Goal: Task Accomplishment & Management: Manage account settings

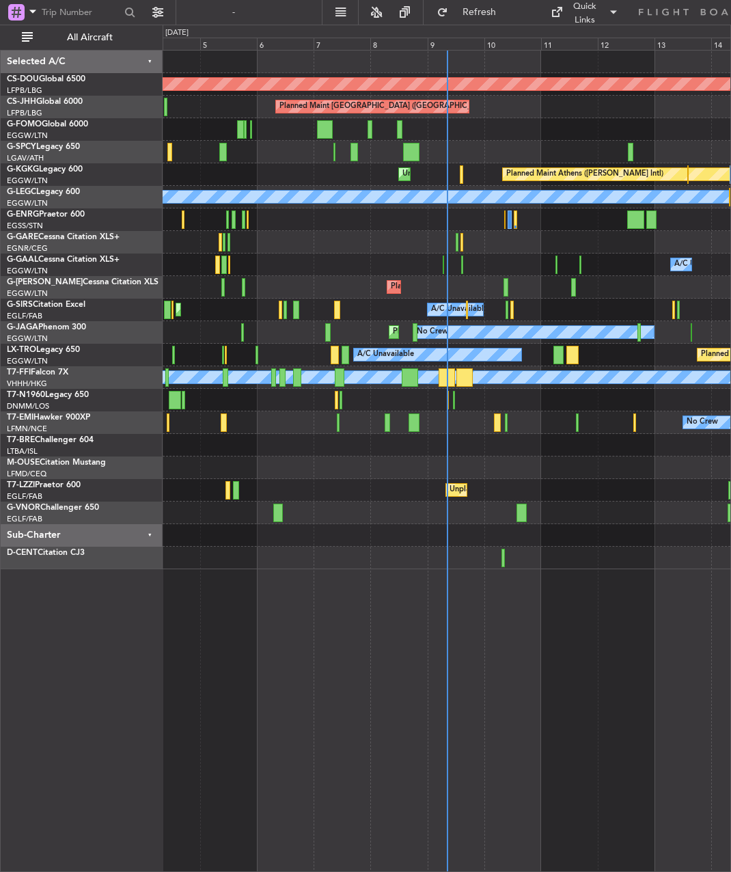
click at [582, 587] on div "Planned Maint London ([GEOGRAPHIC_DATA]) Planned Maint [GEOGRAPHIC_DATA] ([GEOG…" at bounding box center [447, 461] width 568 height 822
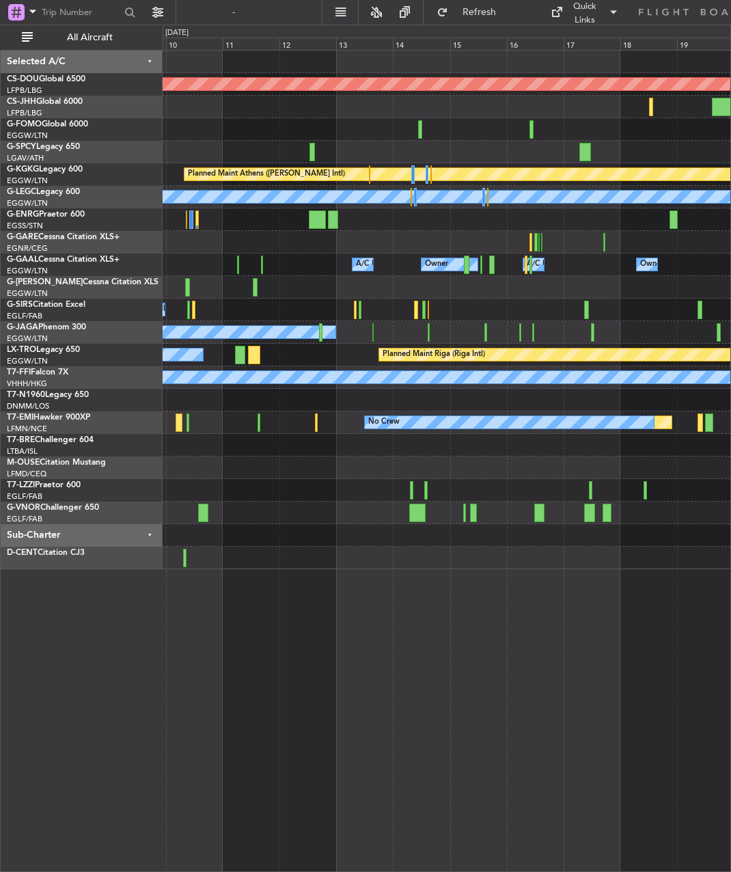
click at [261, 246] on div "Planned Maint London ([GEOGRAPHIC_DATA]) Planned Maint [GEOGRAPHIC_DATA] ([GEOG…" at bounding box center [447, 310] width 568 height 519
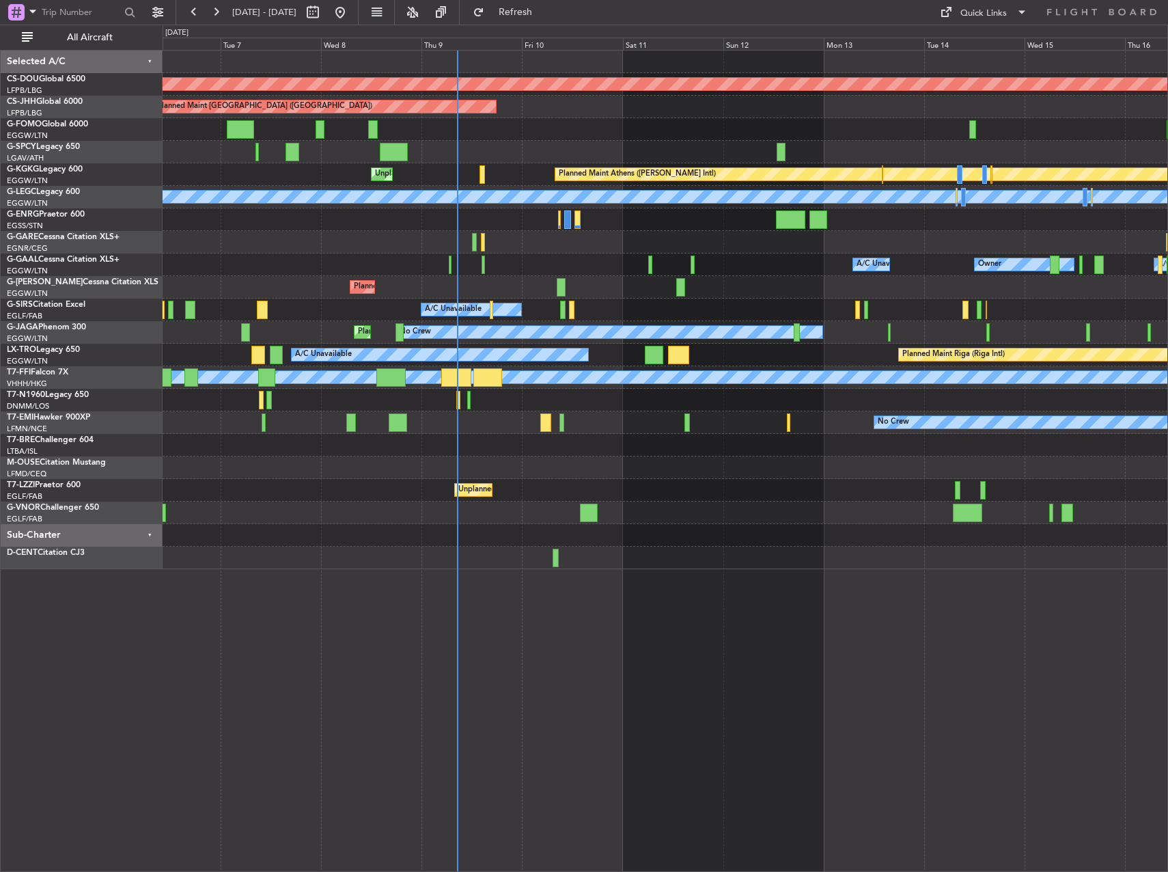
click at [555, 299] on div "Planned Maint London ([GEOGRAPHIC_DATA]) Planned Maint [GEOGRAPHIC_DATA] ([GEOG…" at bounding box center [665, 310] width 1005 height 519
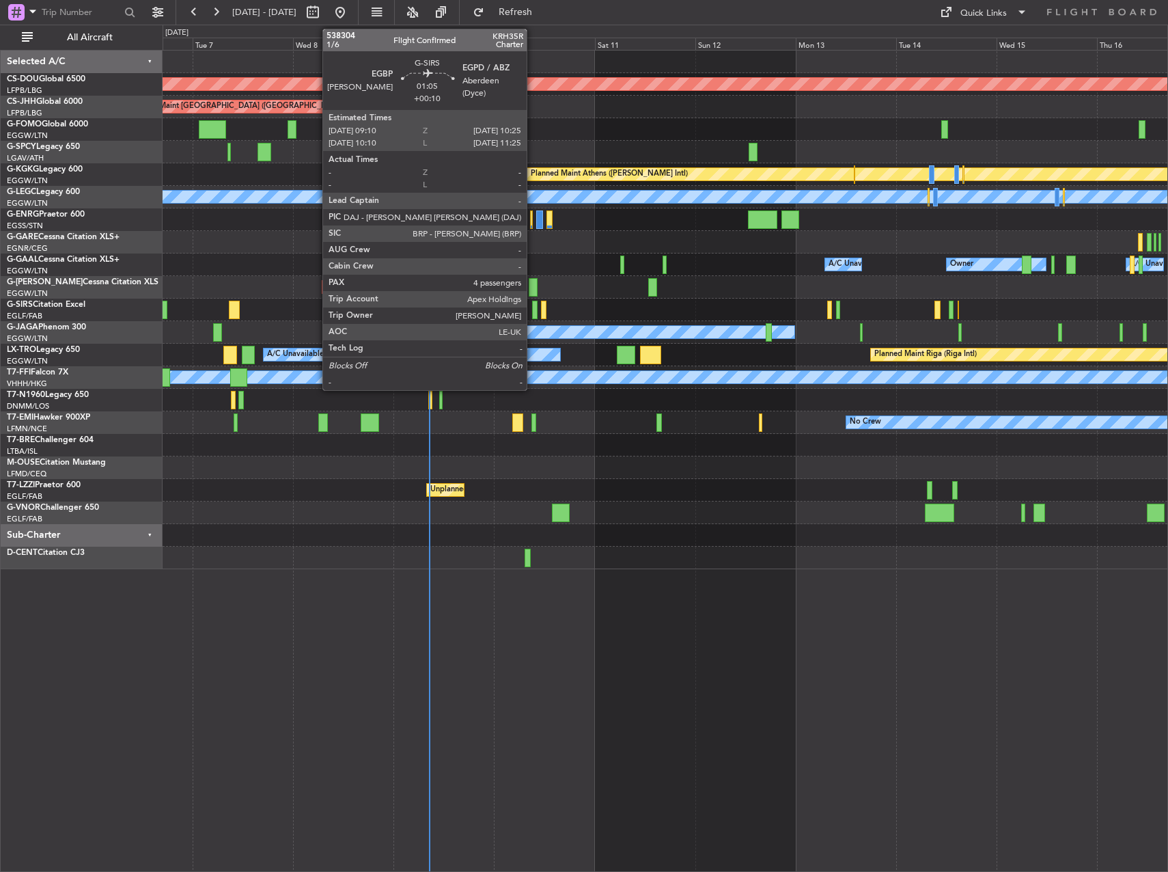
click at [533, 308] on div at bounding box center [534, 310] width 5 height 18
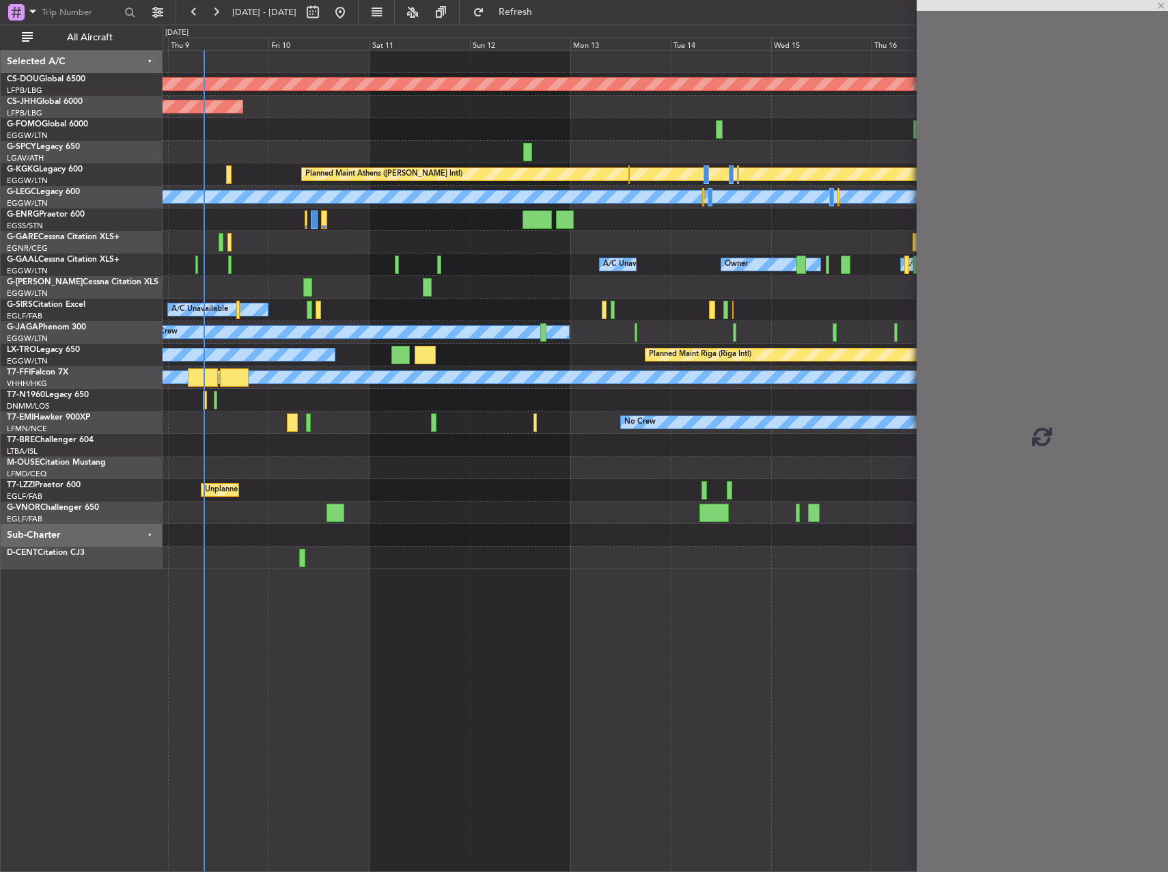
click at [519, 309] on div "Planned Maint London ([GEOGRAPHIC_DATA]) Planned Maint [GEOGRAPHIC_DATA] ([GEOG…" at bounding box center [665, 310] width 1005 height 519
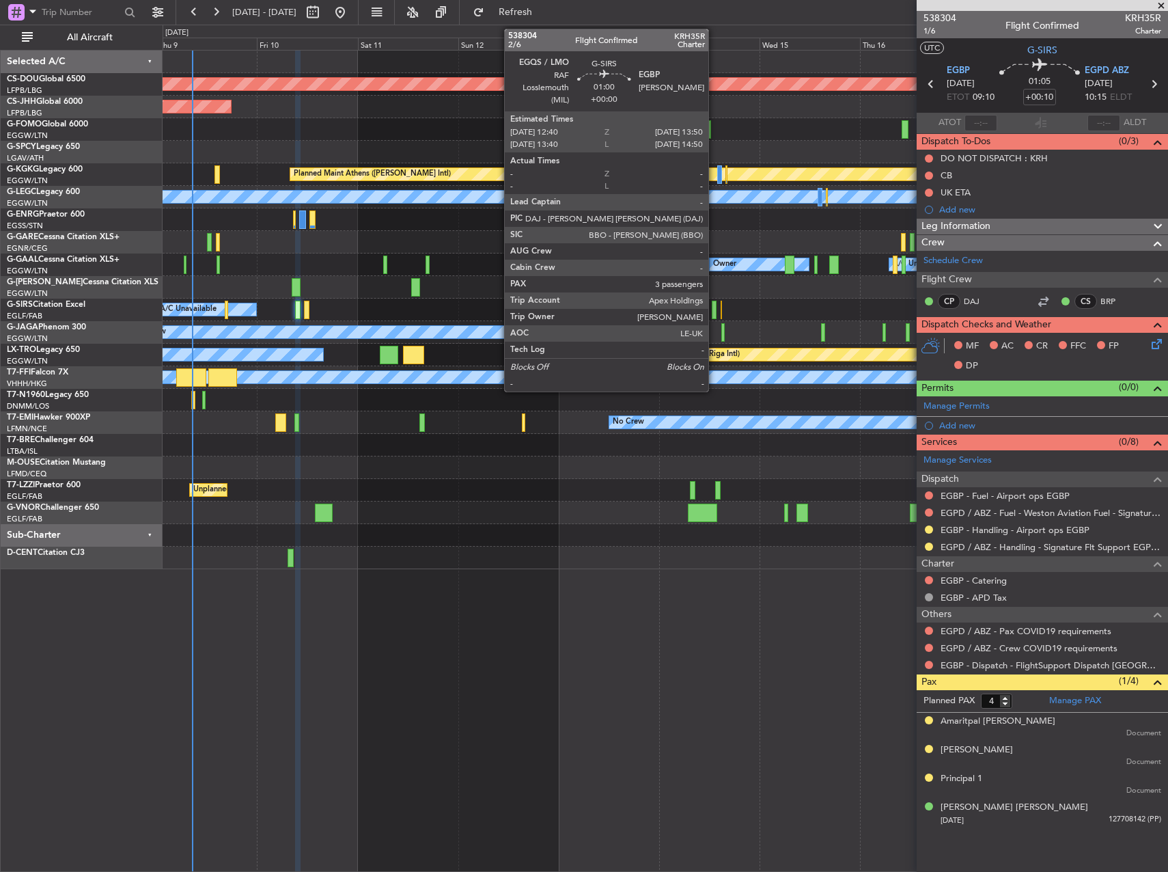
click at [715, 310] on div at bounding box center [714, 310] width 5 height 18
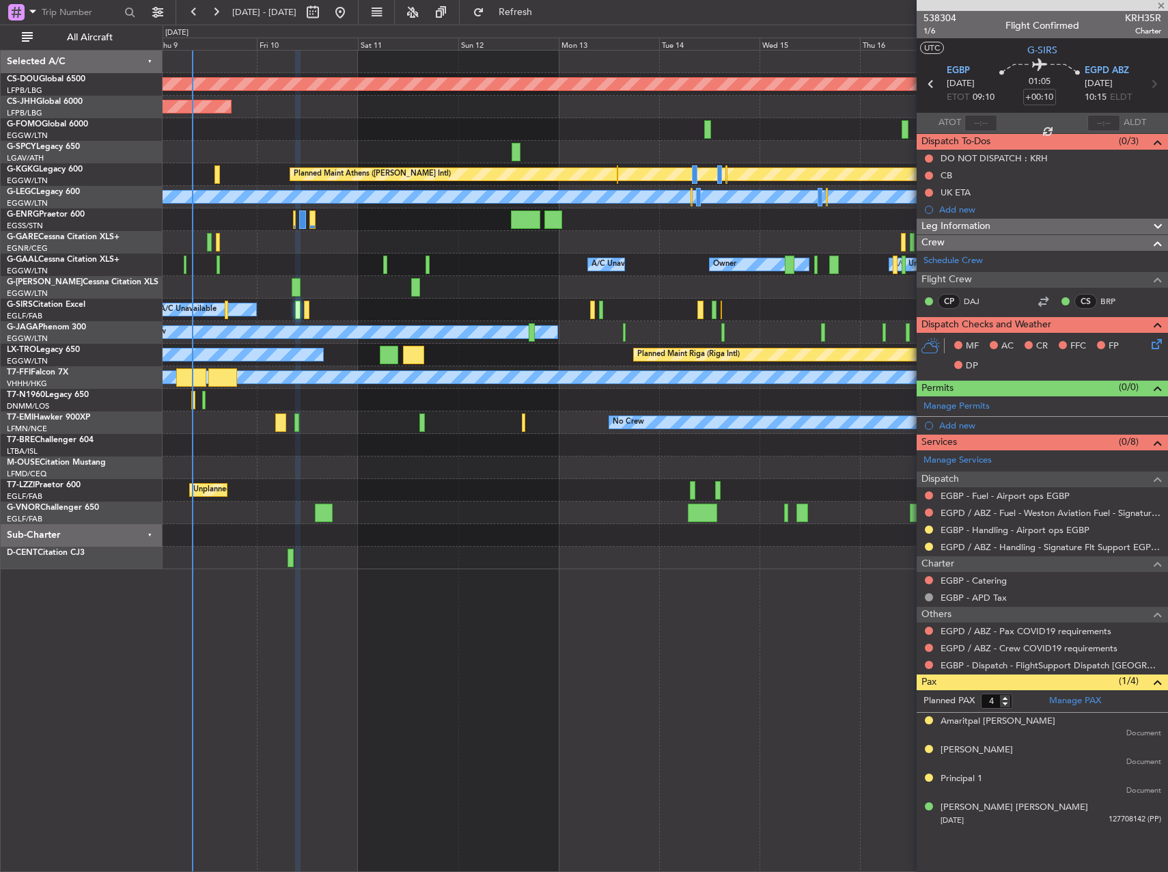
type input "3"
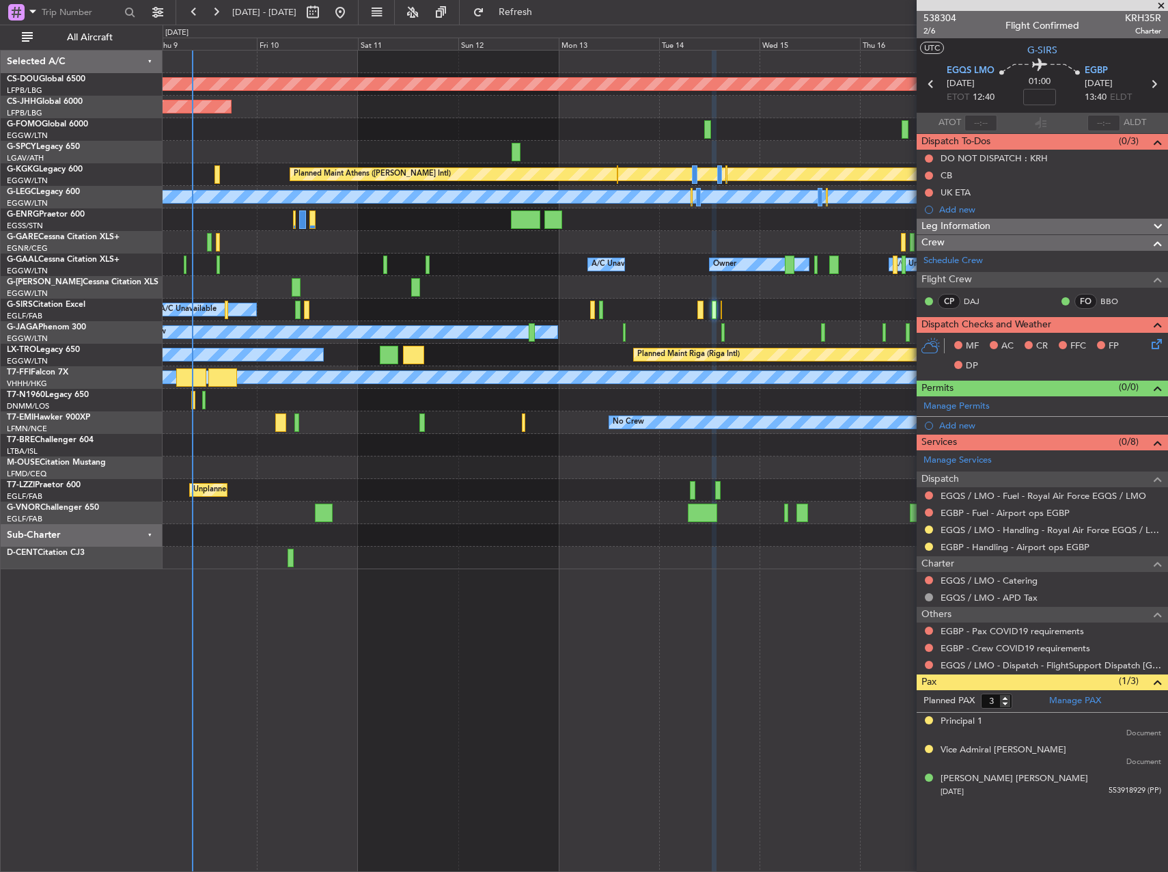
click at [191, 762] on div "Planned Maint London ([GEOGRAPHIC_DATA]) Planned Maint [GEOGRAPHIC_DATA] ([GEOG…" at bounding box center [666, 461] width 1006 height 822
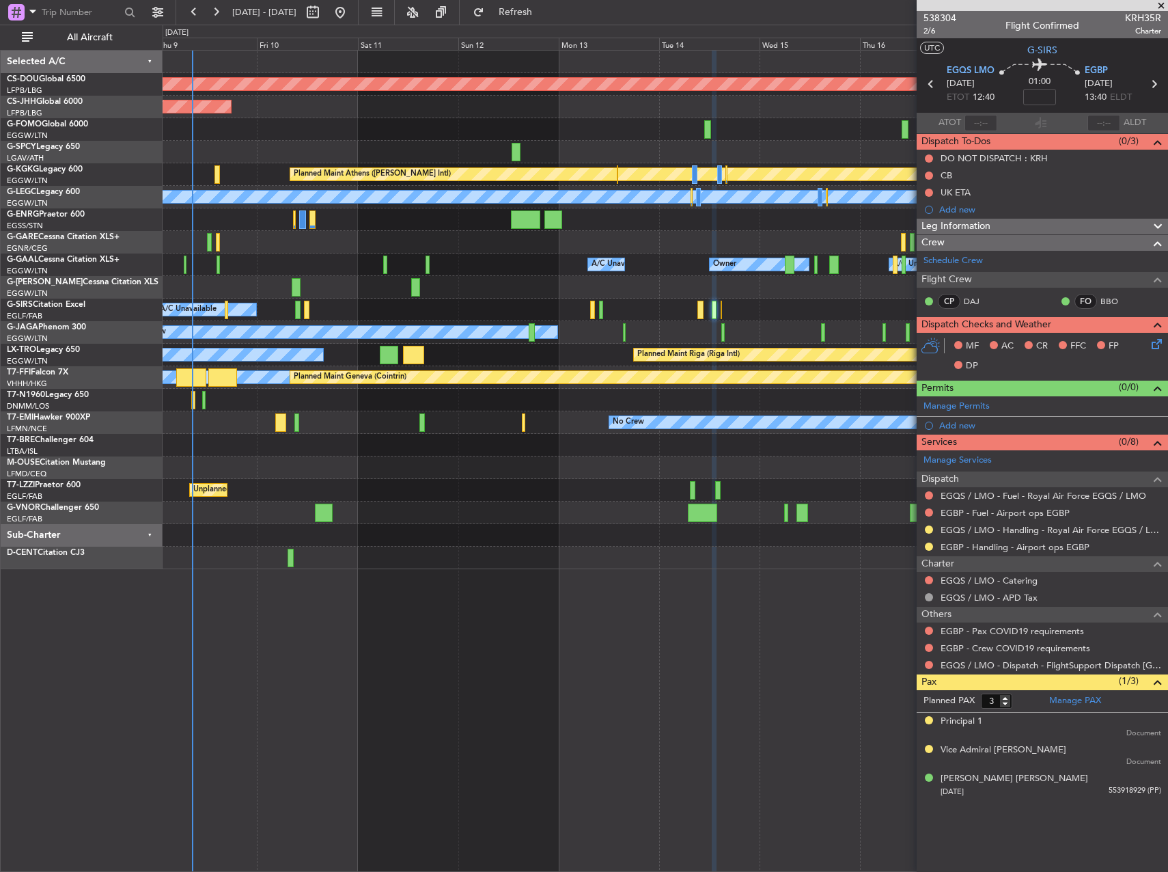
click at [187, 448] on div at bounding box center [665, 445] width 1005 height 23
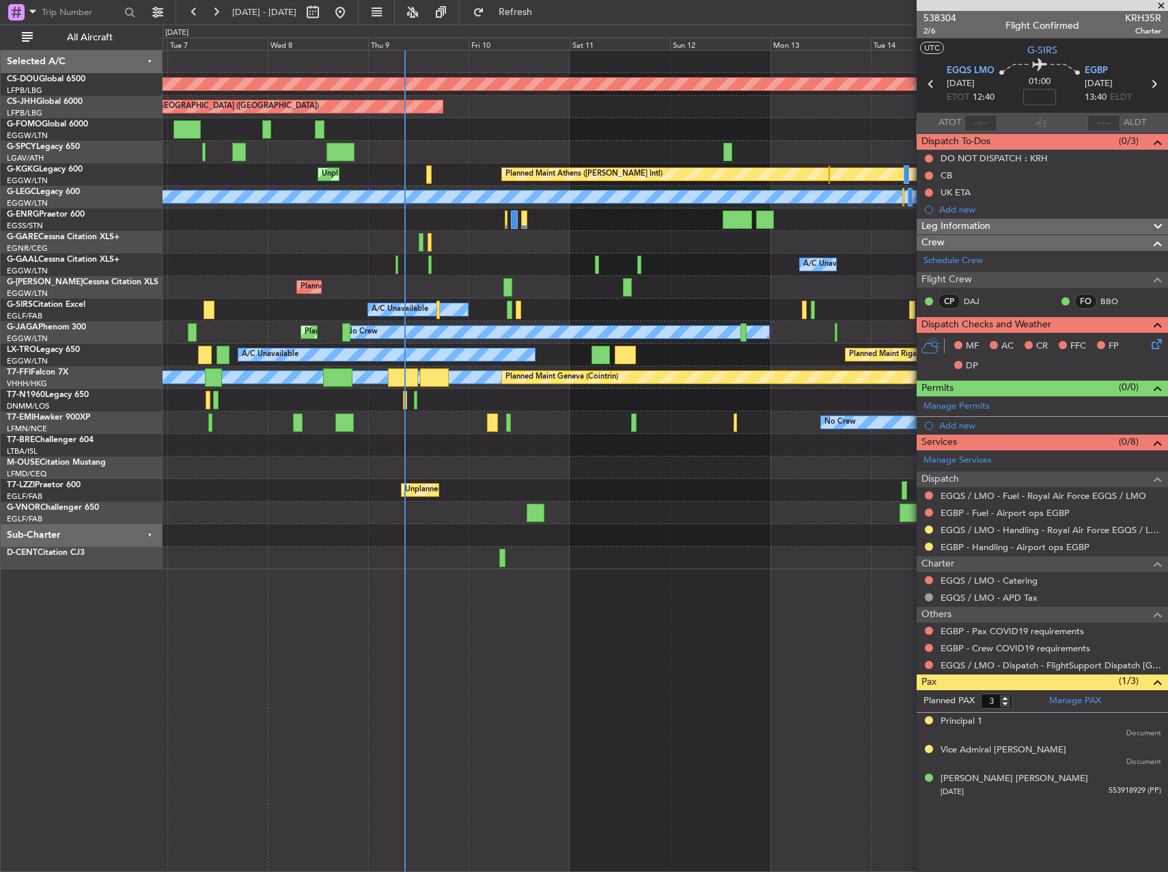
click at [478, 263] on div "Planned Maint London ([GEOGRAPHIC_DATA]) Planned Maint [GEOGRAPHIC_DATA] ([GEOG…" at bounding box center [665, 310] width 1005 height 519
click at [542, 17] on span "Refresh" at bounding box center [515, 13] width 57 height 10
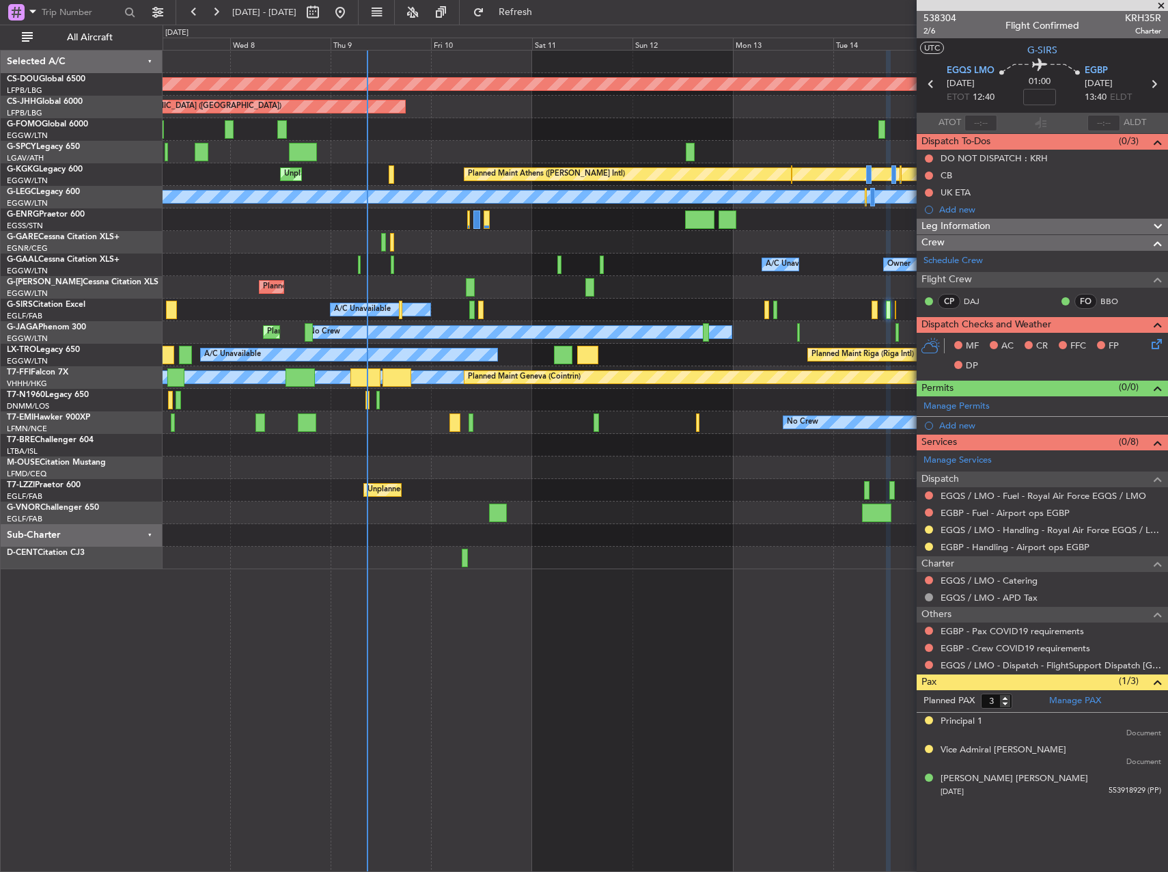
click at [389, 174] on div at bounding box center [391, 174] width 5 height 18
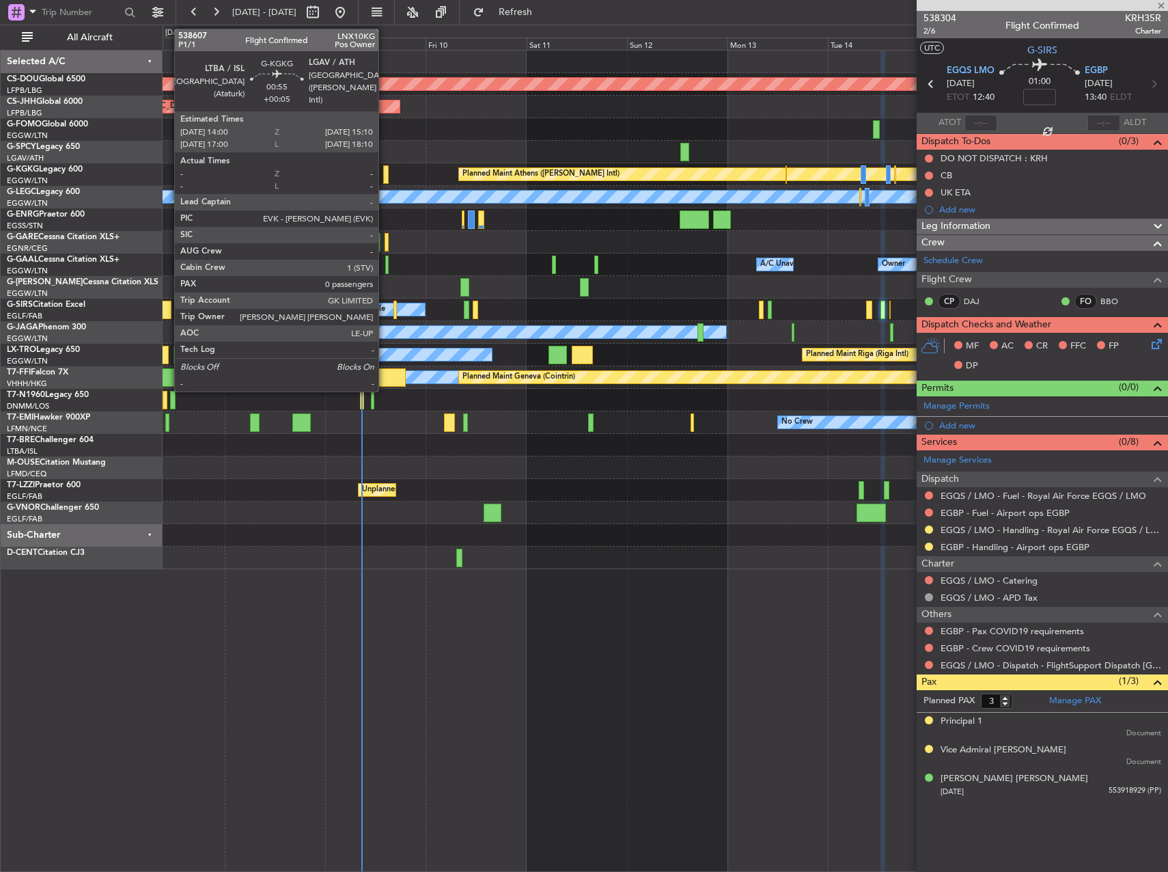
type input "+00:05"
type input "0"
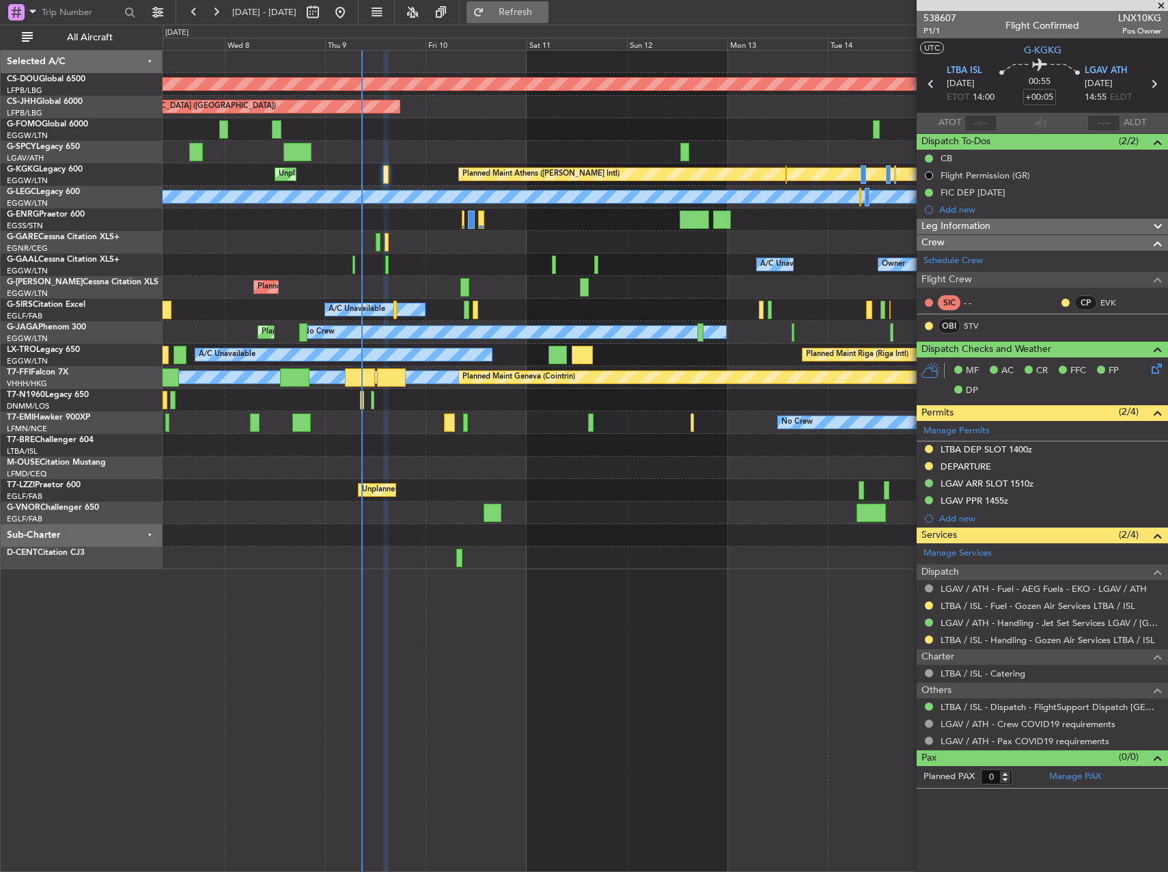
click at [544, 8] on span "Refresh" at bounding box center [515, 13] width 57 height 10
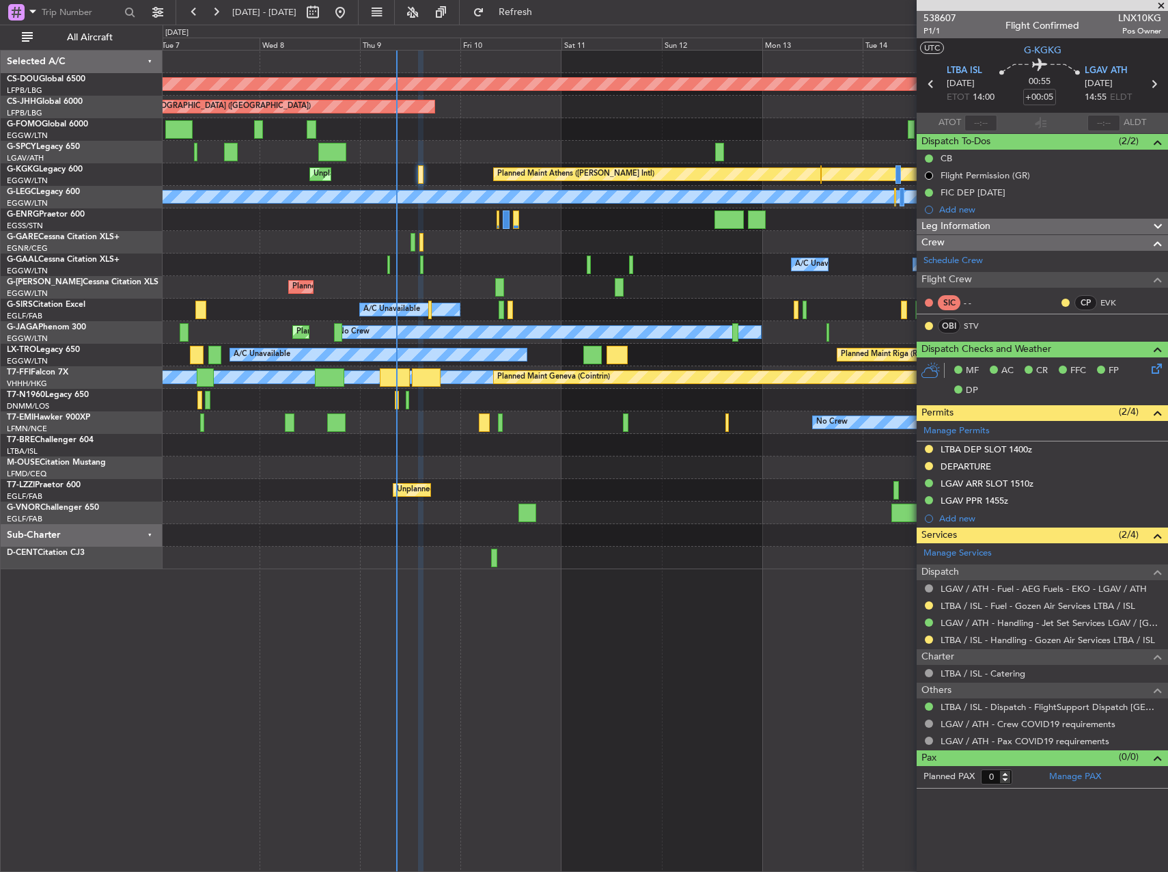
click at [415, 176] on div "Planned Maint Athens ([PERSON_NAME] Intl) Unplanned Maint [GEOGRAPHIC_DATA] (At…" at bounding box center [665, 174] width 1005 height 23
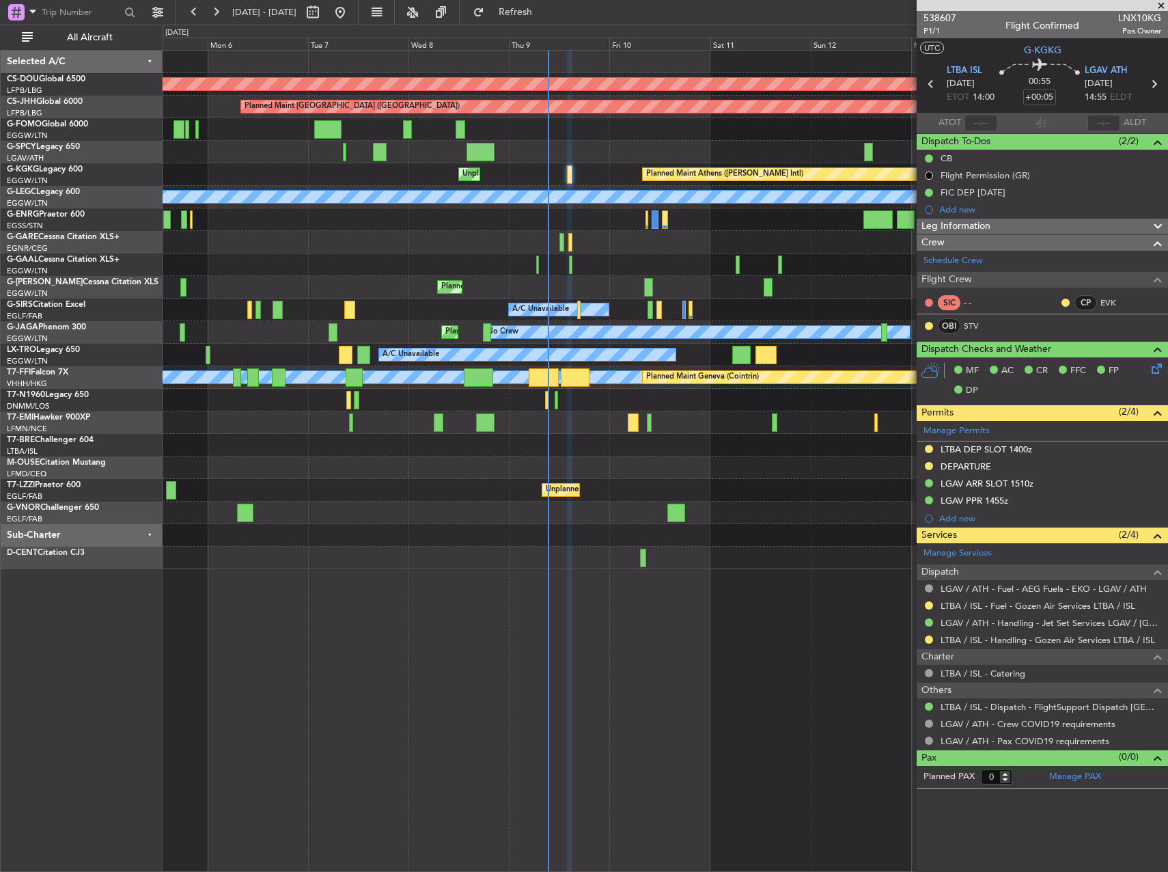
click at [650, 162] on div "Planned Maint London ([GEOGRAPHIC_DATA]) Planned Maint [GEOGRAPHIC_DATA] ([GEOG…" at bounding box center [665, 310] width 1005 height 519
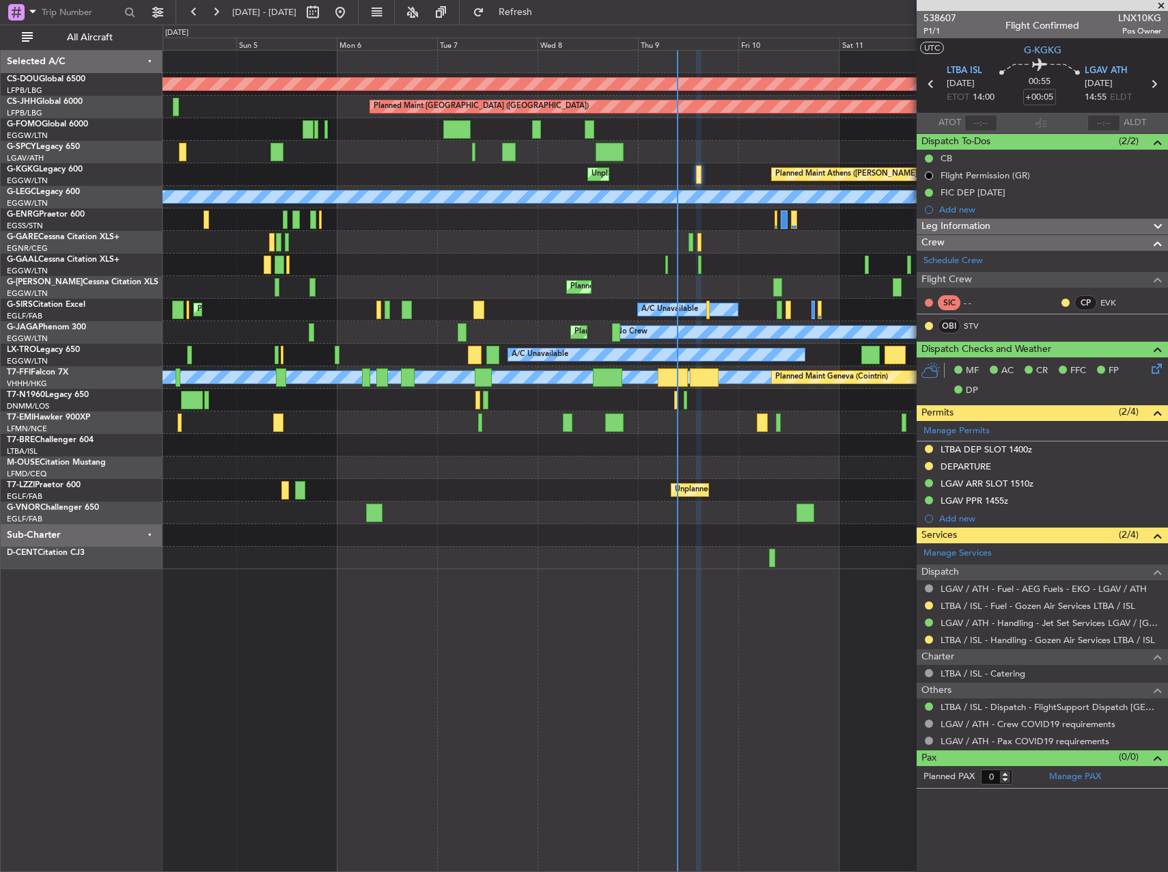
click at [486, 179] on div "Planned Maint Athens ([PERSON_NAME] Intl) Unplanned Maint [GEOGRAPHIC_DATA] (At…" at bounding box center [665, 174] width 1005 height 23
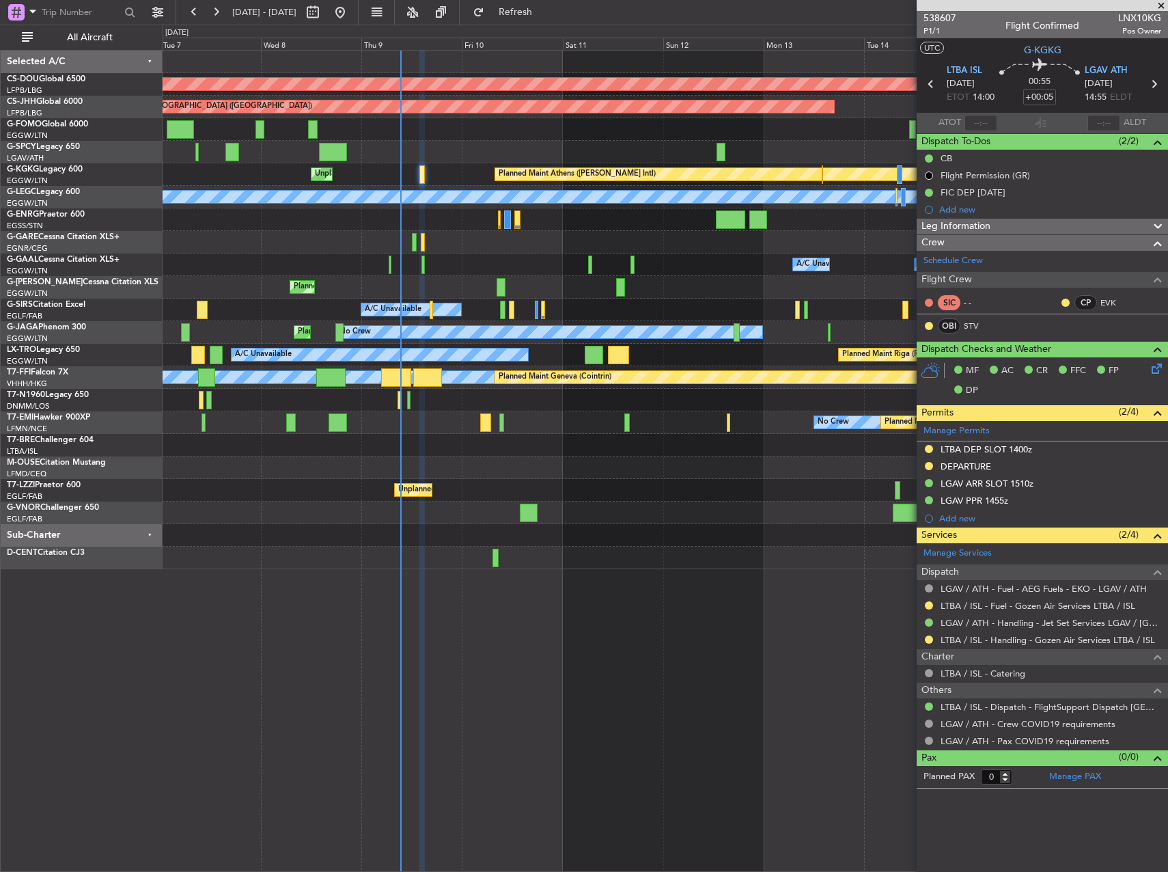
click at [63, 352] on div "Planned Maint London ([GEOGRAPHIC_DATA]) Planned Maint [GEOGRAPHIC_DATA] ([GEOG…" at bounding box center [584, 448] width 1168 height 847
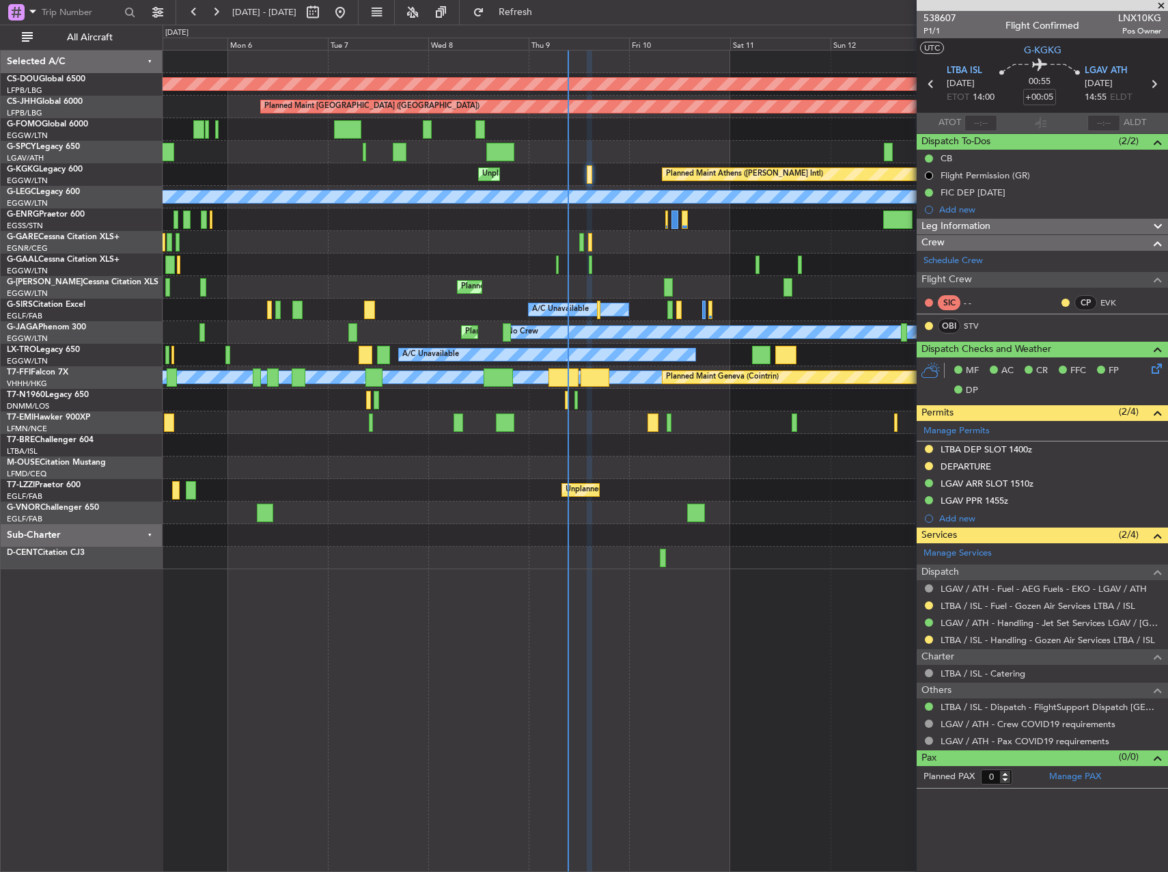
click at [526, 262] on div "Planned Maint London ([GEOGRAPHIC_DATA]) Planned Maint [GEOGRAPHIC_DATA] ([GEOG…" at bounding box center [665, 310] width 1005 height 519
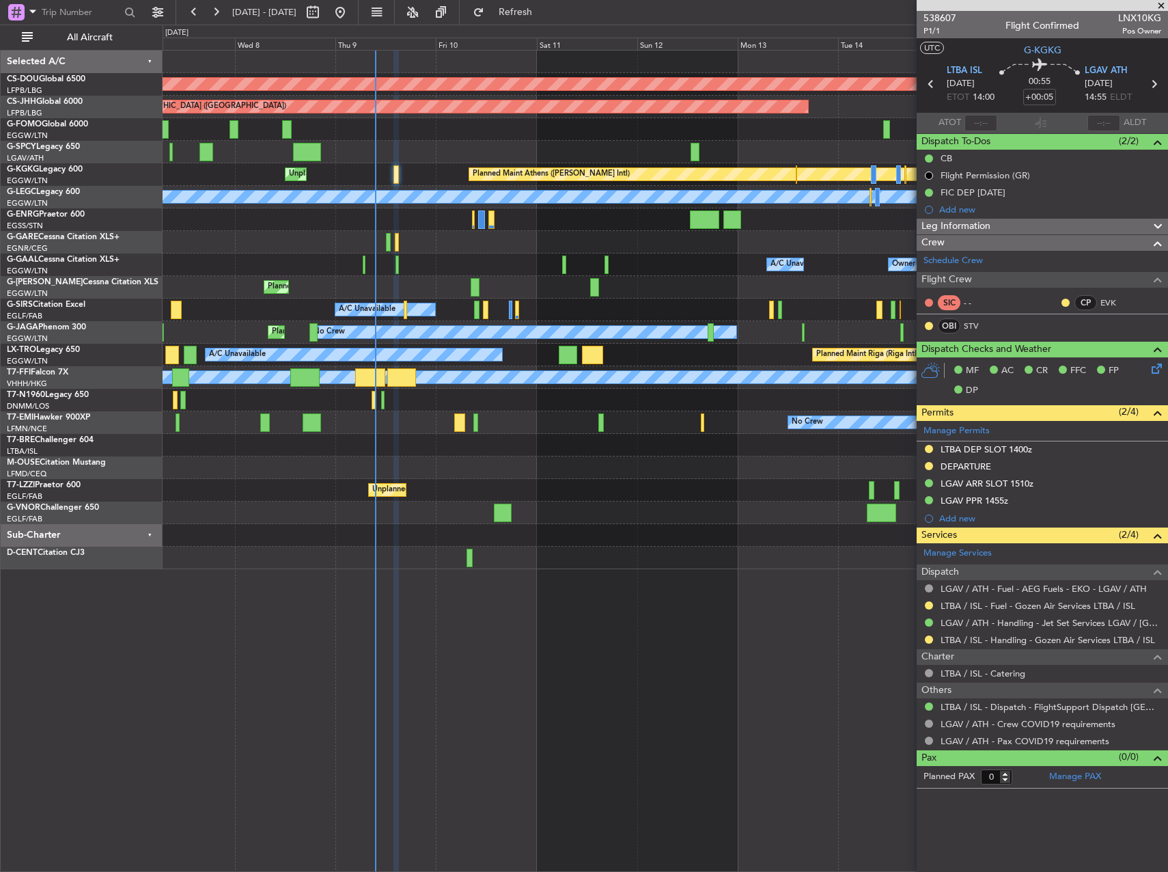
click at [518, 258] on div "Owner A/C Unavailable Owner A/C Unavailable Owner" at bounding box center [665, 264] width 1005 height 23
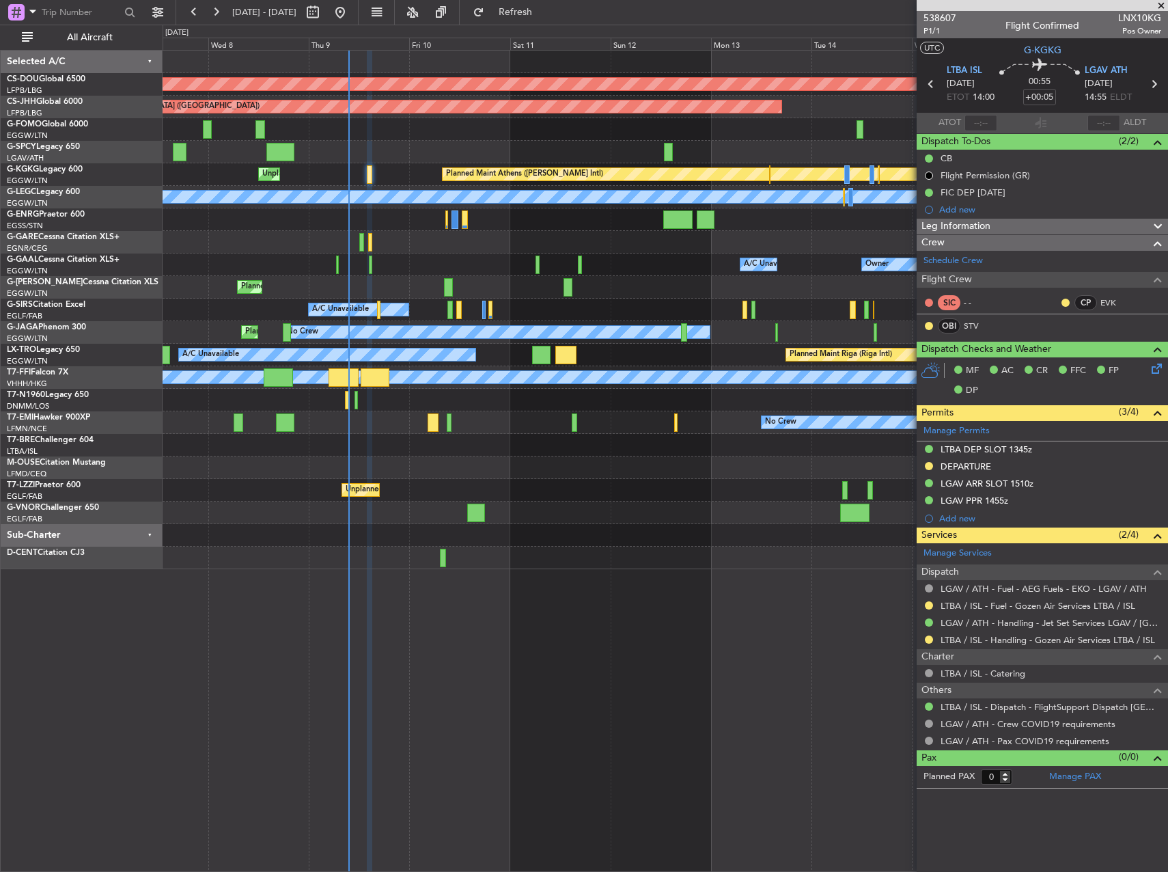
click at [470, 282] on div "Planned Maint [GEOGRAPHIC_DATA] ([GEOGRAPHIC_DATA])" at bounding box center [665, 287] width 1005 height 23
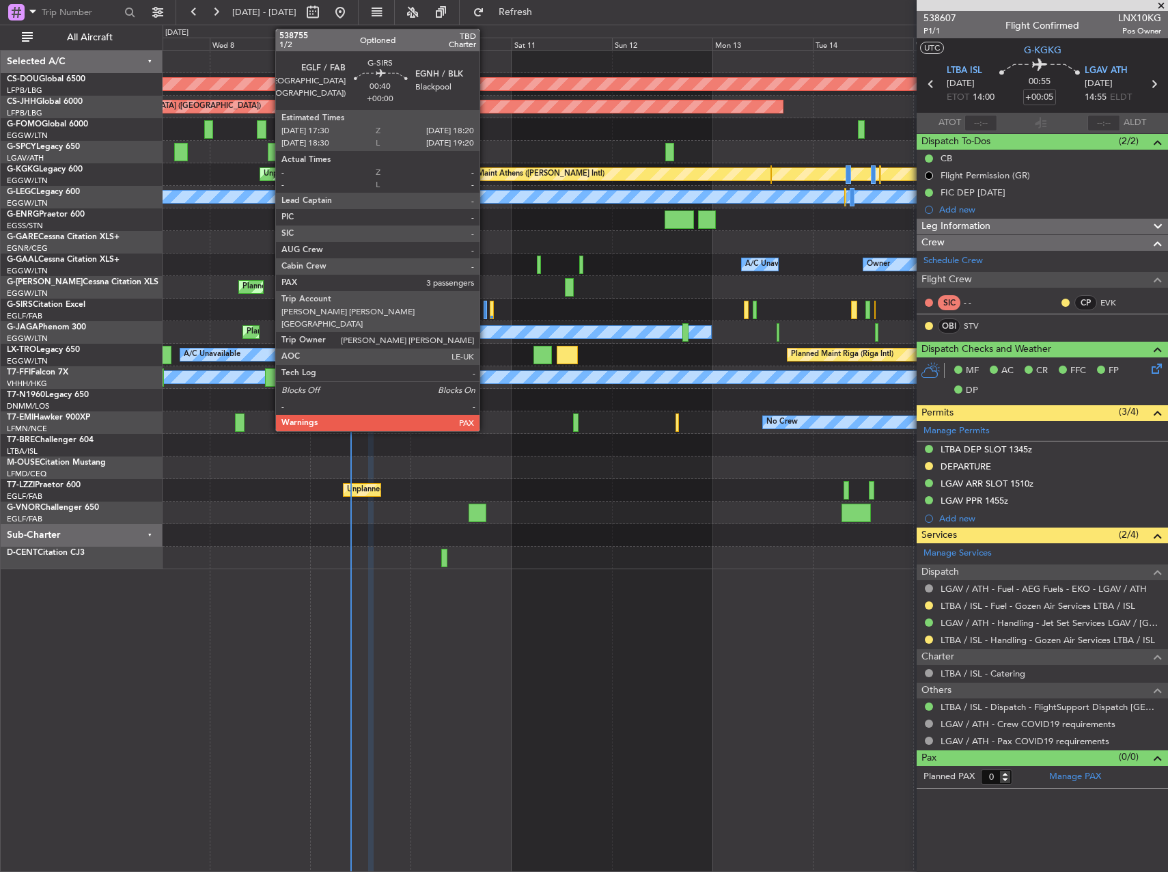
click at [486, 305] on div at bounding box center [486, 310] width 4 height 18
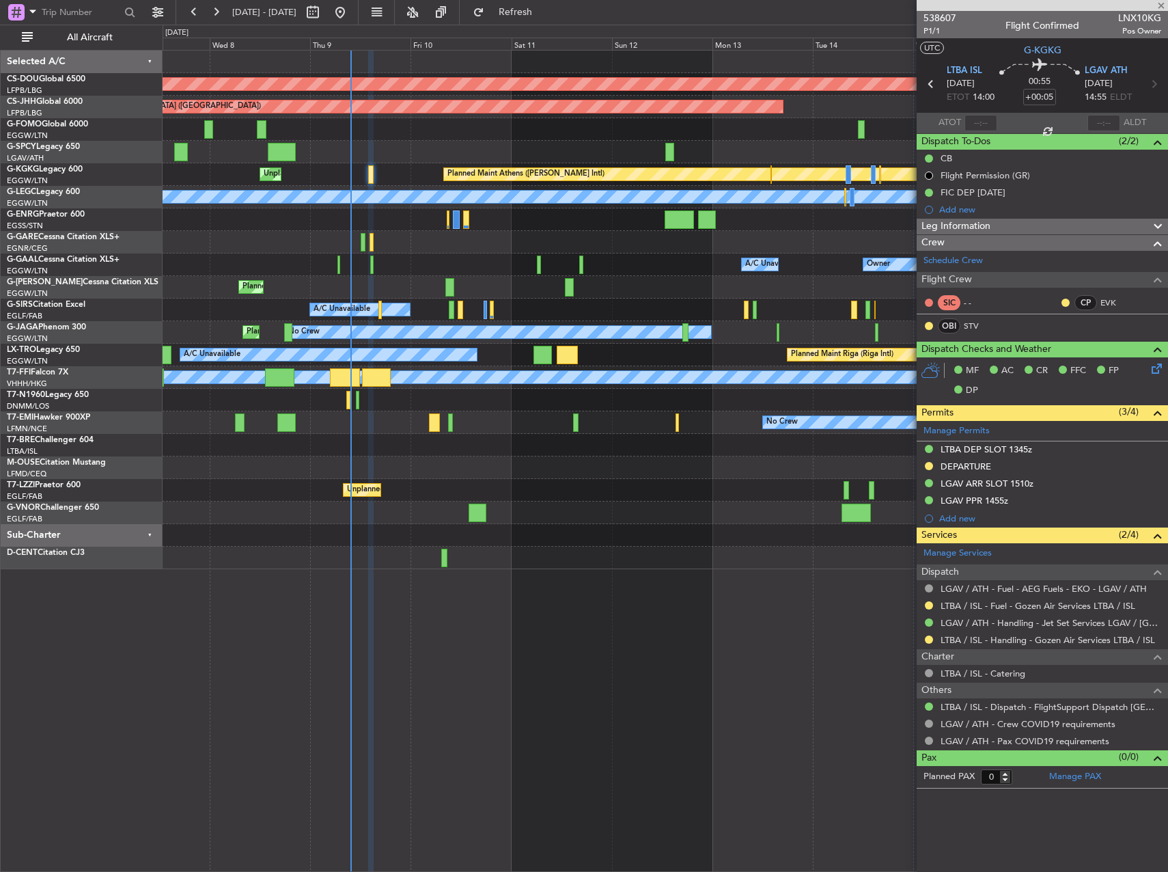
type input "3"
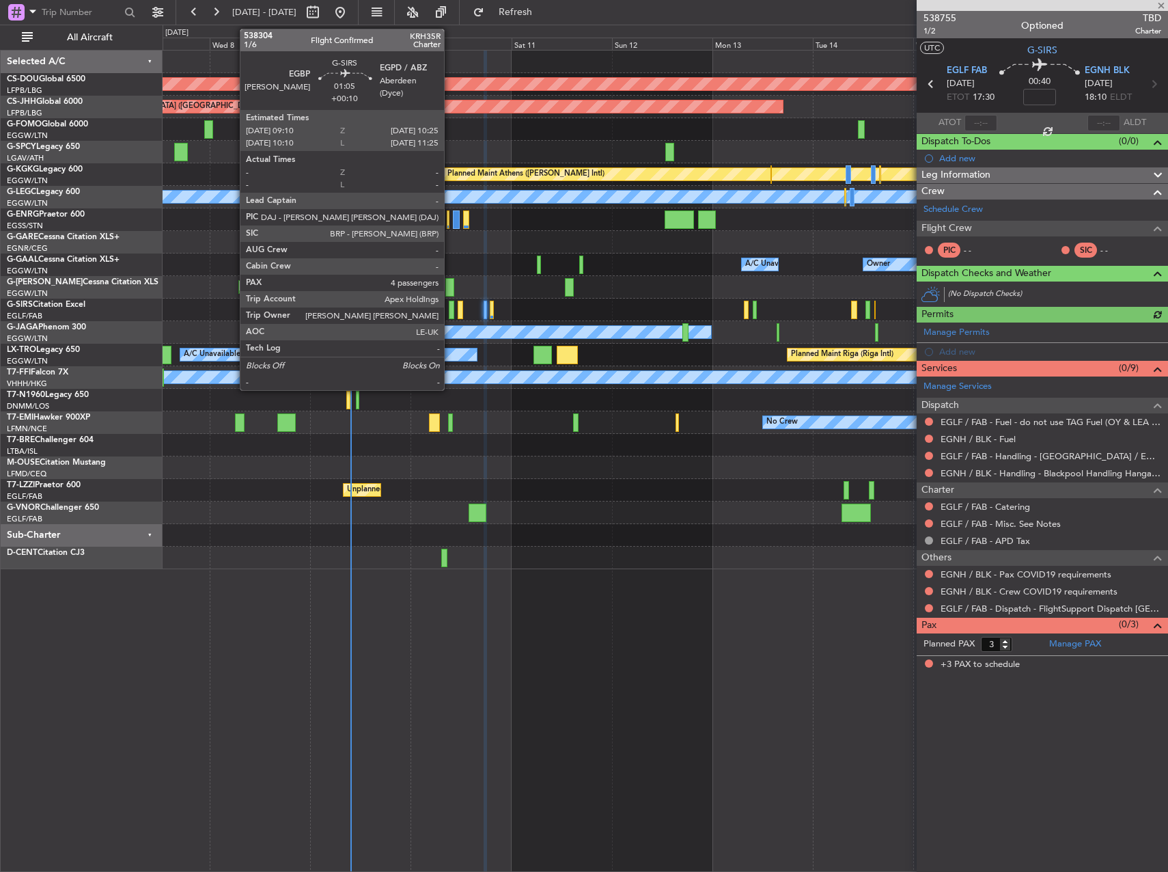
click at [450, 311] on div at bounding box center [451, 310] width 5 height 18
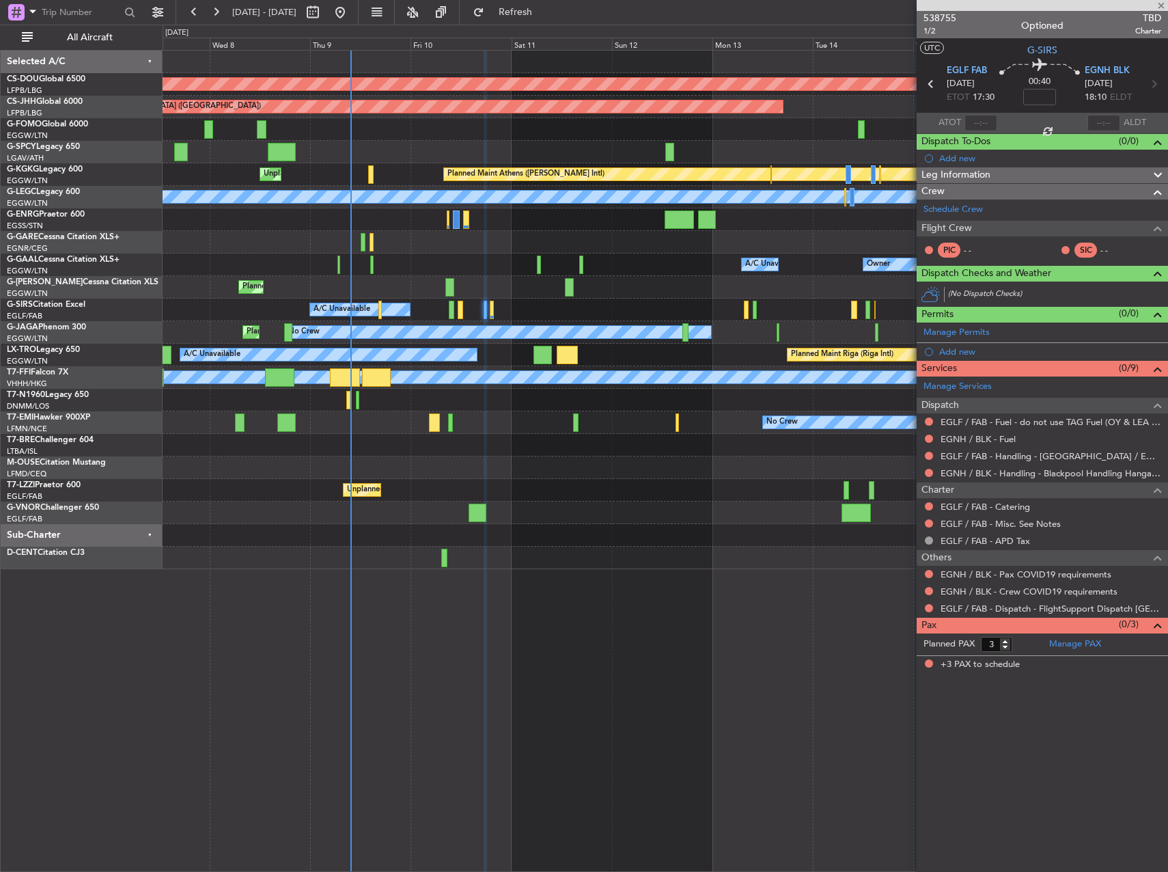
type input "+00:10"
type input "4"
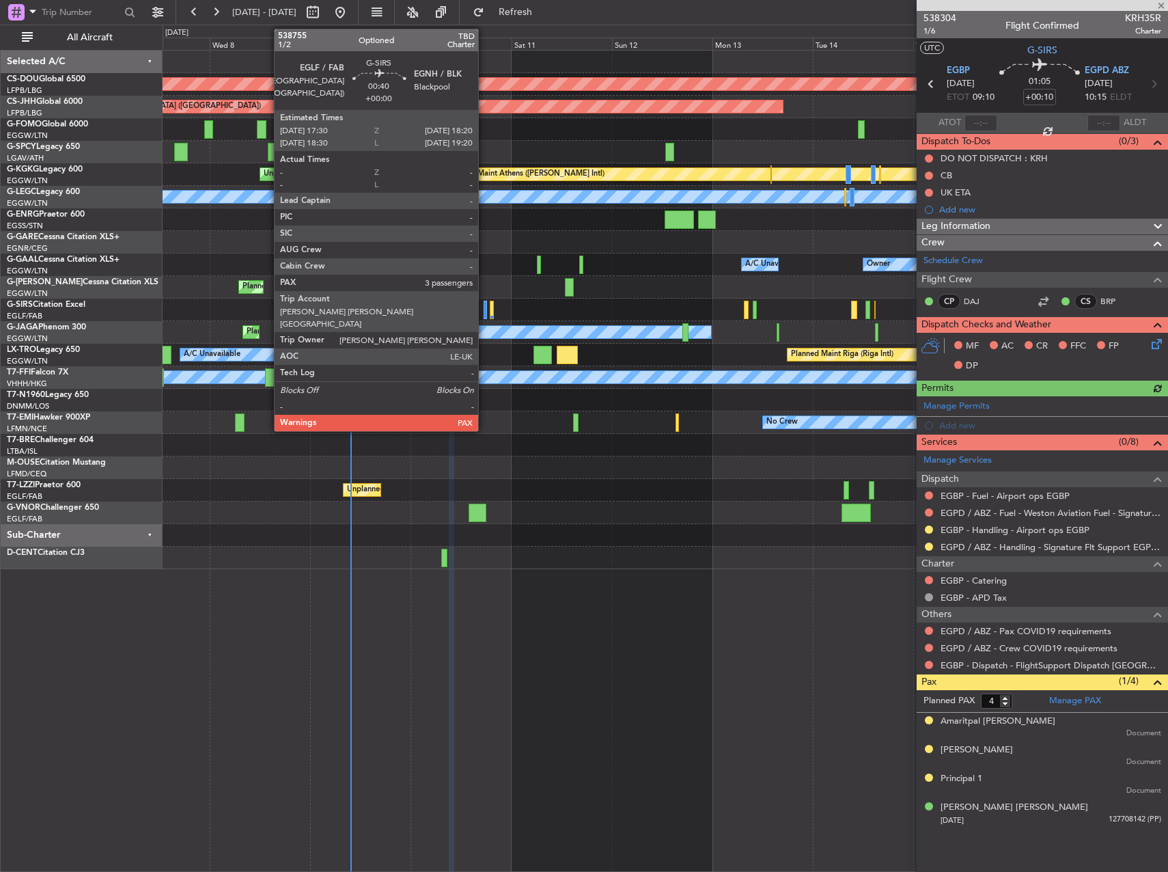
click at [484, 305] on div at bounding box center [486, 310] width 4 height 18
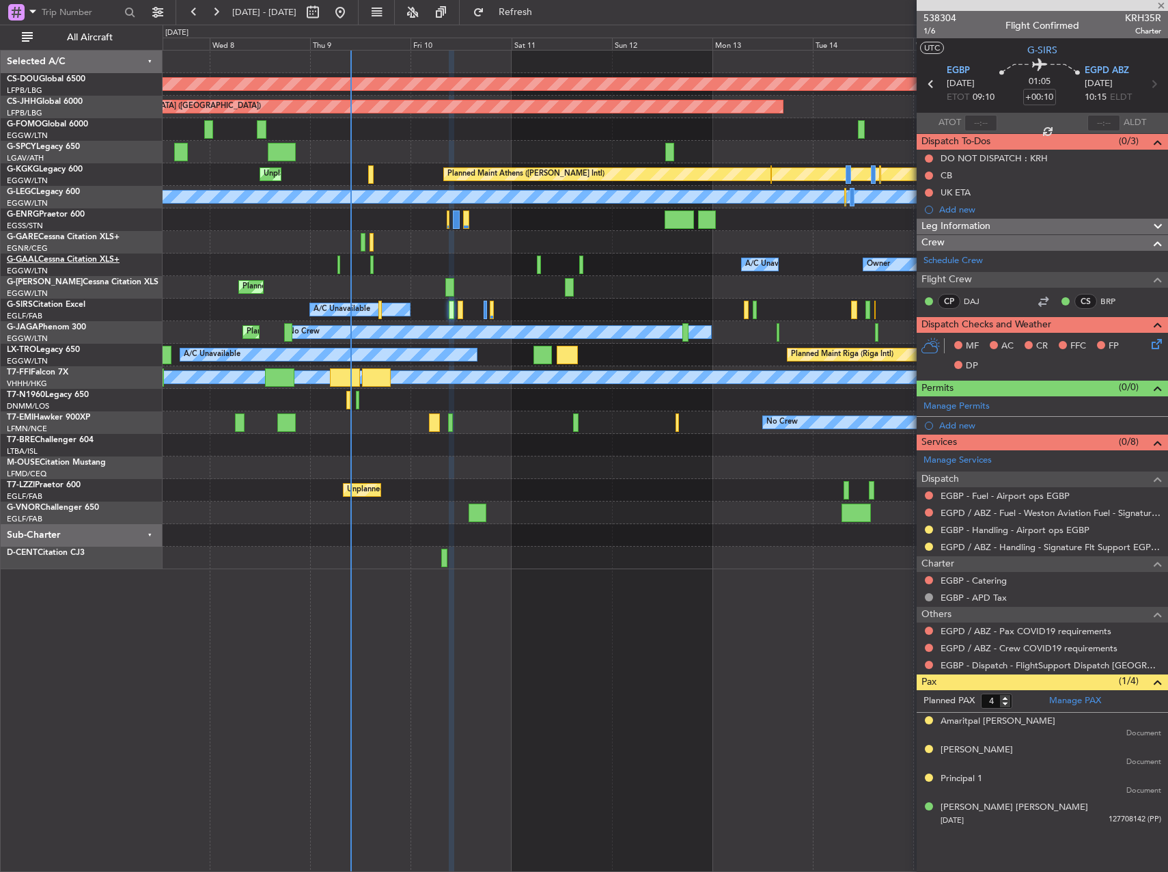
type input "3"
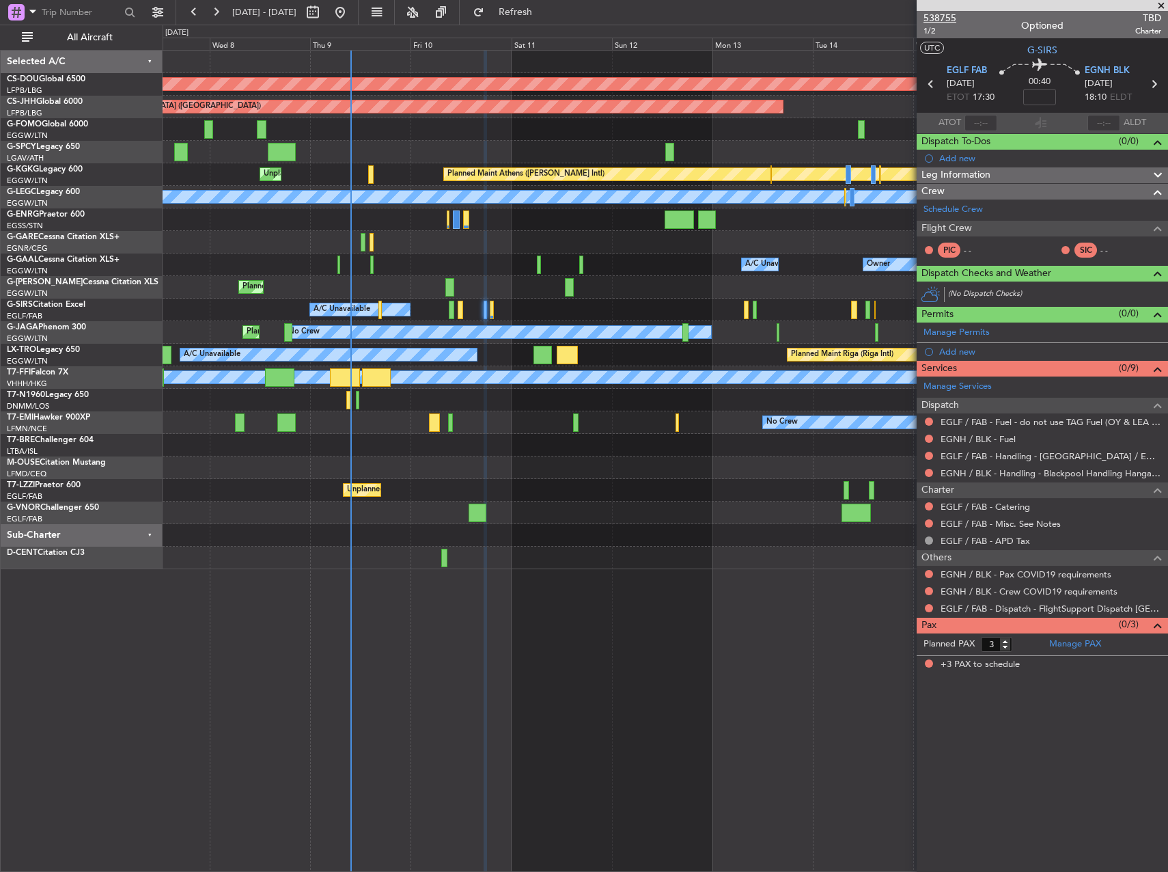
click at [730, 11] on span "538755" at bounding box center [940, 18] width 33 height 14
click at [730, 18] on span "538755" at bounding box center [940, 18] width 33 height 14
click at [363, 289] on div "Planned Maint [GEOGRAPHIC_DATA] ([GEOGRAPHIC_DATA])" at bounding box center [665, 287] width 1005 height 23
click at [441, 262] on div "Owner A/C Unavailable Owner A/C Unavailable Owner" at bounding box center [665, 264] width 1005 height 23
click at [415, 273] on div "Owner A/C Unavailable Owner A/C Unavailable Owner" at bounding box center [665, 264] width 1005 height 23
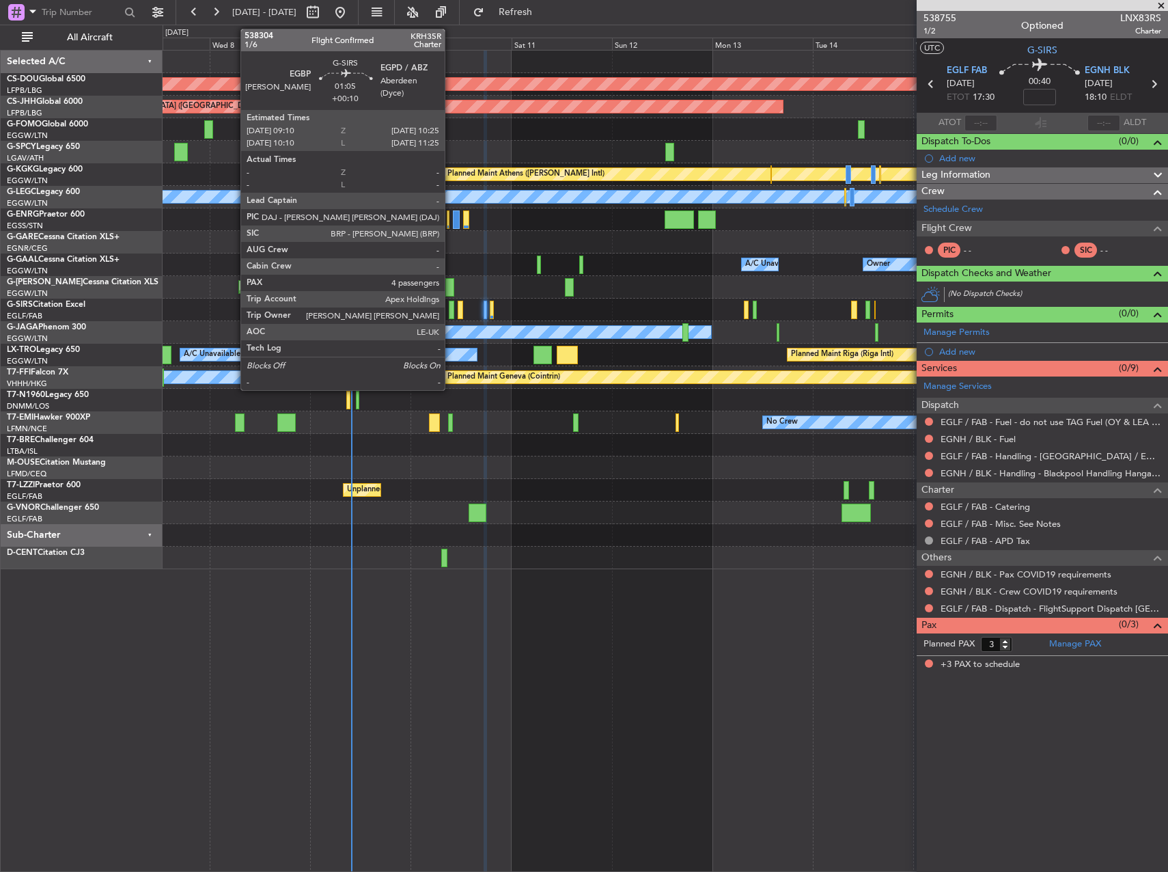
click at [451, 308] on div at bounding box center [451, 310] width 5 height 18
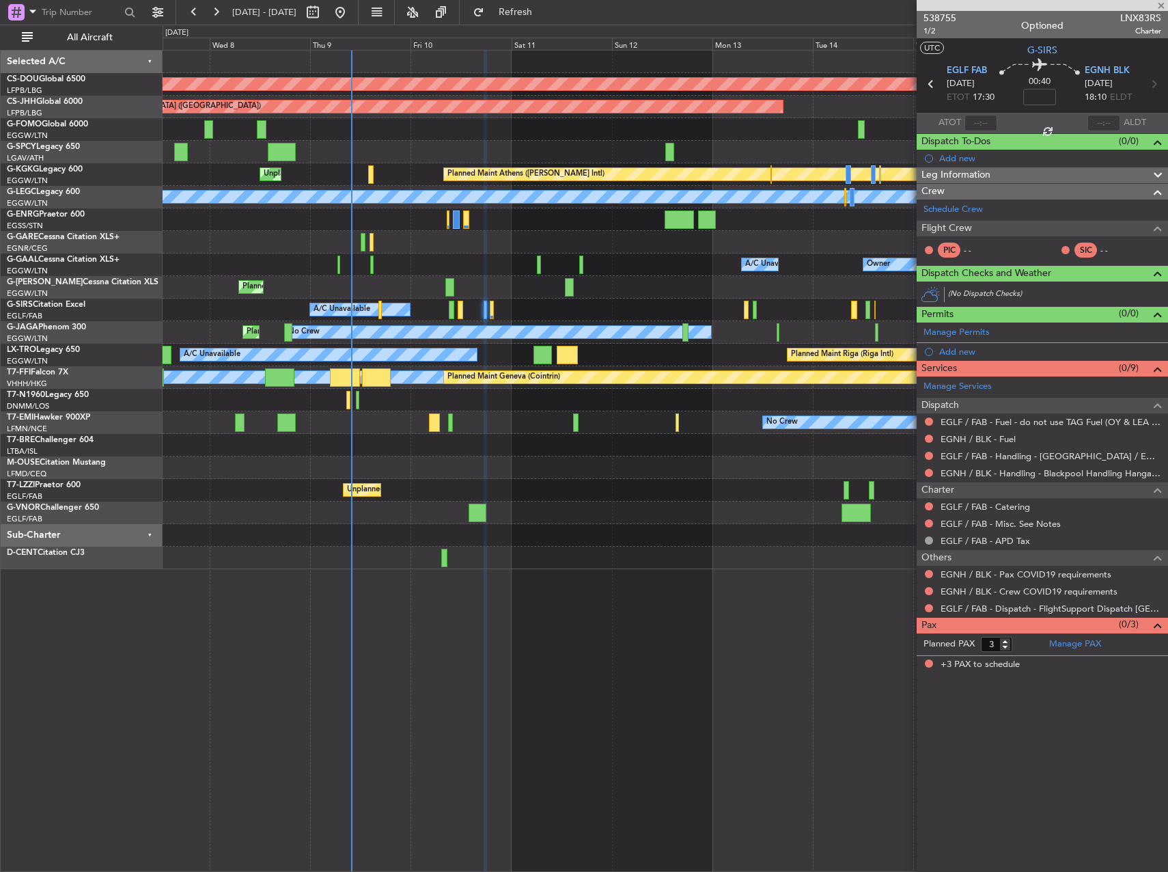
type input "+00:10"
type input "4"
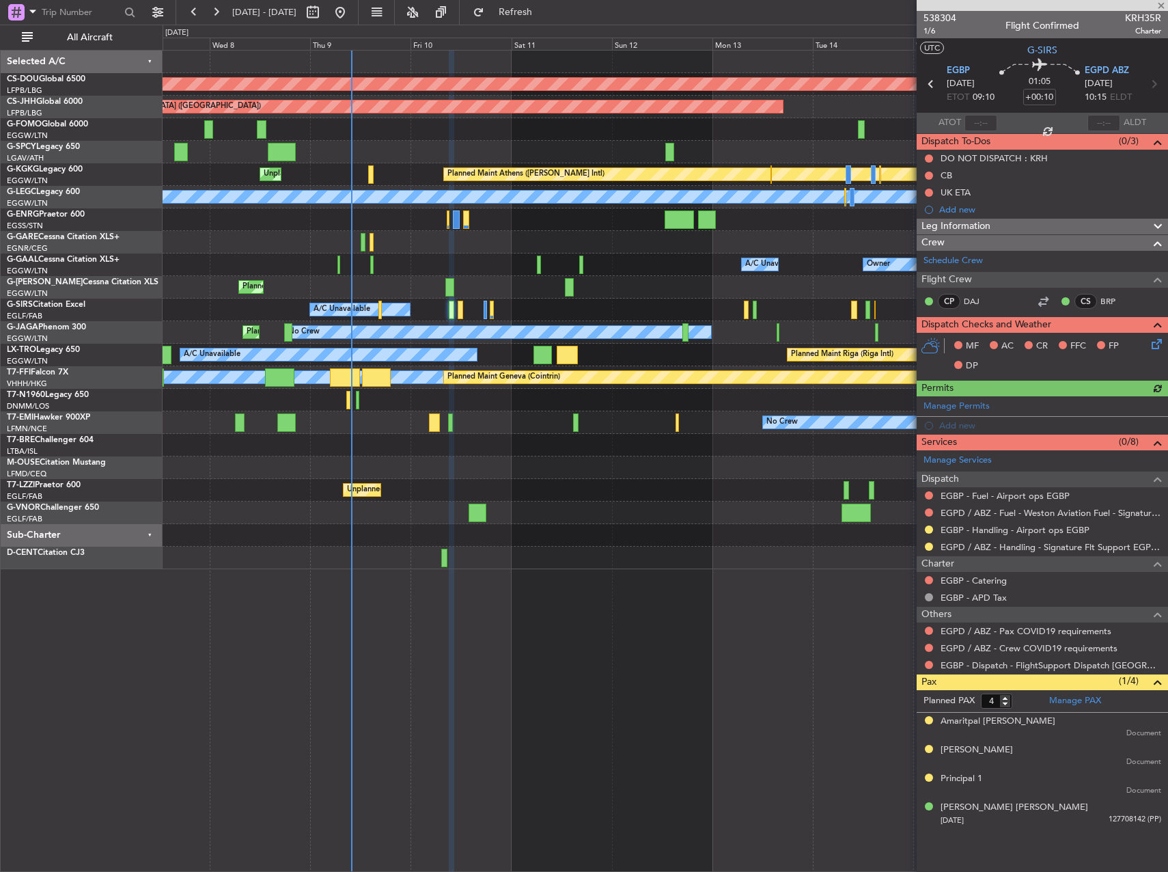
click at [730, 227] on span "Leg Information" at bounding box center [956, 227] width 69 height 16
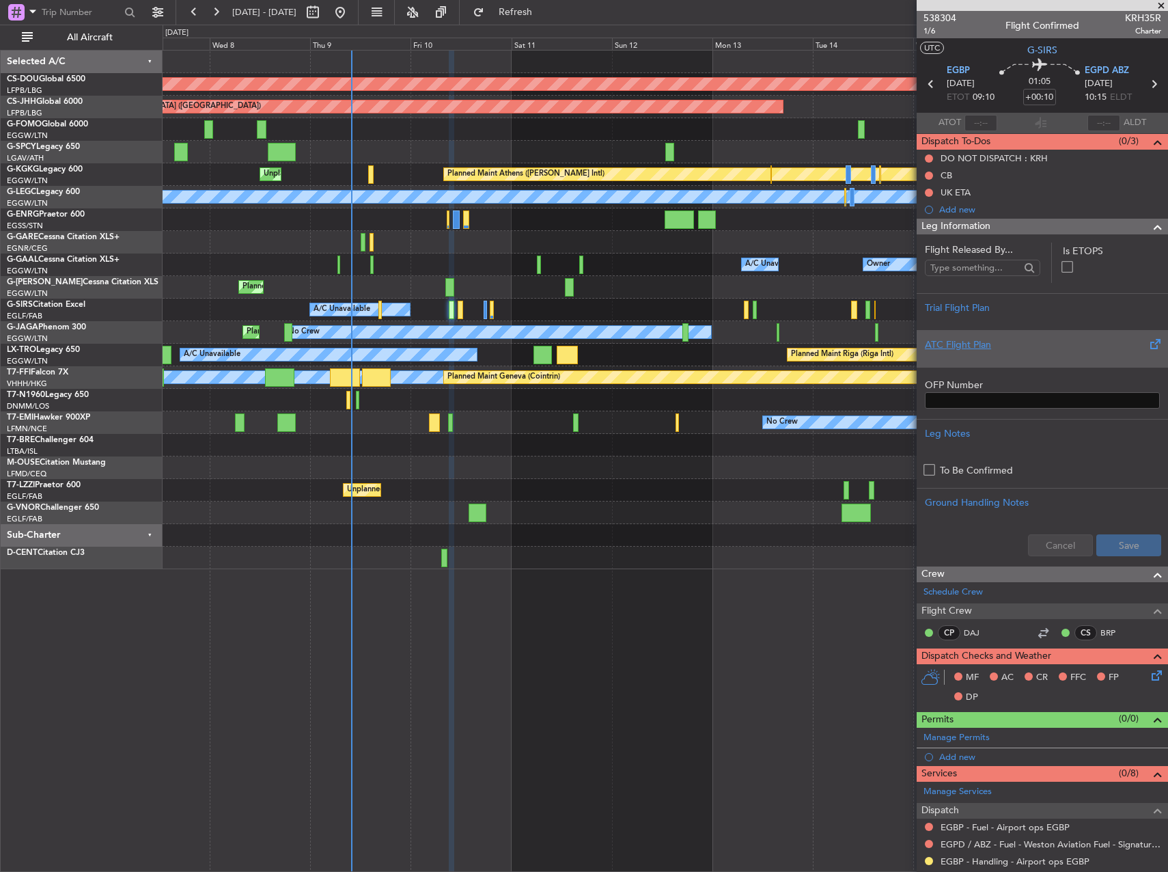
click at [730, 349] on div "ATC Flight Plan" at bounding box center [1042, 344] width 235 height 14
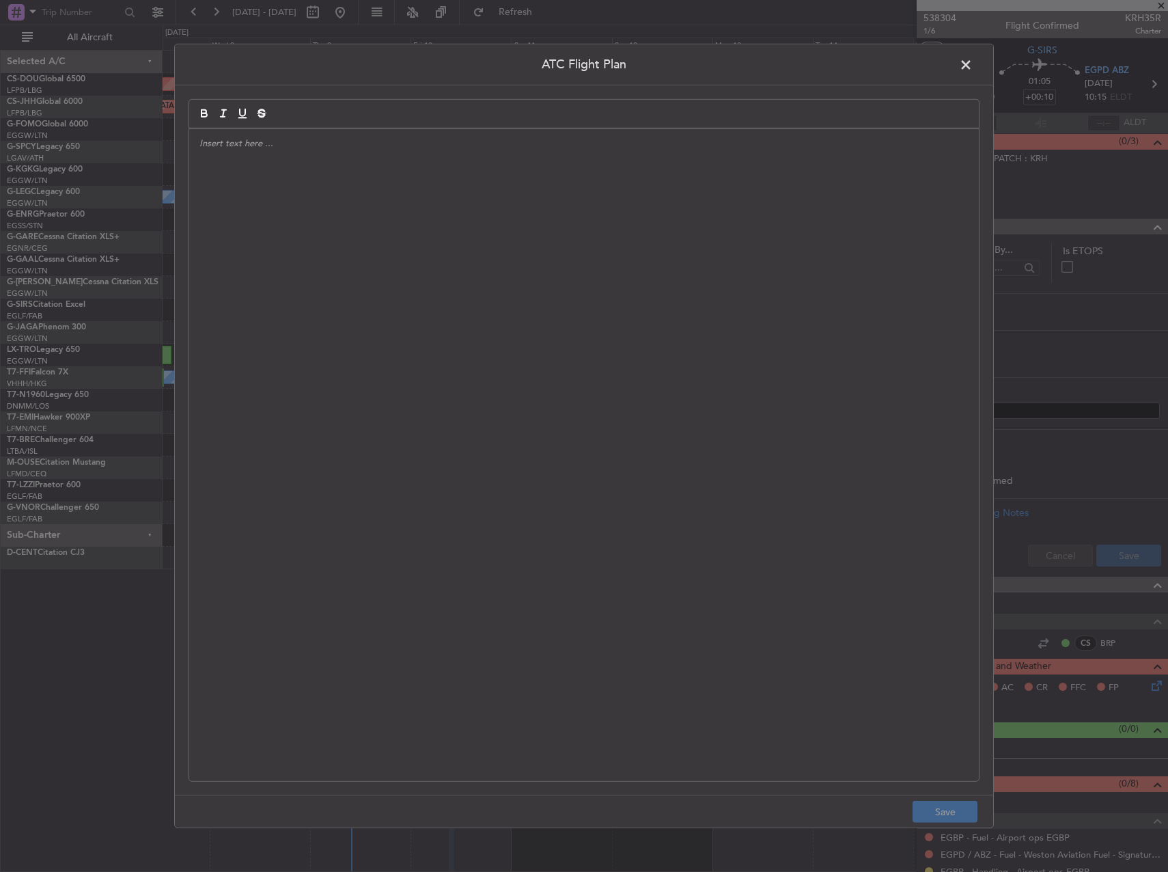
click at [604, 316] on div at bounding box center [584, 455] width 790 height 652
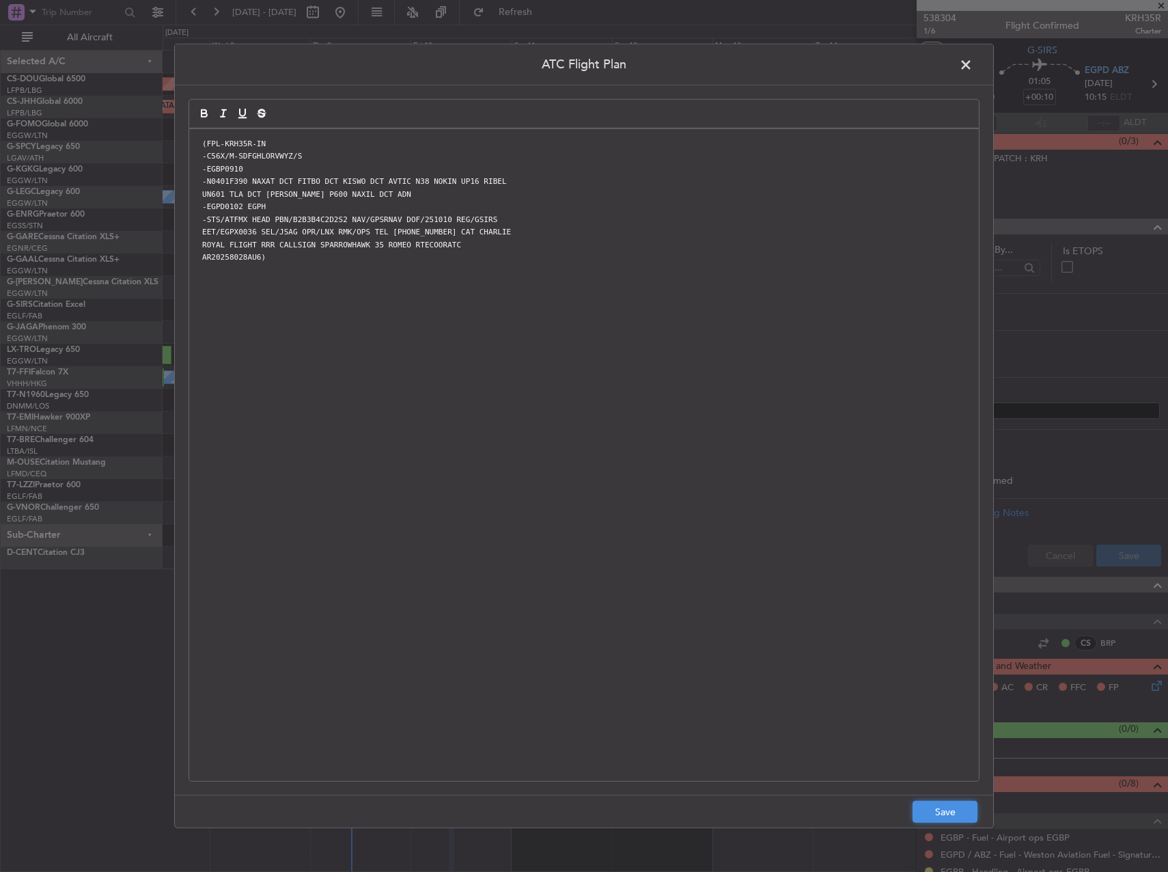
click at [730, 817] on button "Save" at bounding box center [945, 812] width 65 height 22
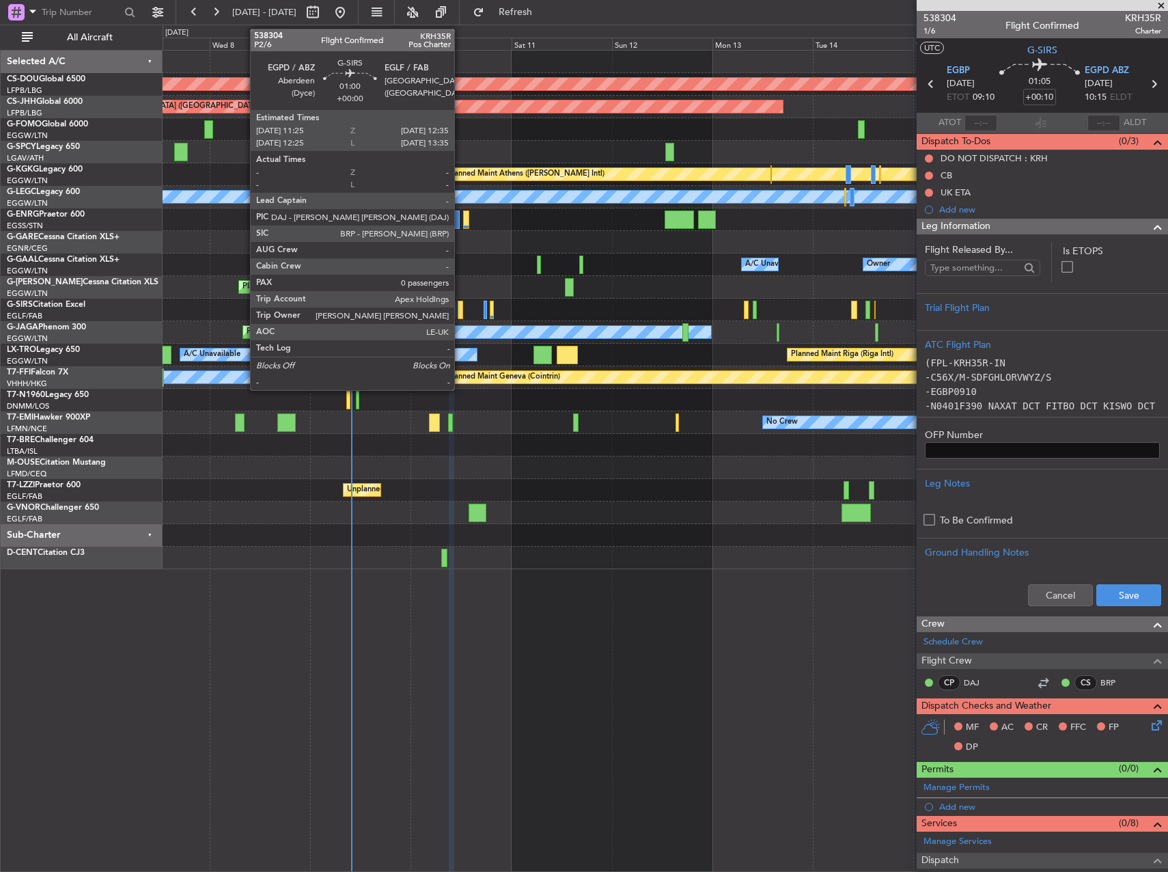
click at [460, 309] on div at bounding box center [460, 310] width 5 height 18
type input "0"
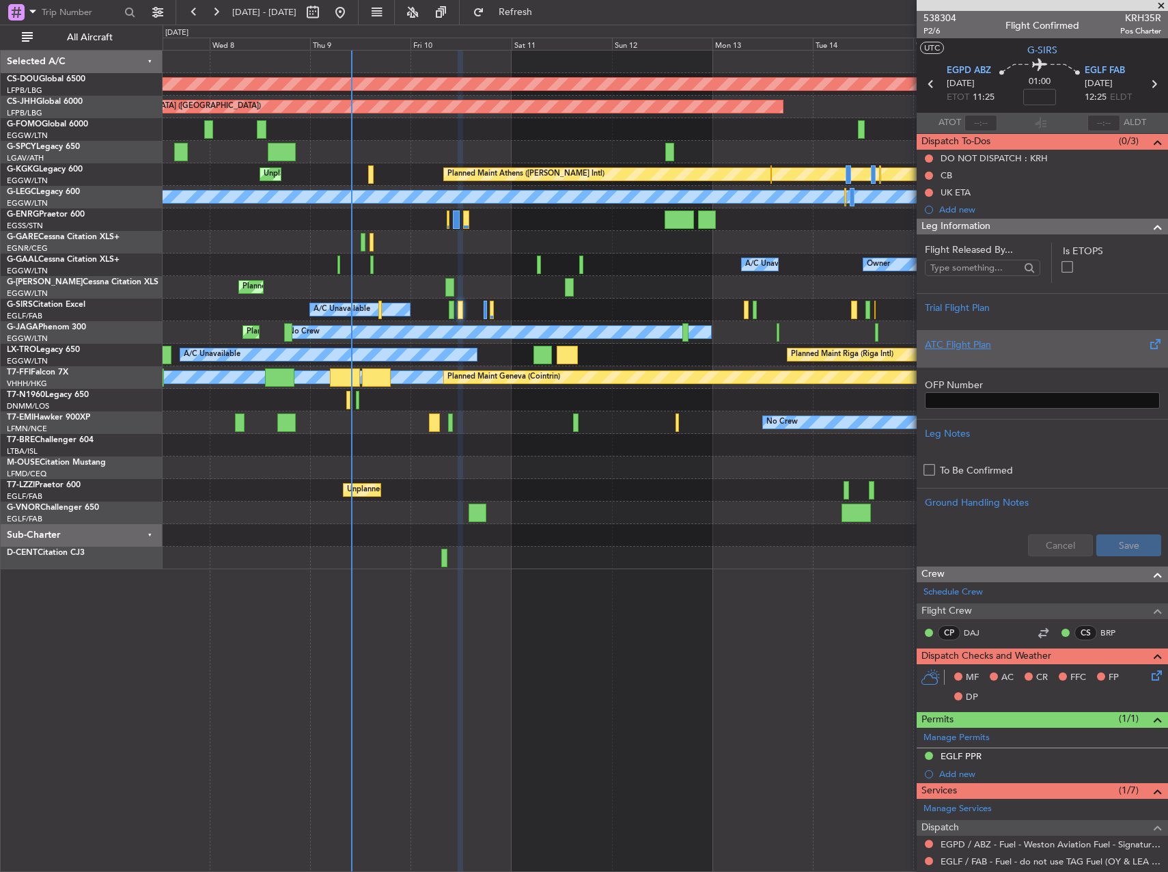
click at [730, 348] on div "ATC Flight Plan" at bounding box center [1042, 344] width 235 height 14
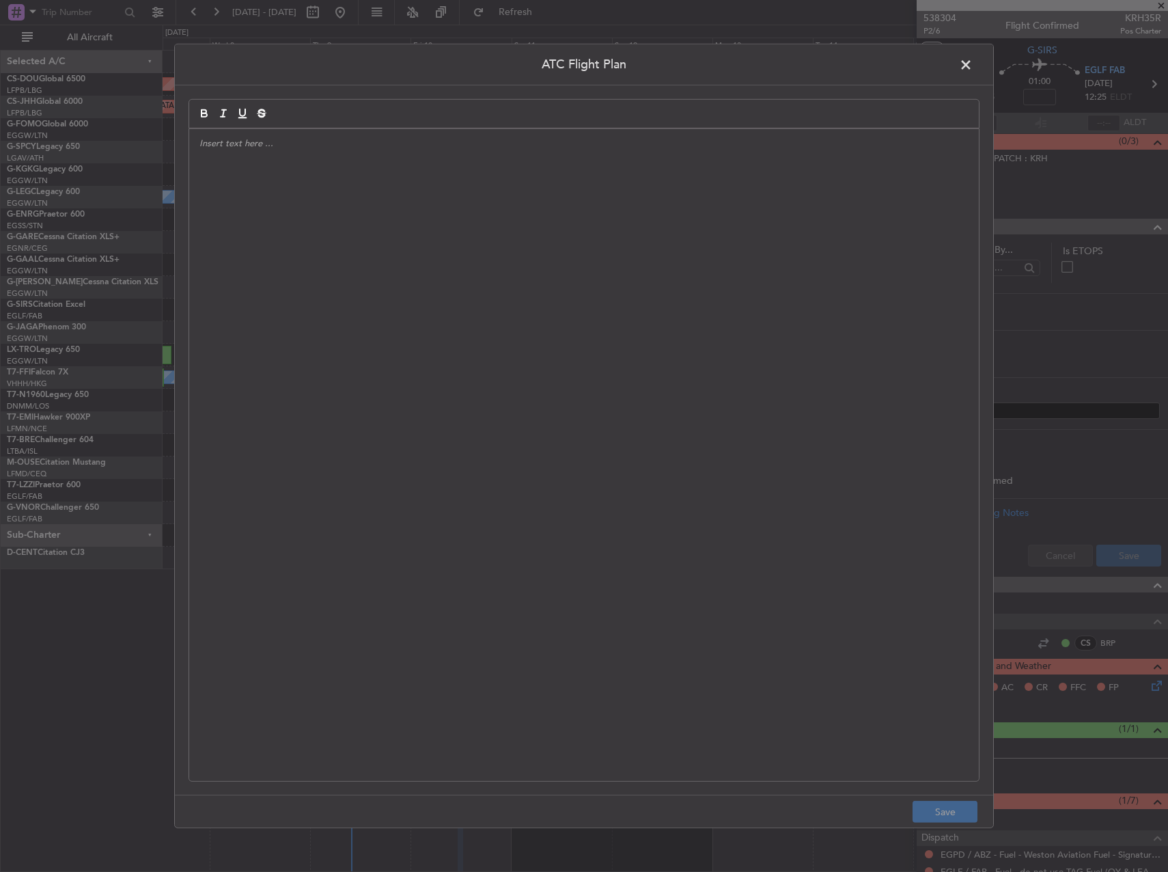
click at [552, 317] on div at bounding box center [584, 455] width 790 height 652
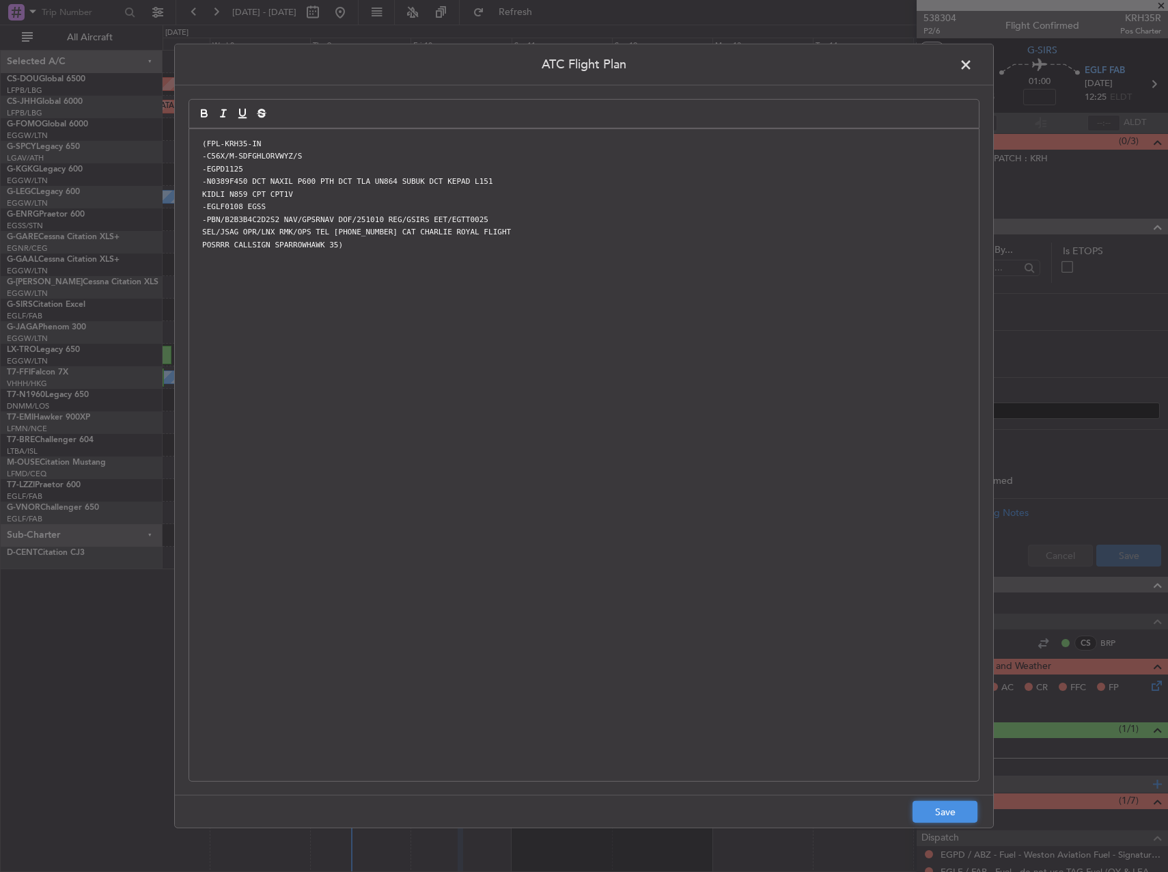
click at [730, 820] on button "Save" at bounding box center [945, 812] width 65 height 22
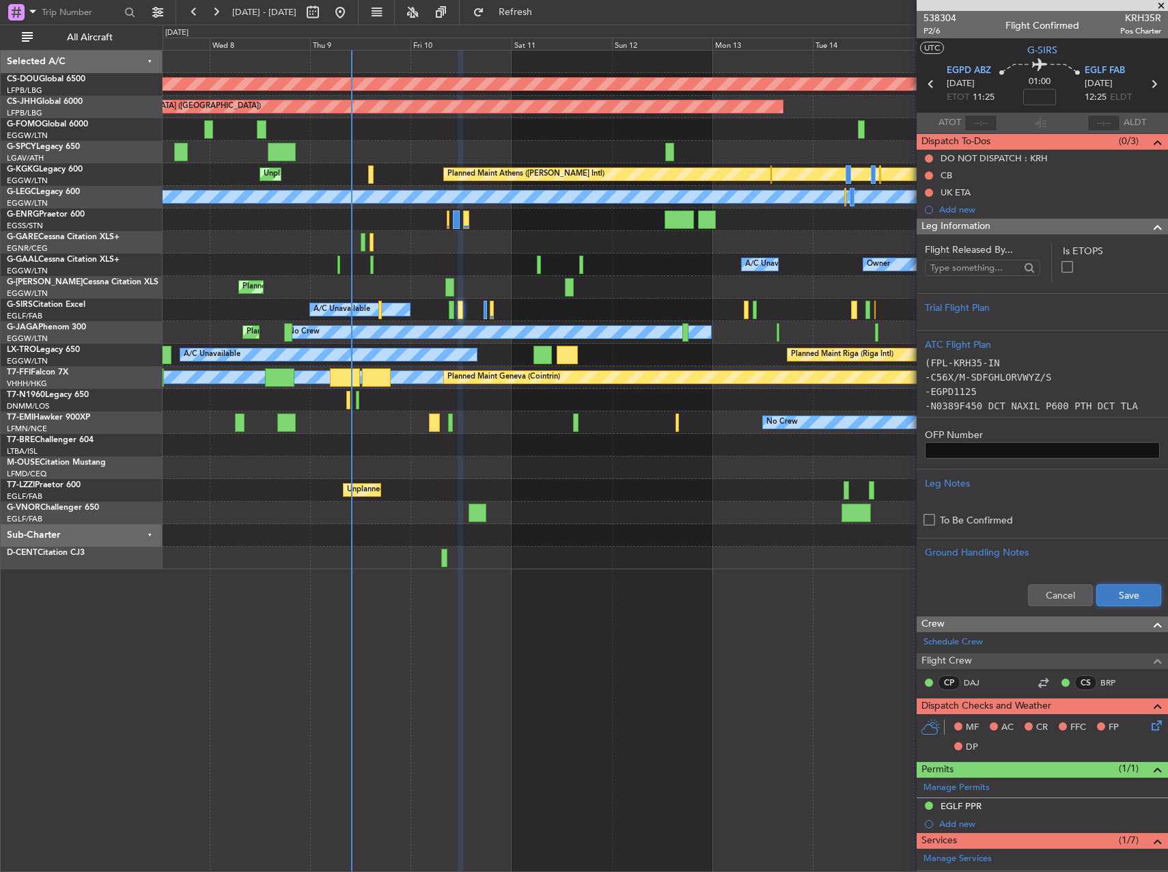
click at [730, 594] on button "Save" at bounding box center [1128, 595] width 65 height 22
click at [730, 5] on div at bounding box center [1042, 5] width 251 height 11
click at [730, 6] on span at bounding box center [1162, 6] width 14 height 12
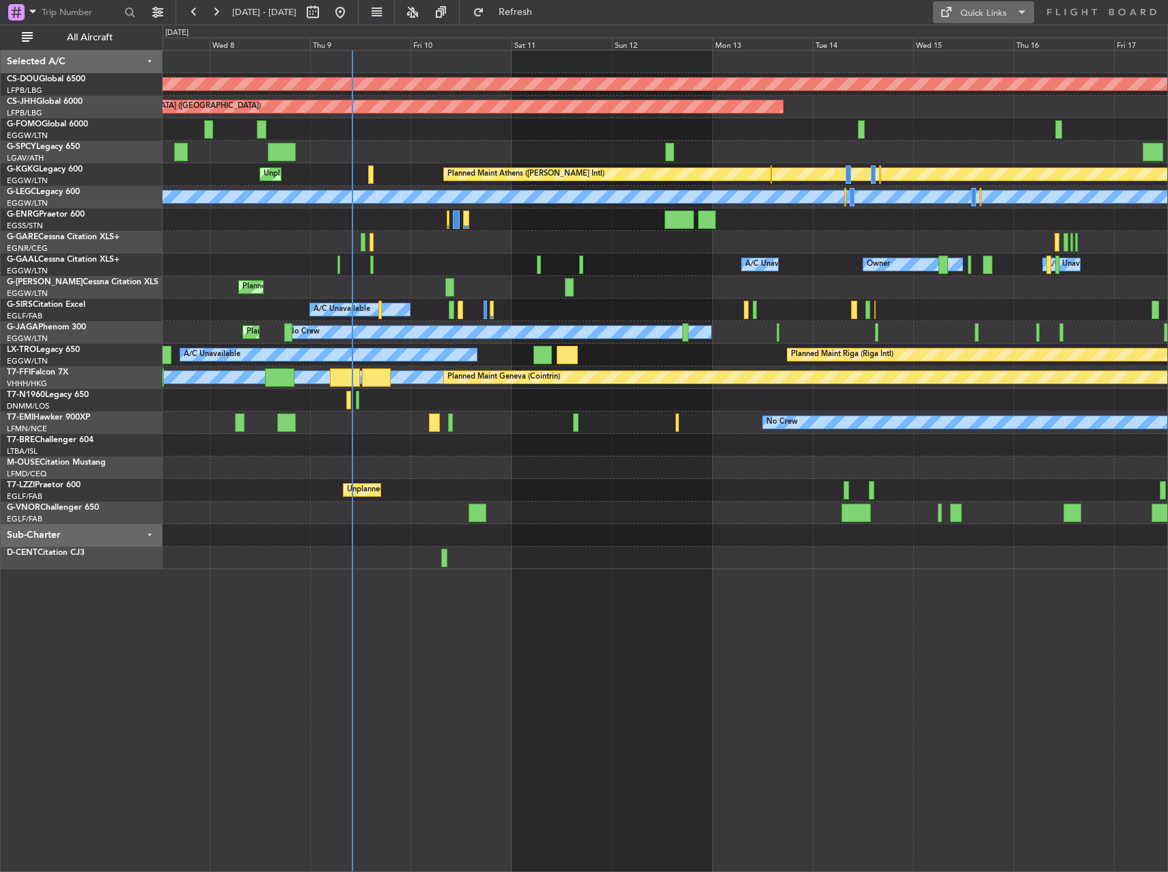
click at [730, 16] on button "Quick Links" at bounding box center [983, 12] width 101 height 22
click at [730, 45] on button "Trip Builder" at bounding box center [984, 45] width 102 height 33
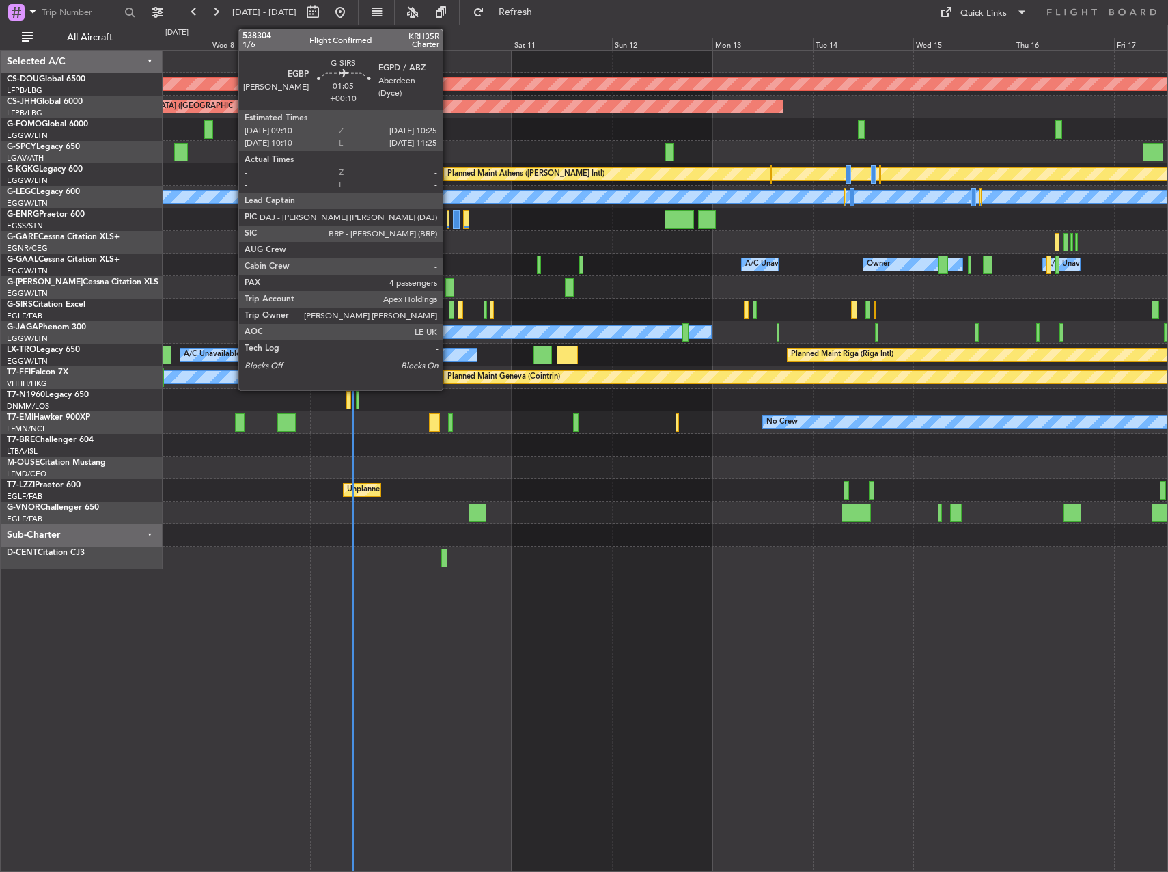
click at [450, 309] on div at bounding box center [451, 310] width 5 height 18
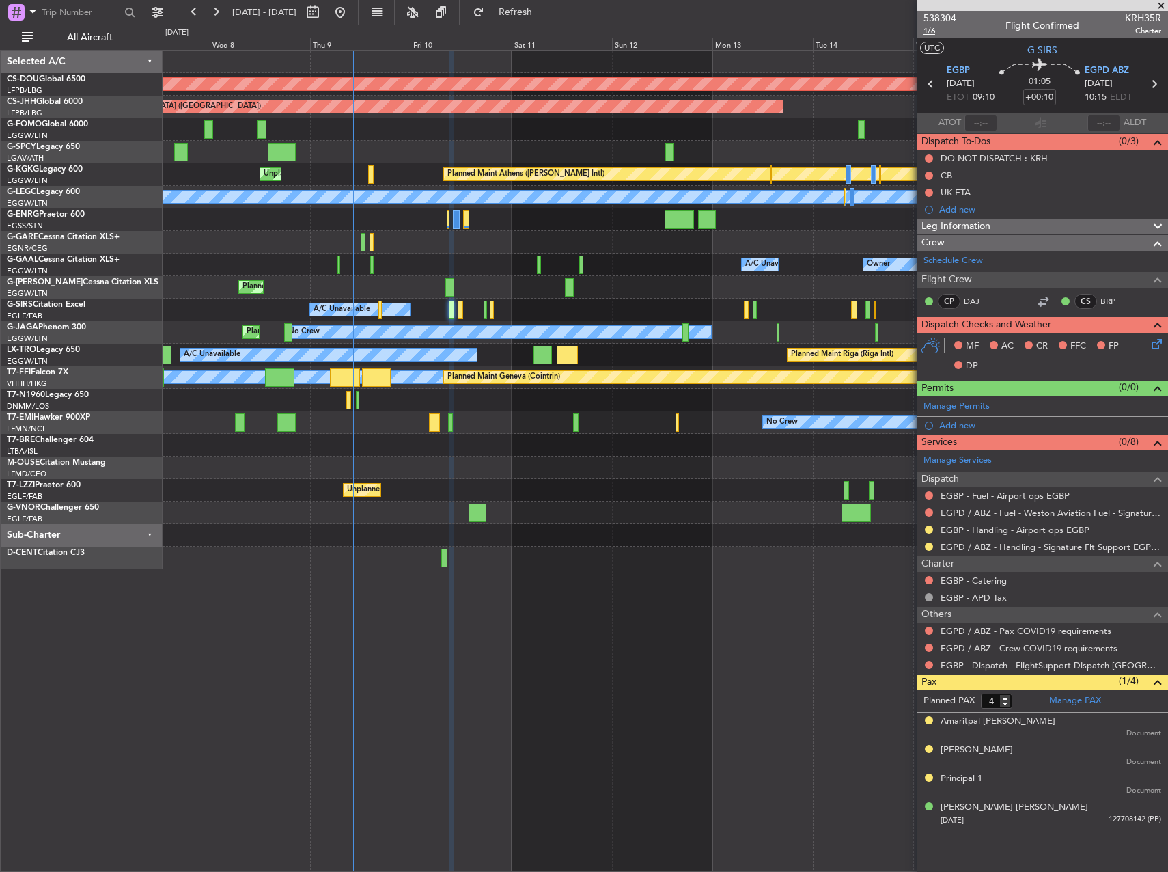
click at [730, 35] on span "1/6" at bounding box center [940, 31] width 33 height 12
click at [42, 504] on link "G-VNOR Challenger 650" at bounding box center [53, 507] width 92 height 8
click at [730, 511] on link "EGPD / ABZ - Fuel - Weston Aviation Fuel - Signature - EGPD / ABZ" at bounding box center [1051, 513] width 221 height 12
click at [538, 573] on div "Planned Maint London ([GEOGRAPHIC_DATA]) Planned Maint [GEOGRAPHIC_DATA] ([GEOG…" at bounding box center [666, 461] width 1006 height 822
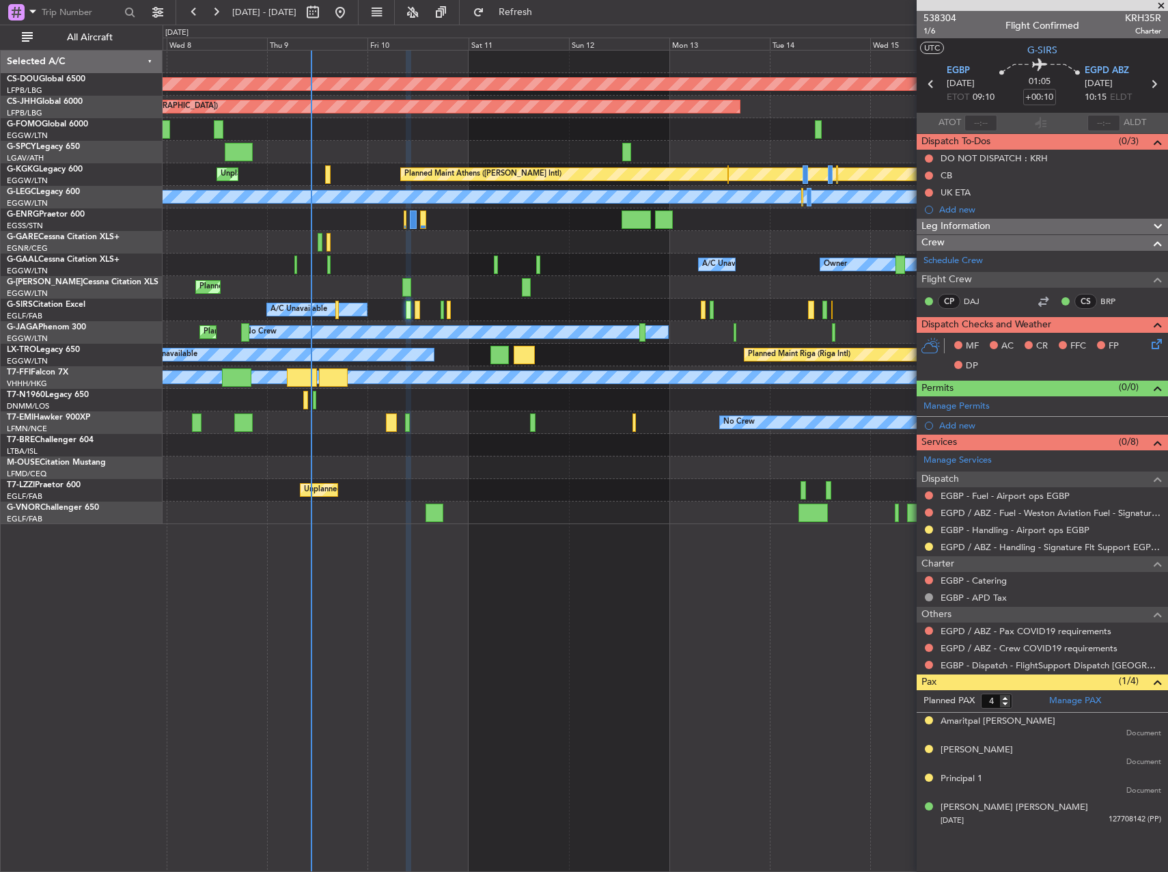
click at [555, 274] on div "Owner Owner A/C Unavailable A/C Unavailable Owner" at bounding box center [665, 264] width 1005 height 23
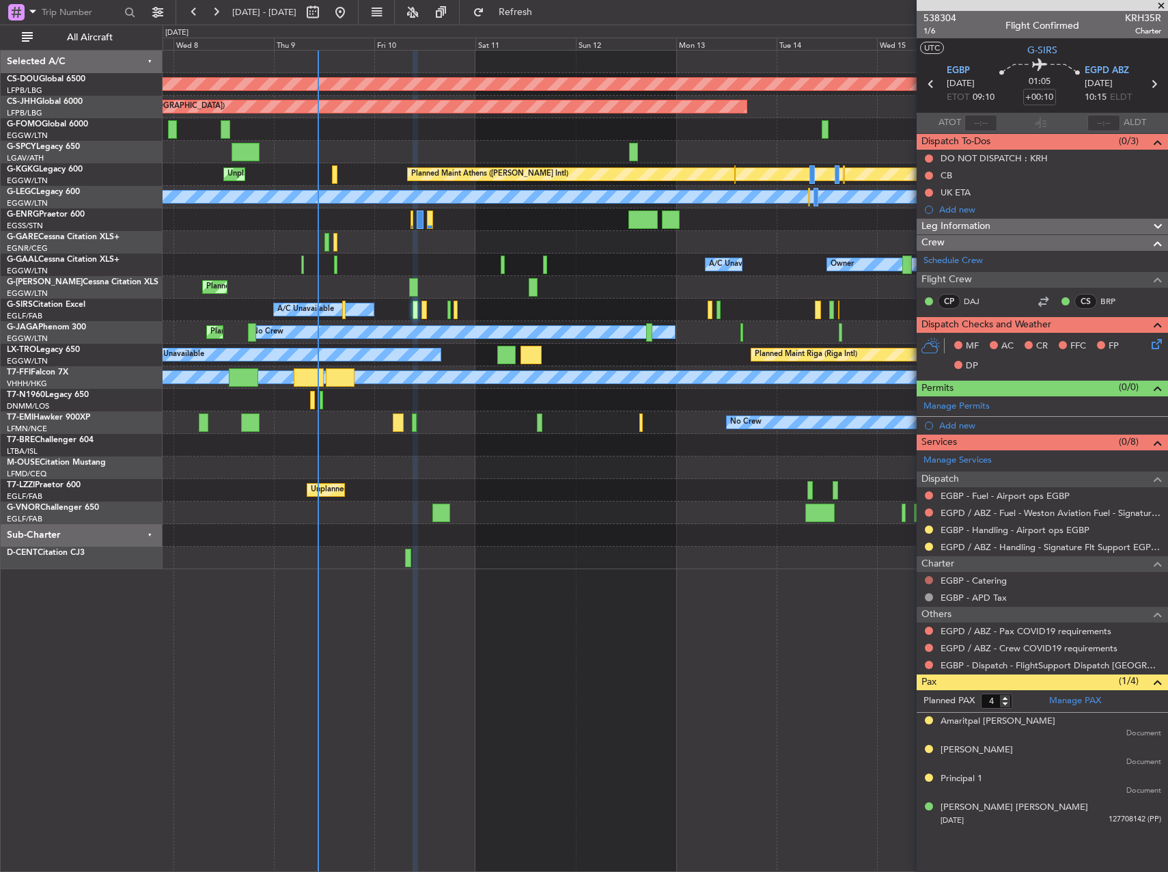
click at [730, 579] on button at bounding box center [929, 580] width 8 height 8
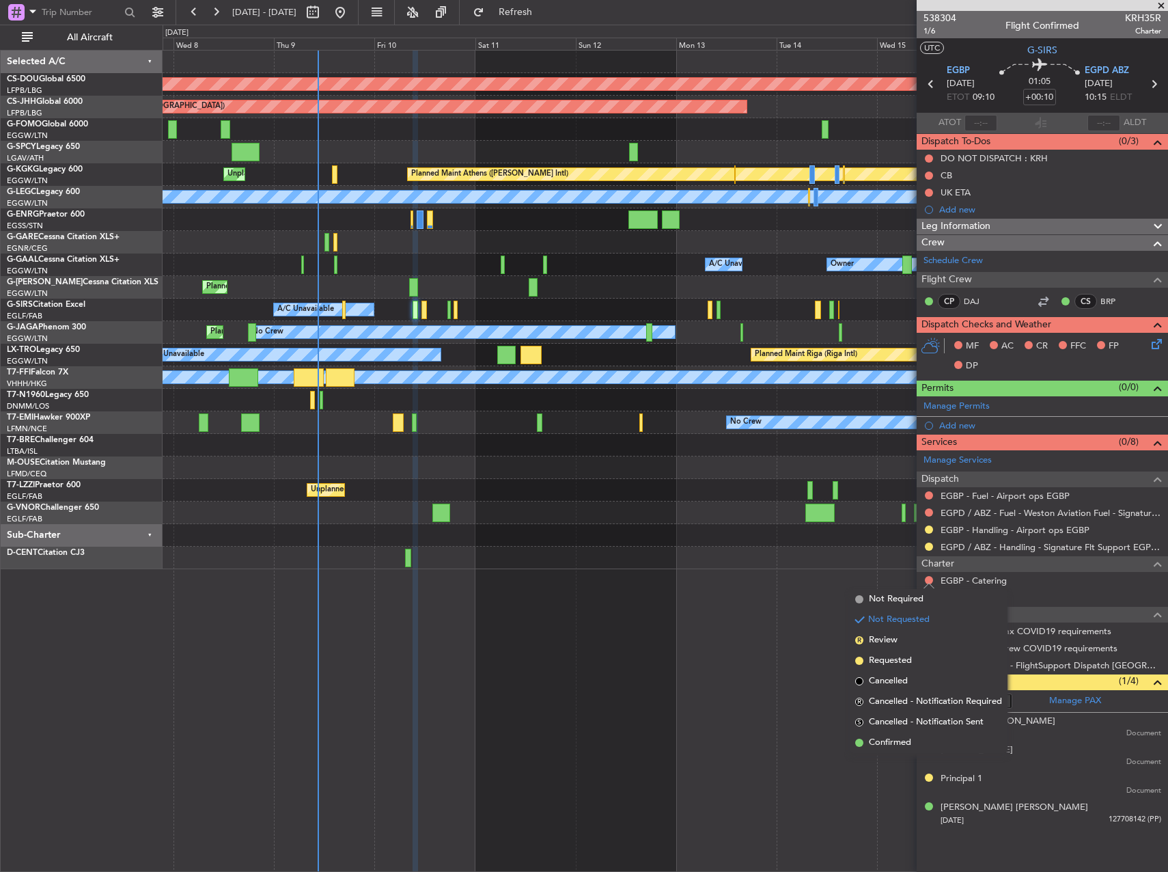
drag, startPoint x: 886, startPoint y: 735, endPoint x: 905, endPoint y: 706, distance: 34.1
click at [730, 736] on li "Confirmed" at bounding box center [929, 742] width 158 height 20
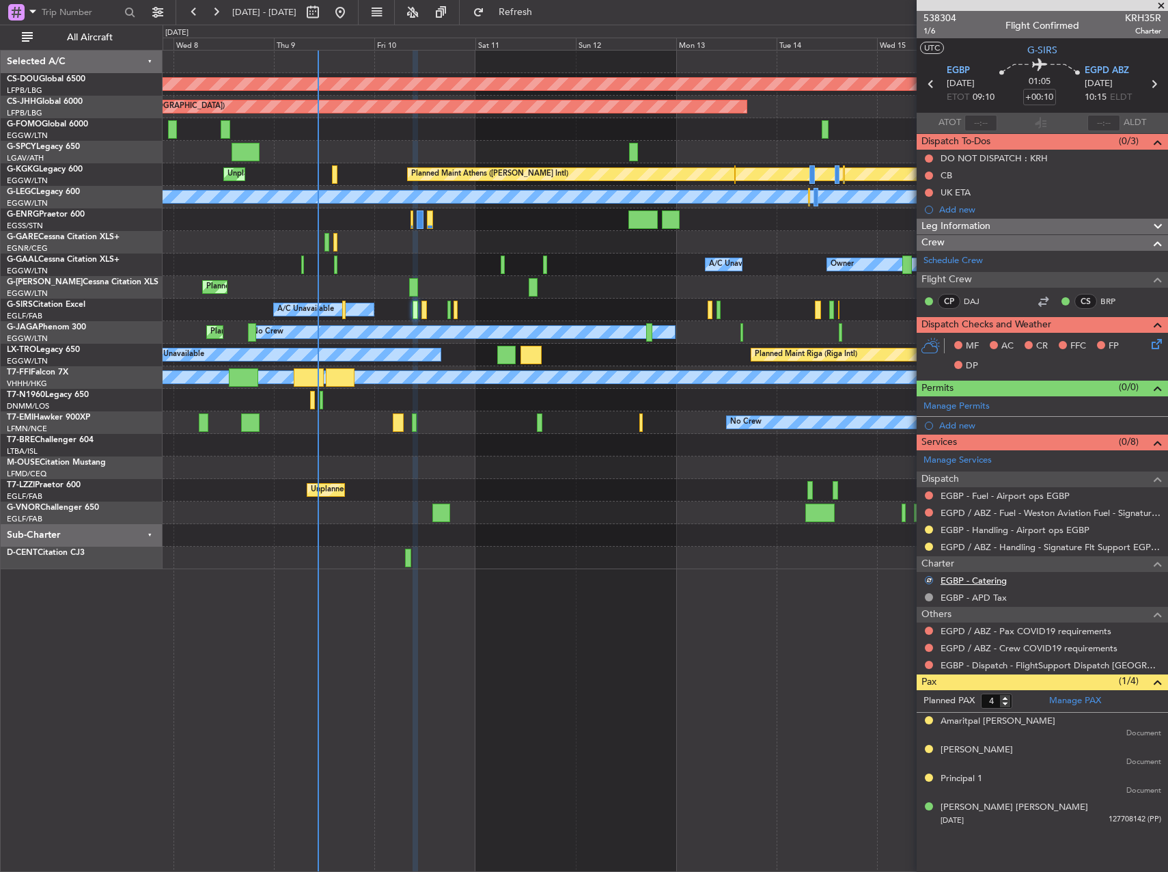
click at [730, 583] on link "EGBP - Catering" at bounding box center [974, 581] width 66 height 12
click at [730, 29] on span "1/6" at bounding box center [940, 31] width 33 height 12
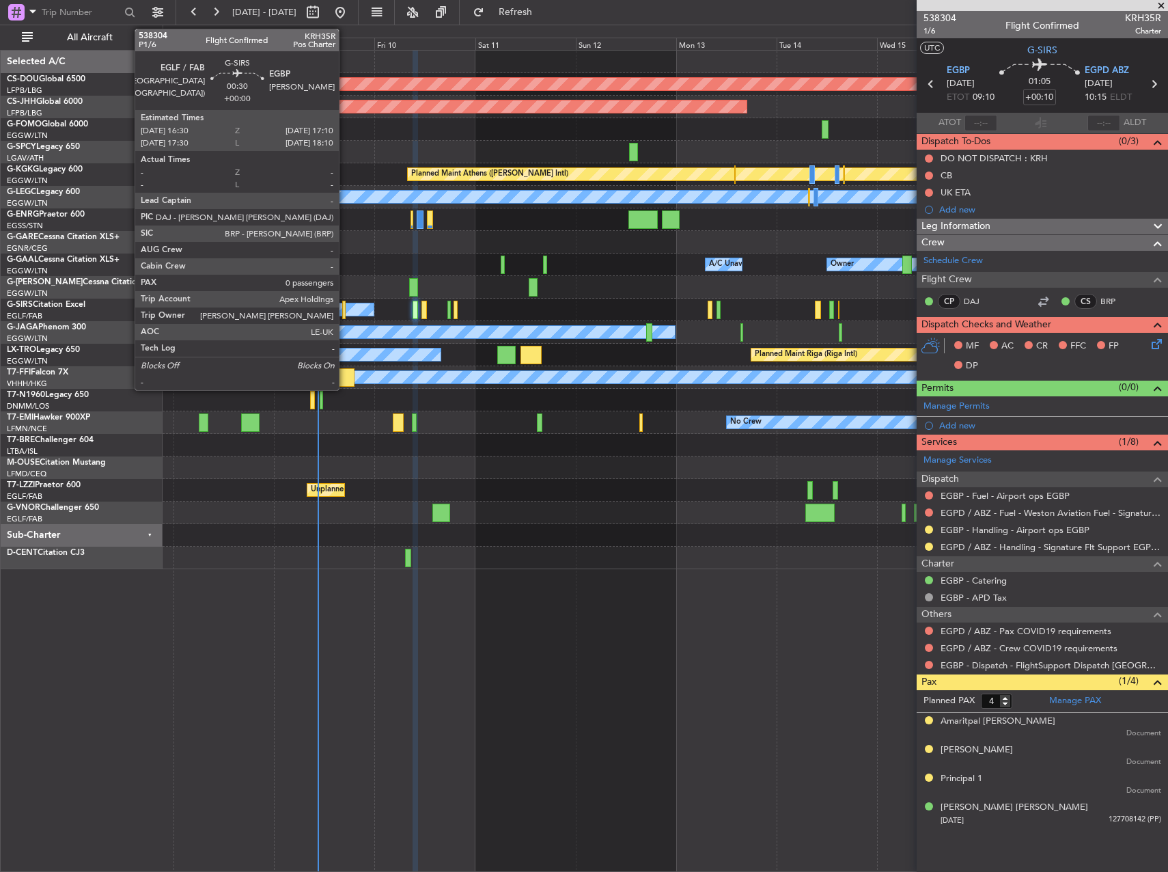
click at [345, 303] on div at bounding box center [343, 310] width 3 height 18
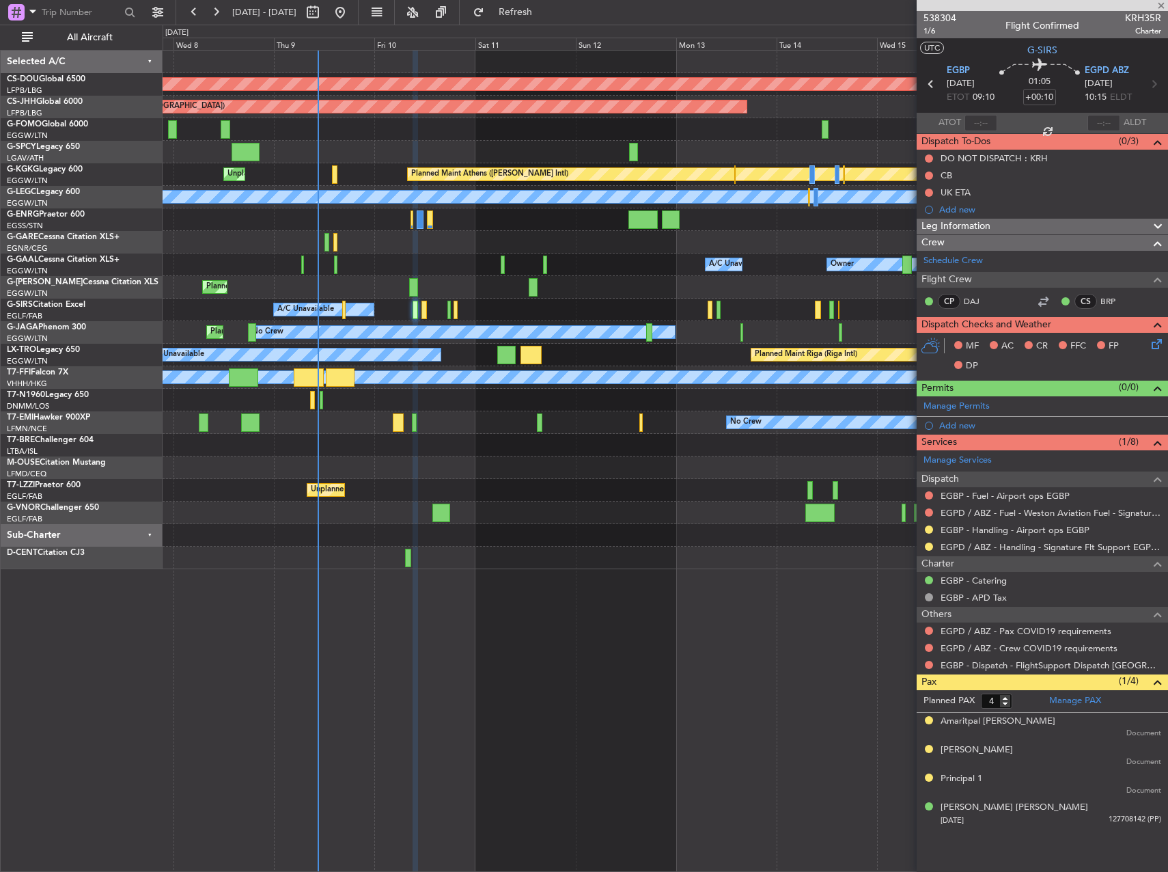
type input "0"
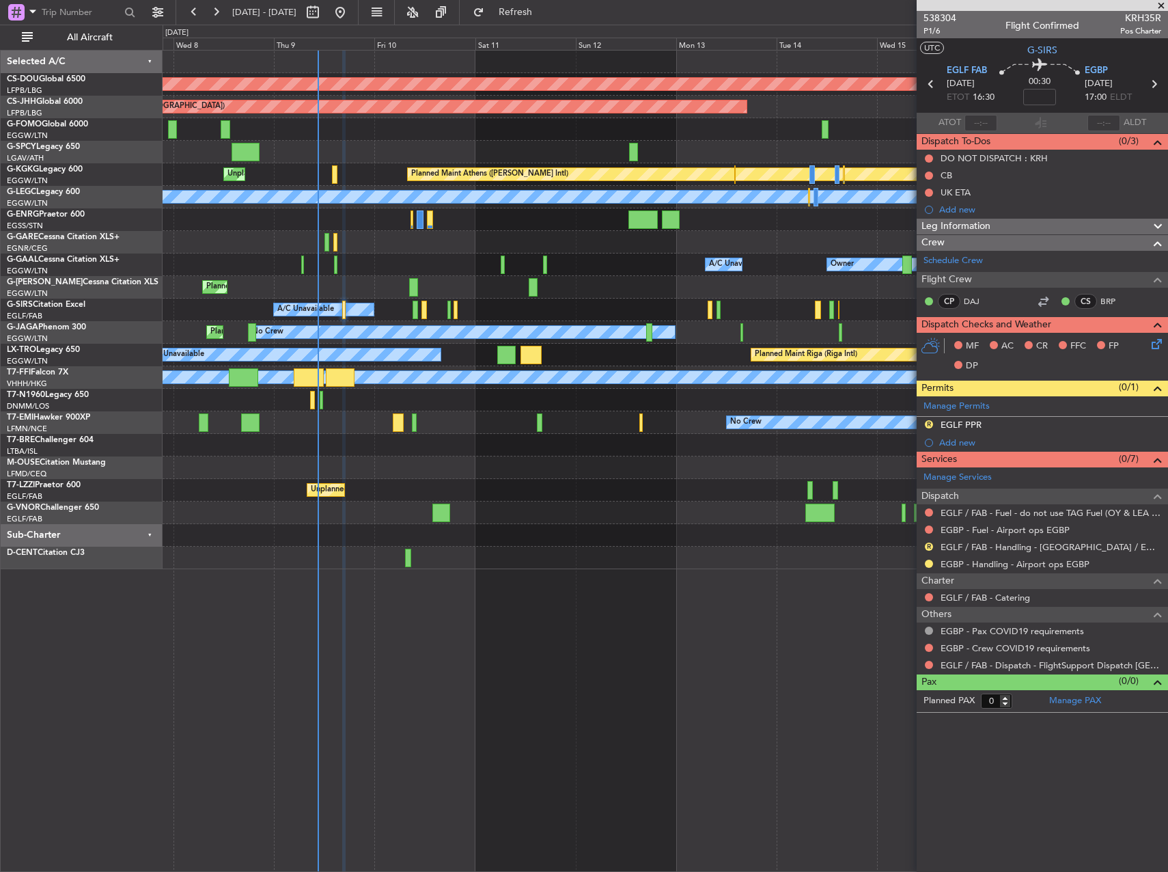
click at [967, 228] on span "Leg Information" at bounding box center [956, 227] width 69 height 16
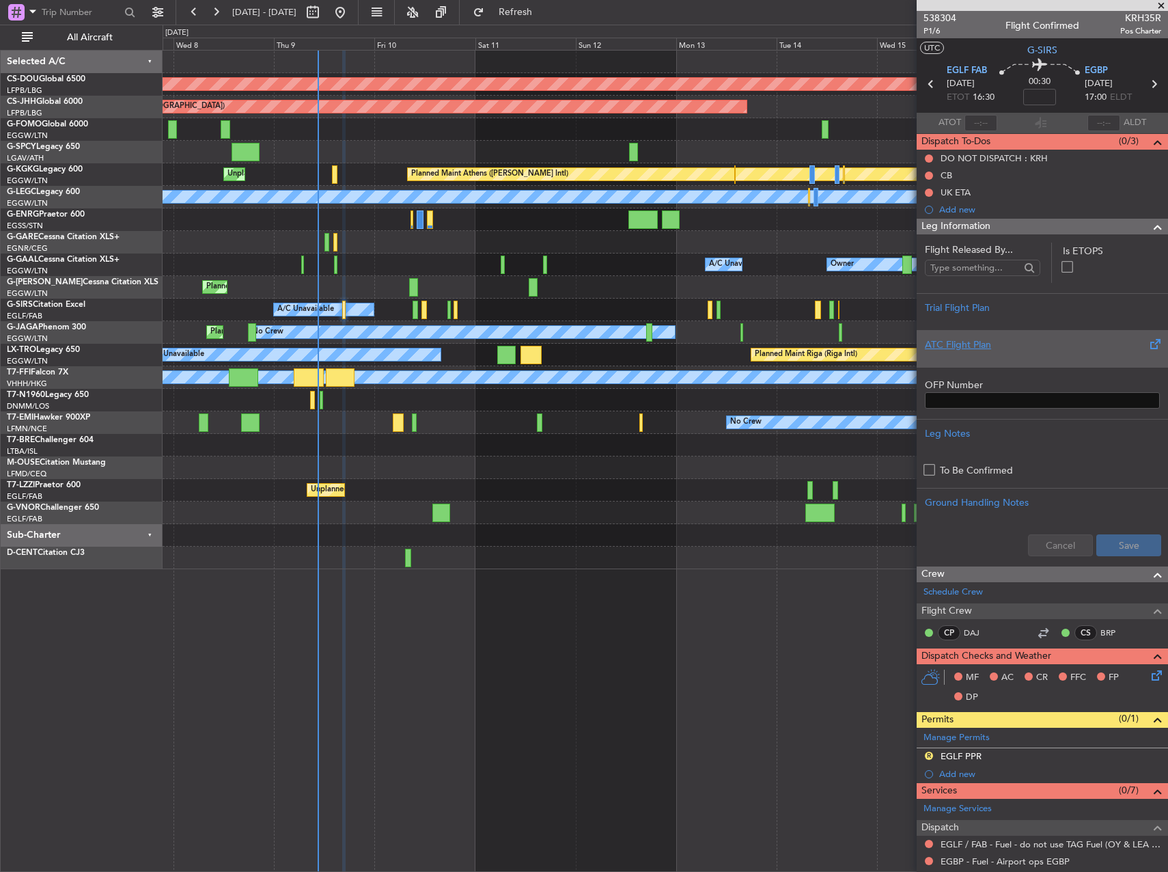
click at [980, 357] on div at bounding box center [1042, 356] width 235 height 8
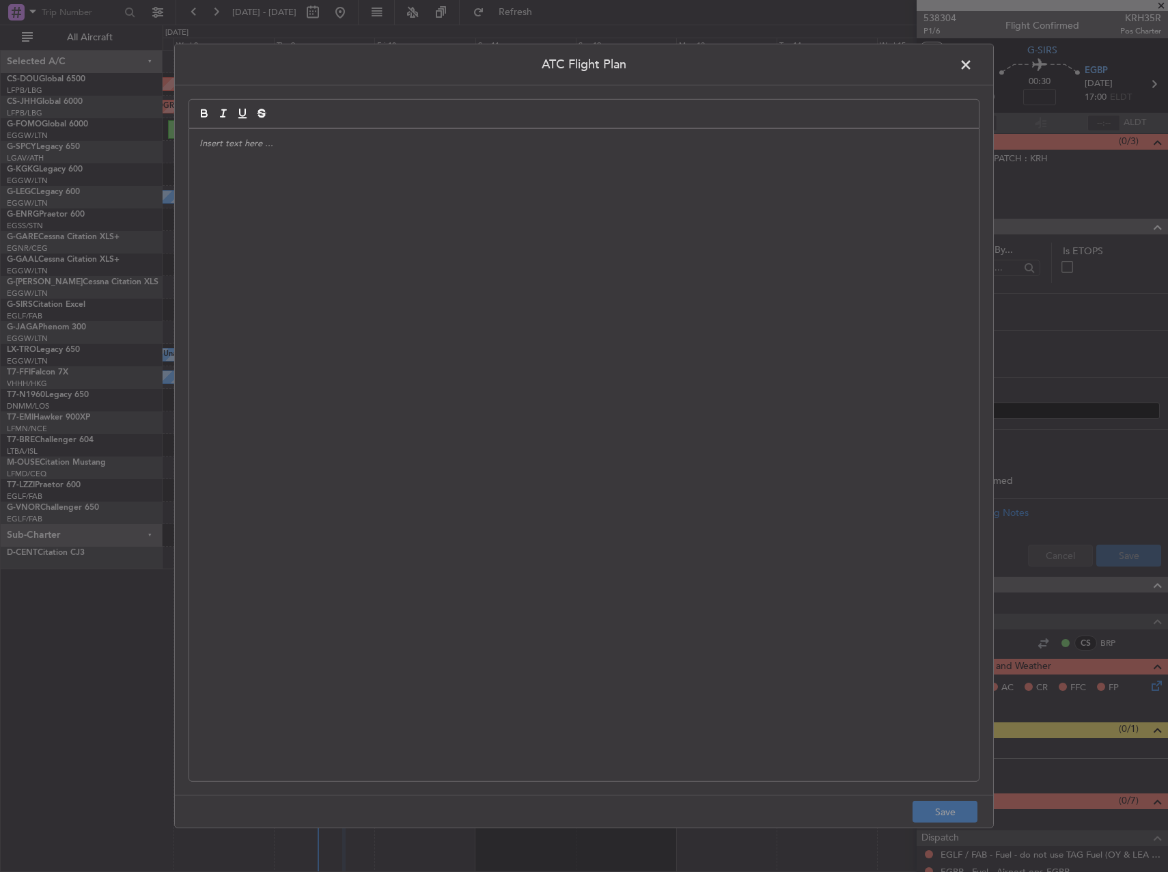
click at [730, 307] on div at bounding box center [584, 455] width 790 height 652
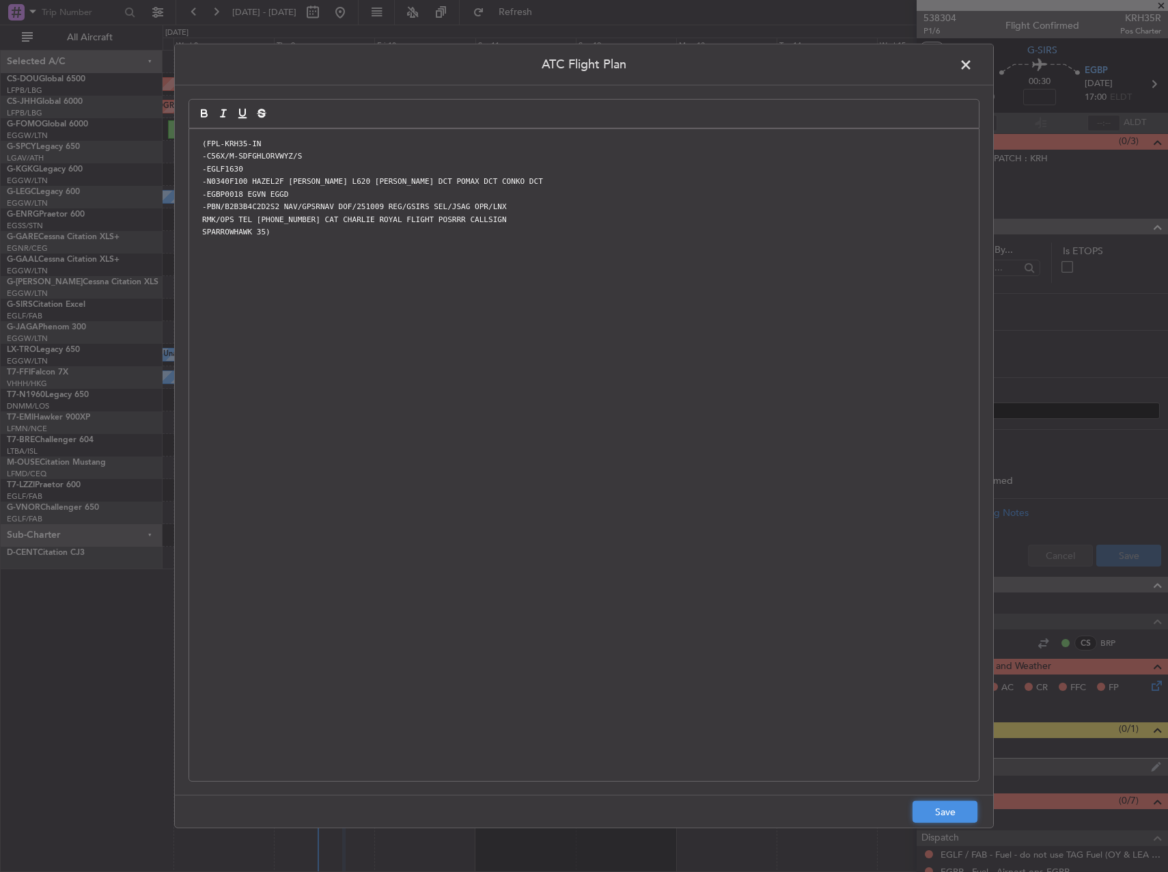
click at [941, 809] on button "Save" at bounding box center [945, 812] width 65 height 22
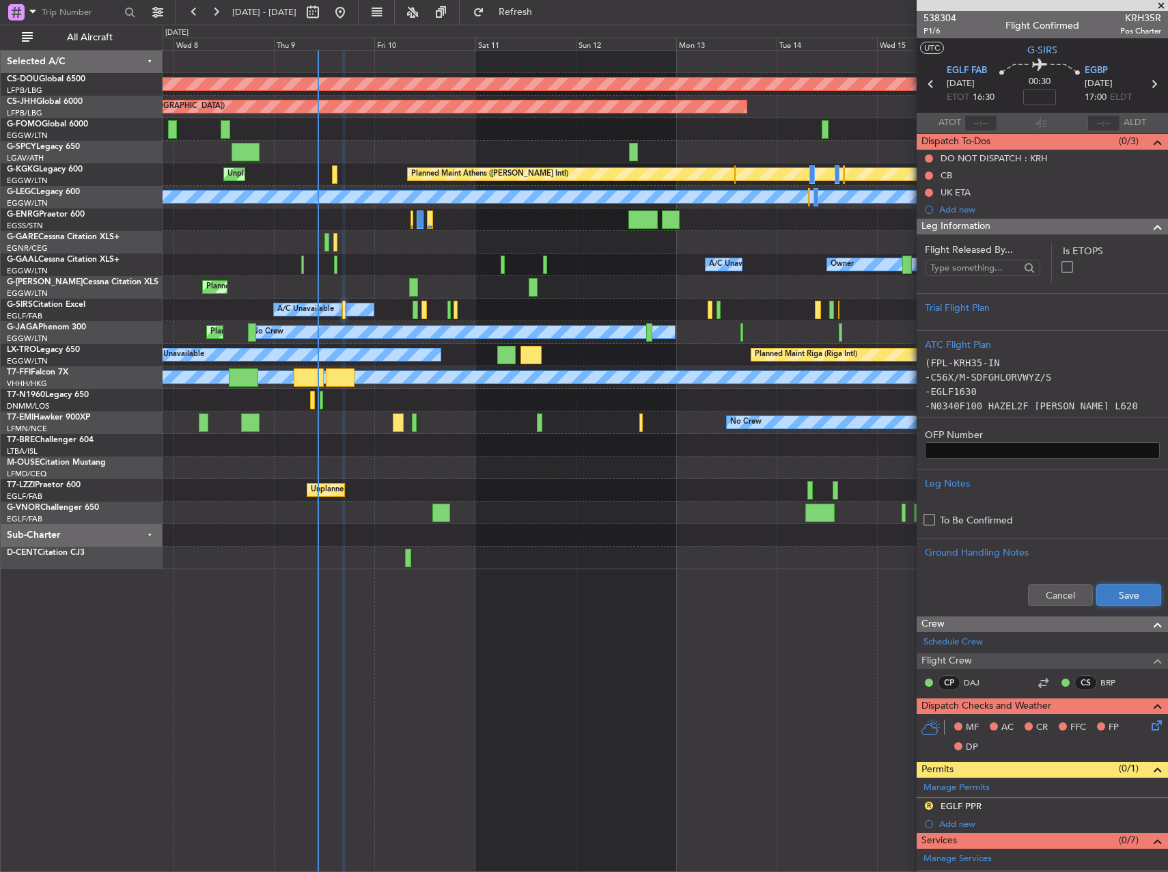
click at [1133, 595] on button "Save" at bounding box center [1128, 595] width 65 height 22
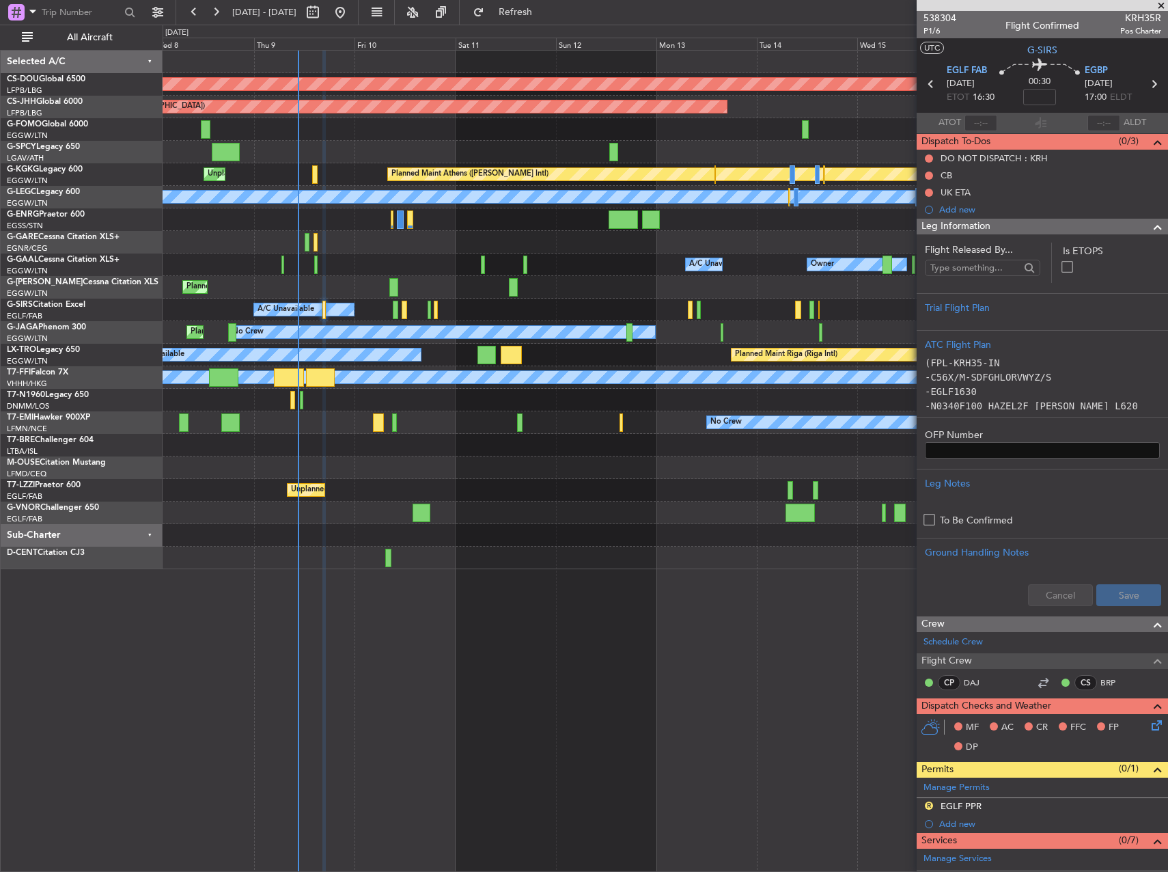
click at [616, 263] on div "Owner Owner A/C Unavailable A/C Unavailable Owner" at bounding box center [665, 264] width 1005 height 23
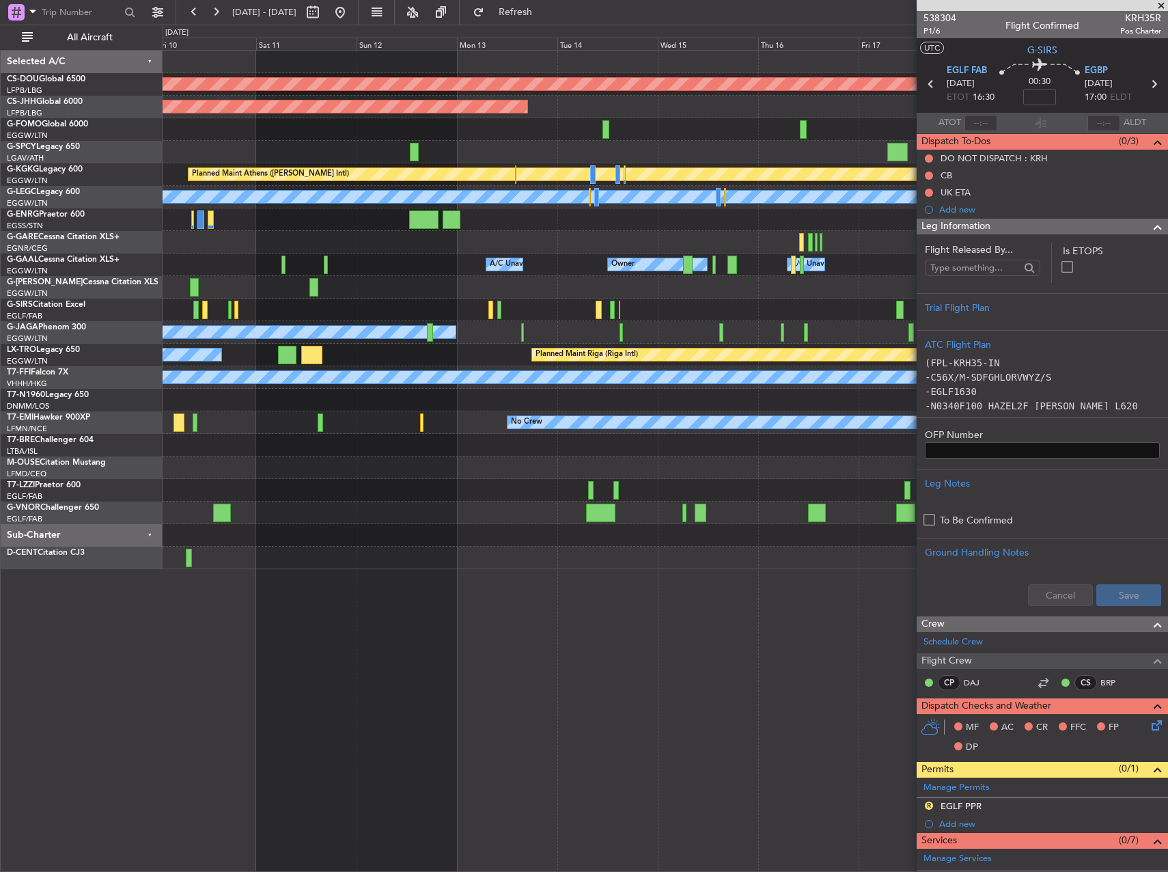
click at [743, 251] on div "Planned Maint London (Biggin Hill) Planned Maint Paris (Le Bourget) Planned Mai…" at bounding box center [665, 310] width 1005 height 519
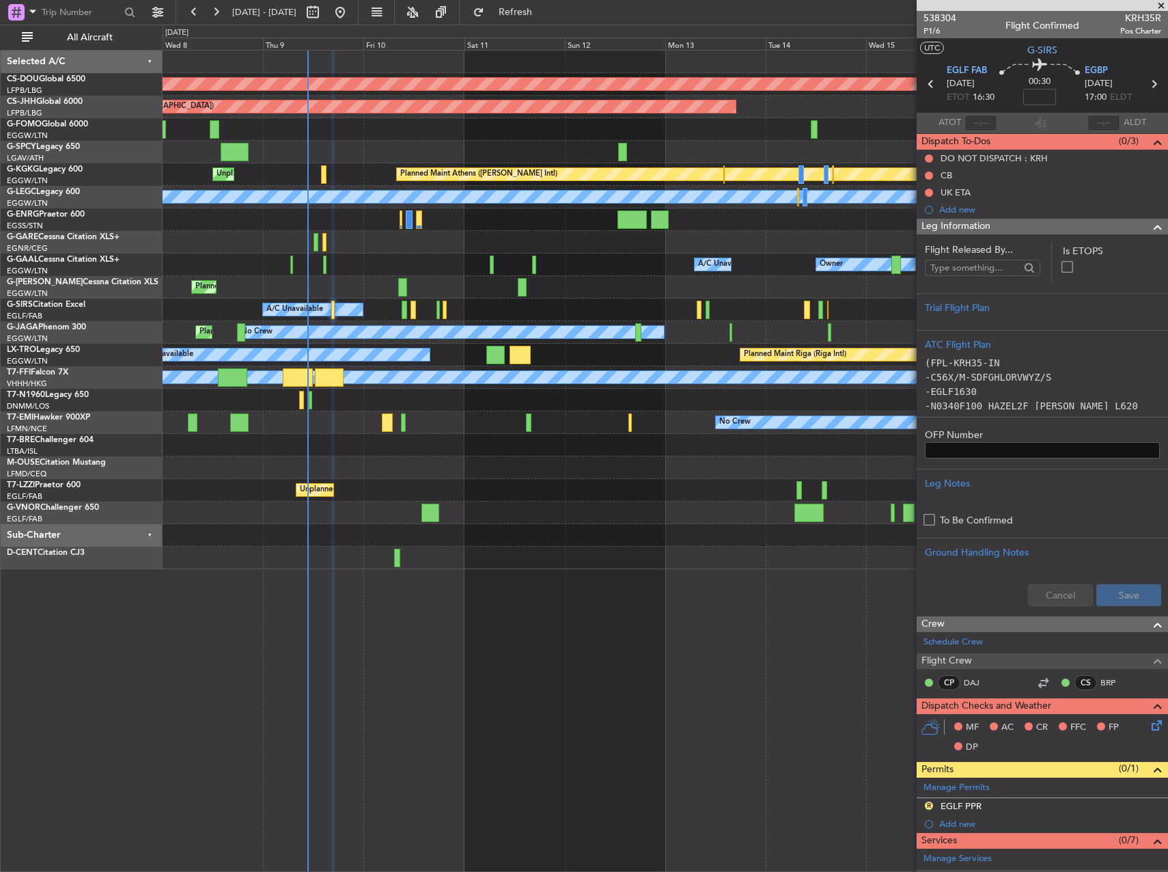
click at [1057, 231] on div "Leg Information" at bounding box center [1042, 227] width 251 height 16
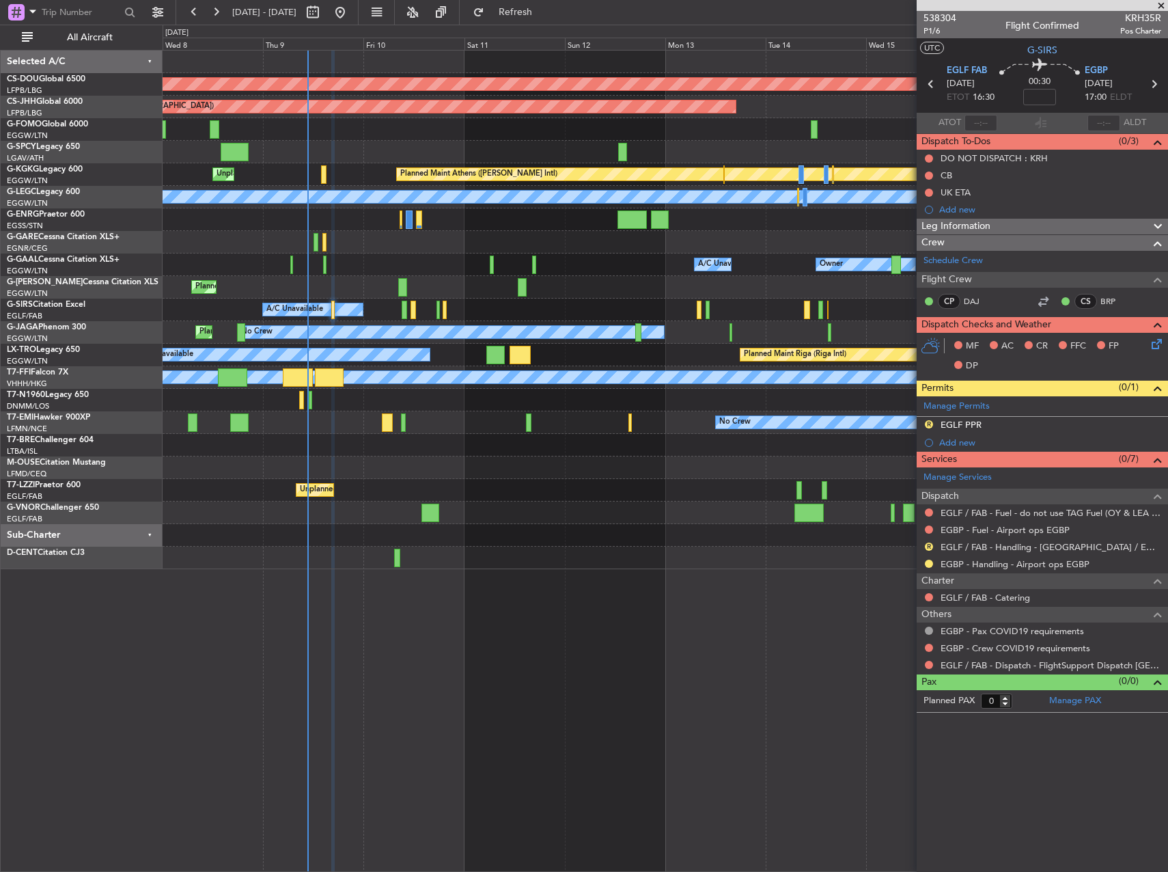
click at [400, 313] on div "A/C Unavailable Planned Maint Oxford (Kidlington)" at bounding box center [665, 310] width 1005 height 23
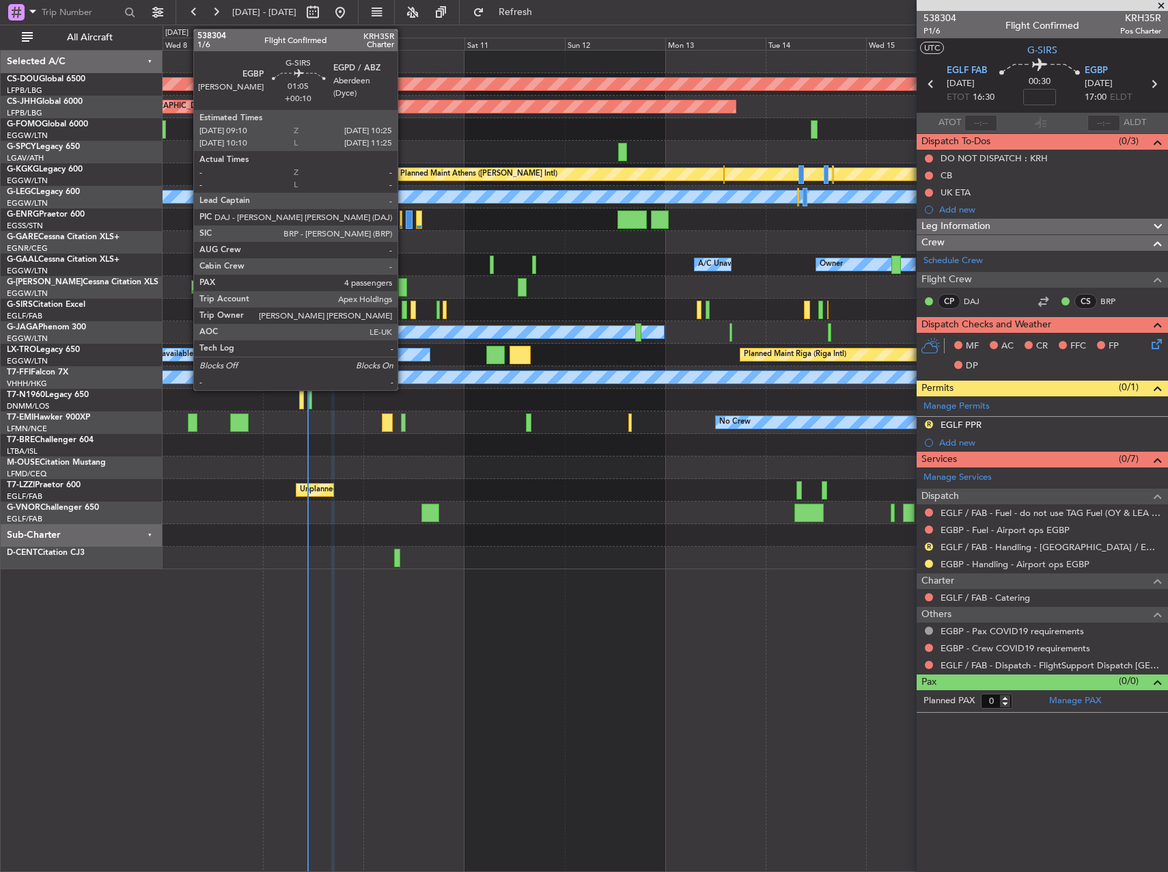
click at [404, 314] on div at bounding box center [404, 310] width 5 height 18
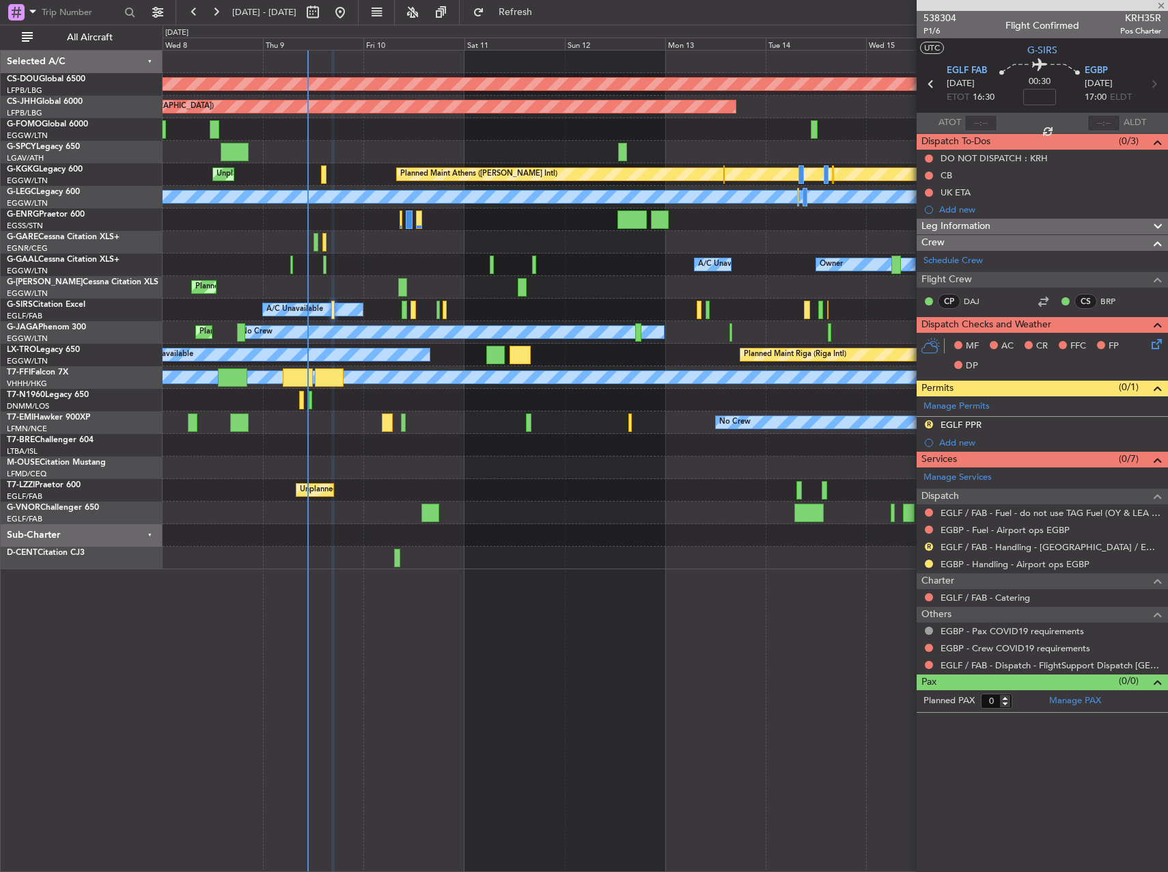
type input "+00:10"
type input "4"
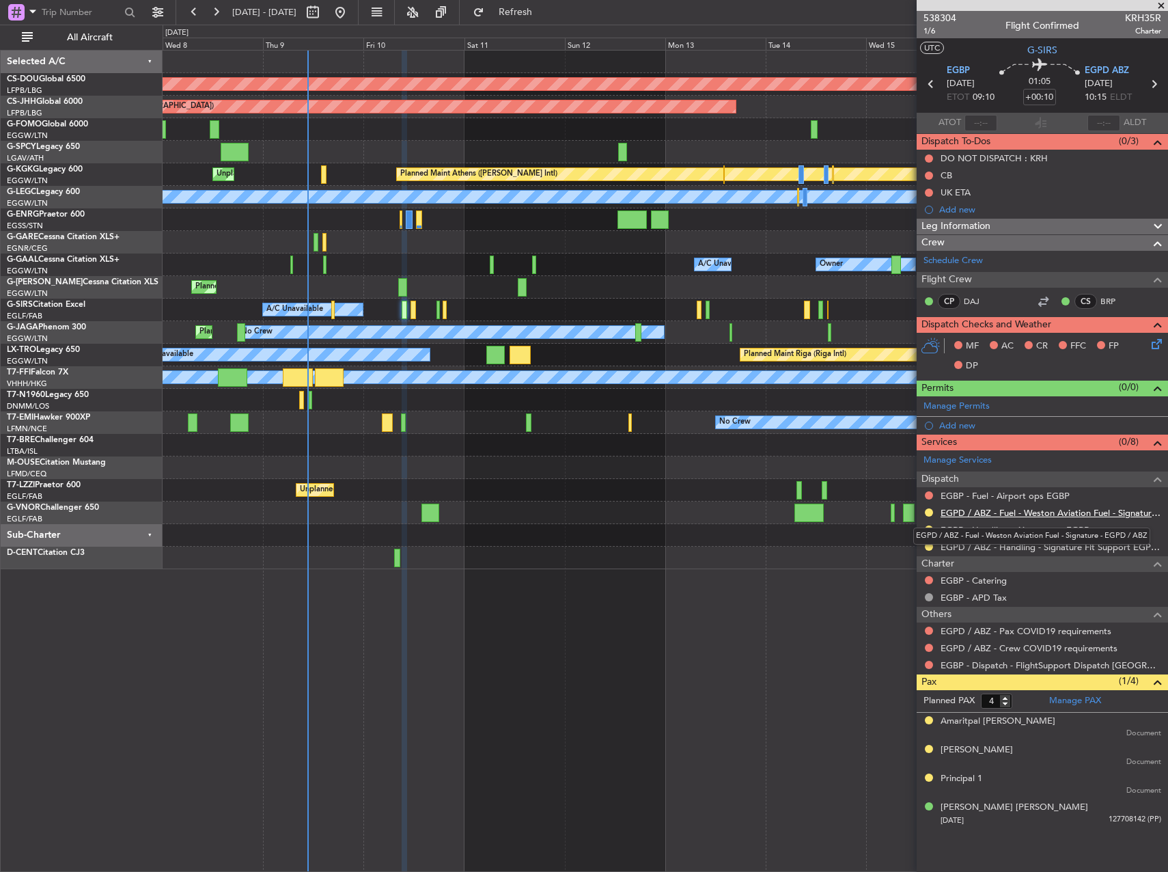
click at [995, 512] on link "EGPD / ABZ - Fuel - Weston Aviation Fuel - Signature - EGPD / ABZ" at bounding box center [1051, 513] width 221 height 12
click at [525, 15] on button "Refresh" at bounding box center [508, 12] width 82 height 22
click at [1004, 514] on link "EGPD / ABZ - Fuel - WFS EGPD / ABZ" at bounding box center [1018, 513] width 155 height 12
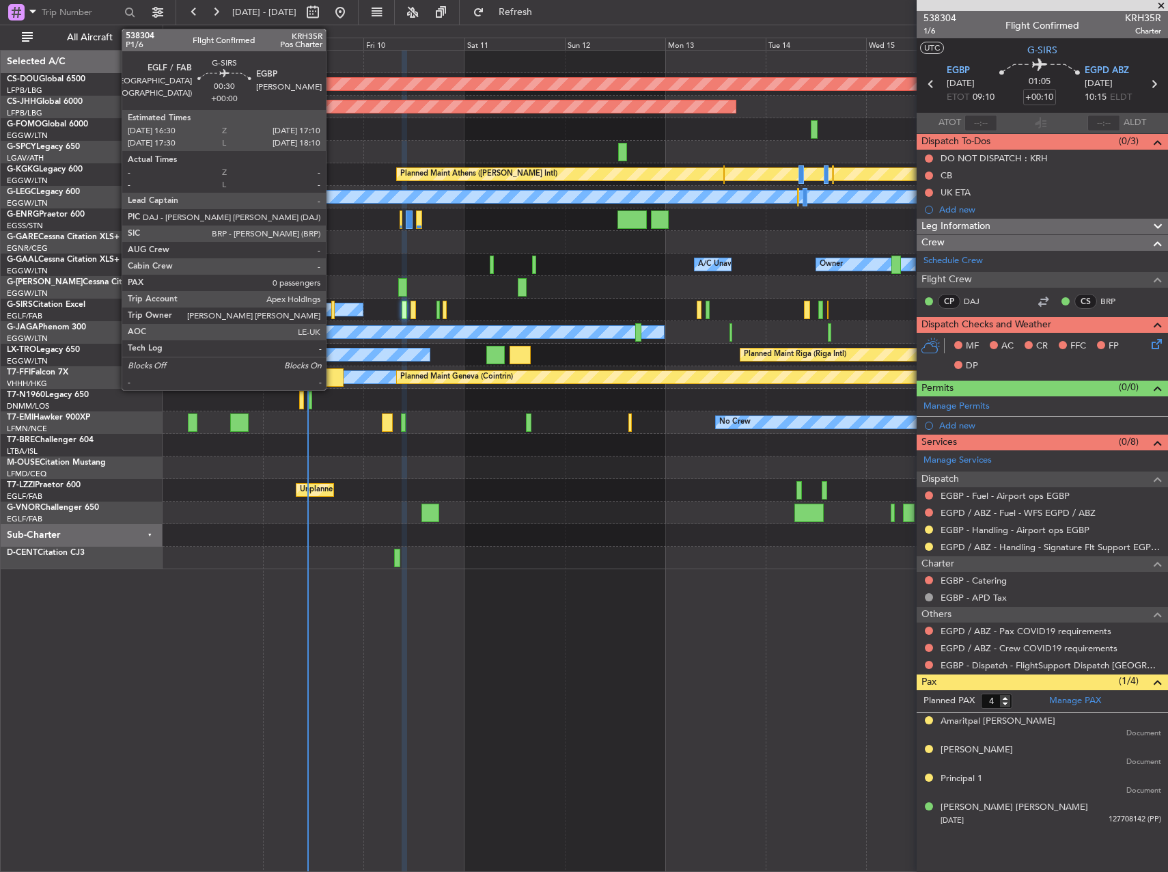
click at [332, 304] on div at bounding box center [332, 310] width 3 height 18
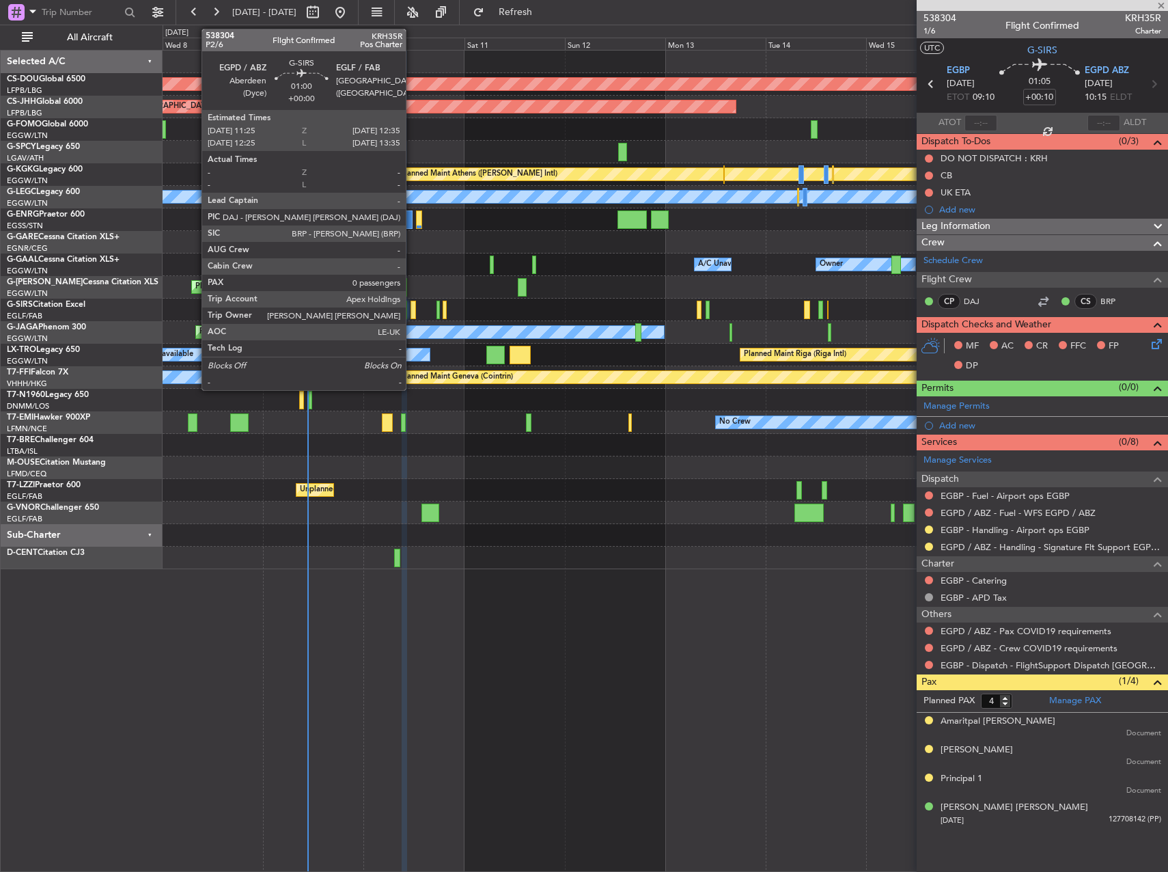
click at [412, 307] on div at bounding box center [413, 310] width 5 height 18
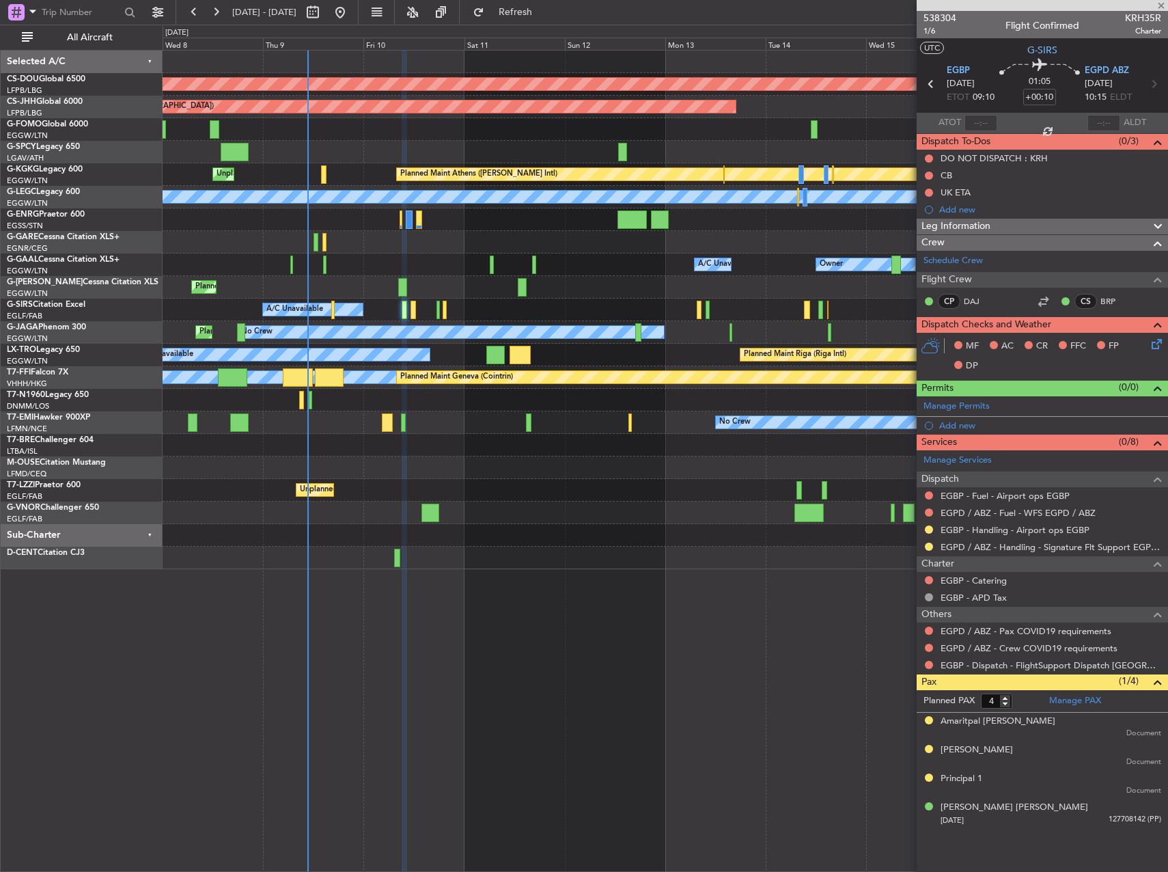
type input "0"
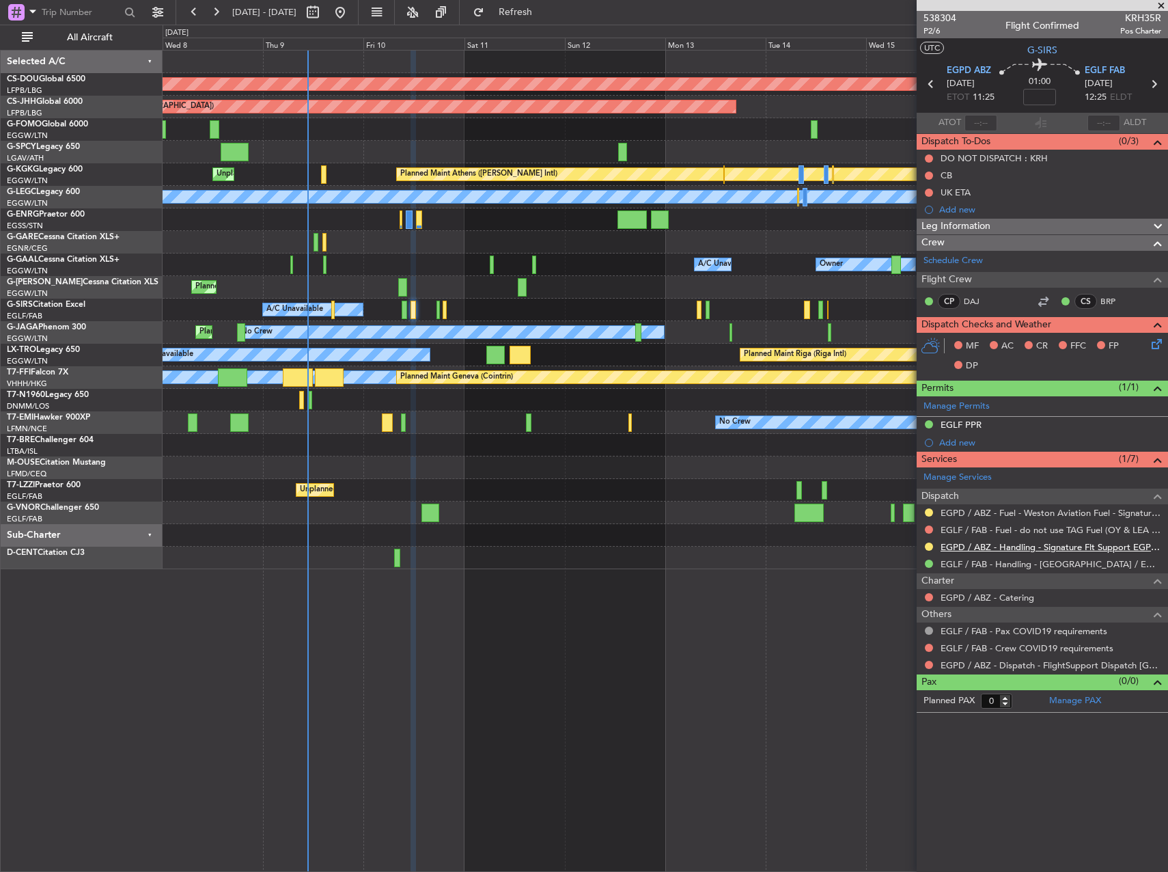
click at [978, 545] on link "EGPD / ABZ - Handling - Signature Flt Support EGPD / ABZ" at bounding box center [1051, 547] width 221 height 12
click at [1010, 513] on link "EGPD / ABZ - Fuel - Weston Aviation Fuel - Signature - EGPD / ABZ" at bounding box center [1051, 513] width 221 height 12
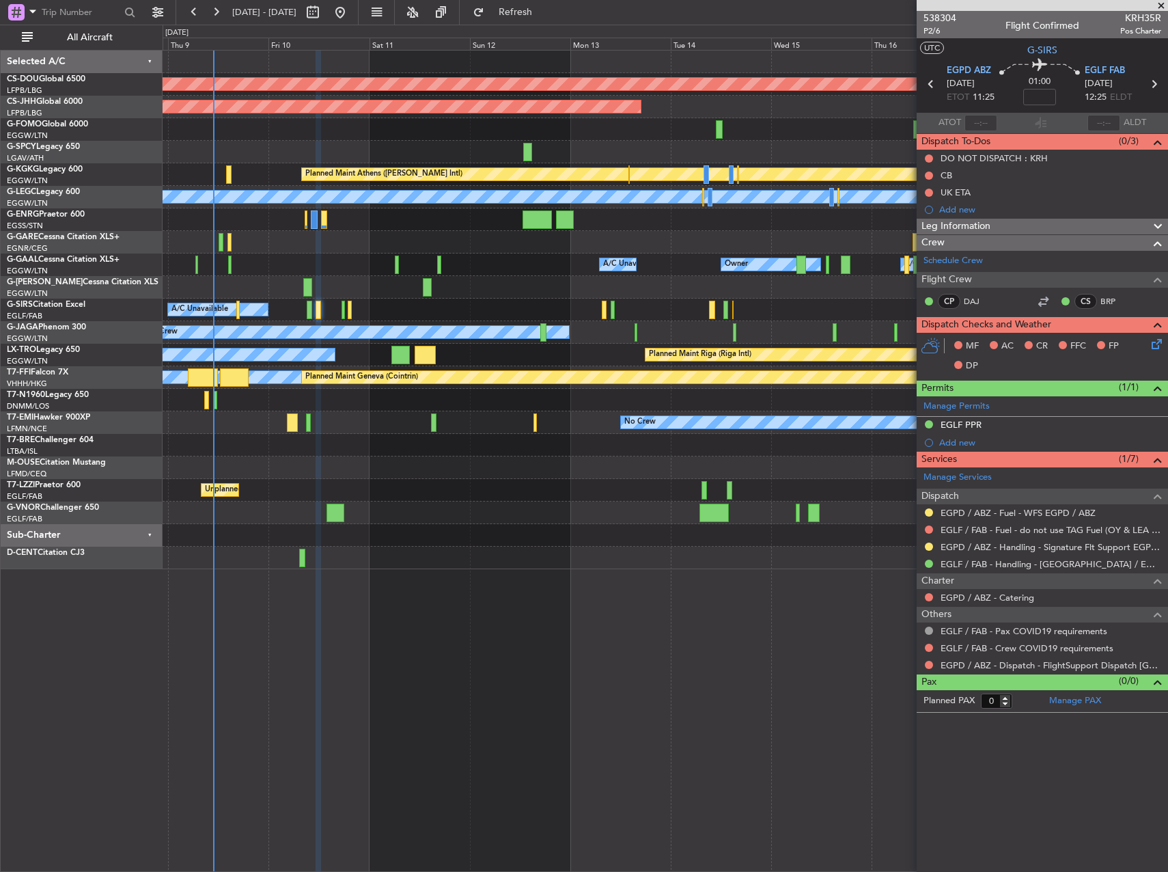
click at [513, 299] on div "A/C Unavailable Planned Maint Oxford (Kidlington)" at bounding box center [665, 310] width 1005 height 23
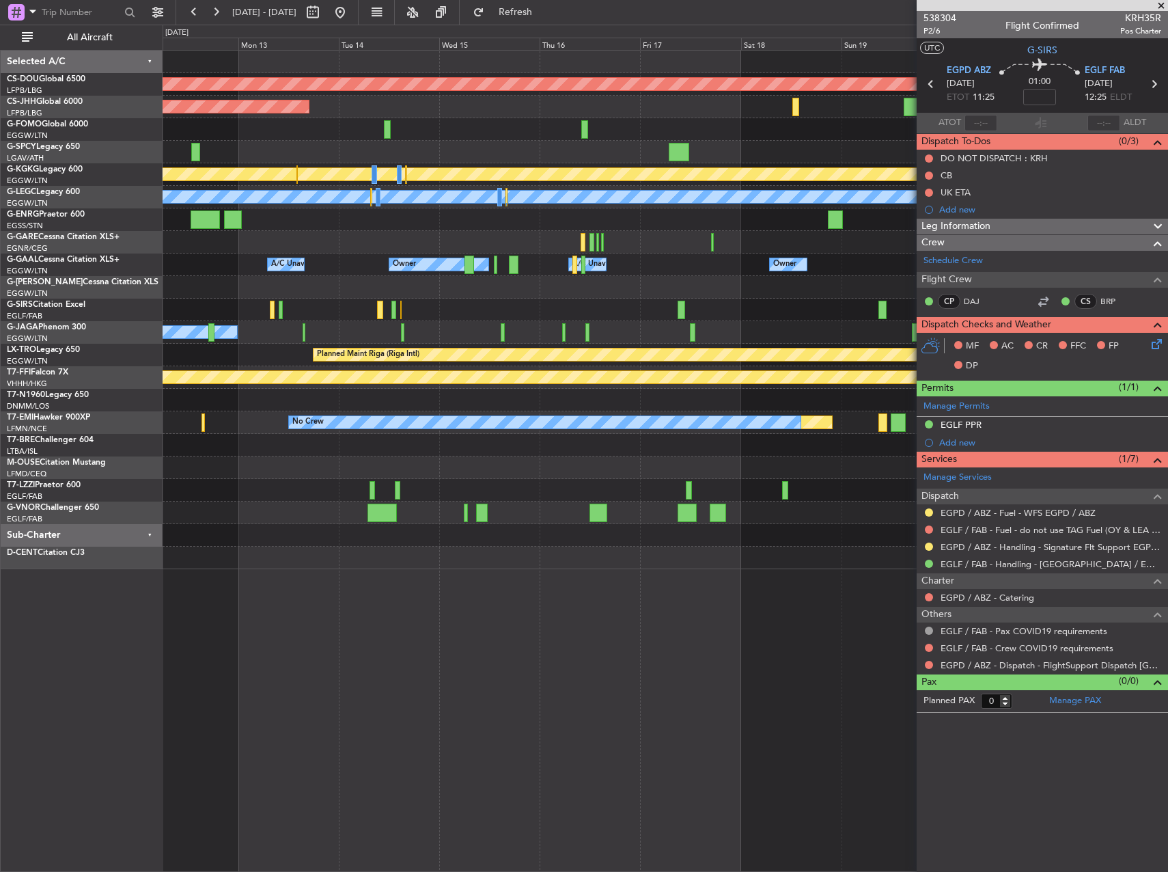
click at [258, 493] on div "Planned Maint London (Biggin Hill) Planned Maint Paris (Le Bourget) Planned Mai…" at bounding box center [665, 310] width 1005 height 519
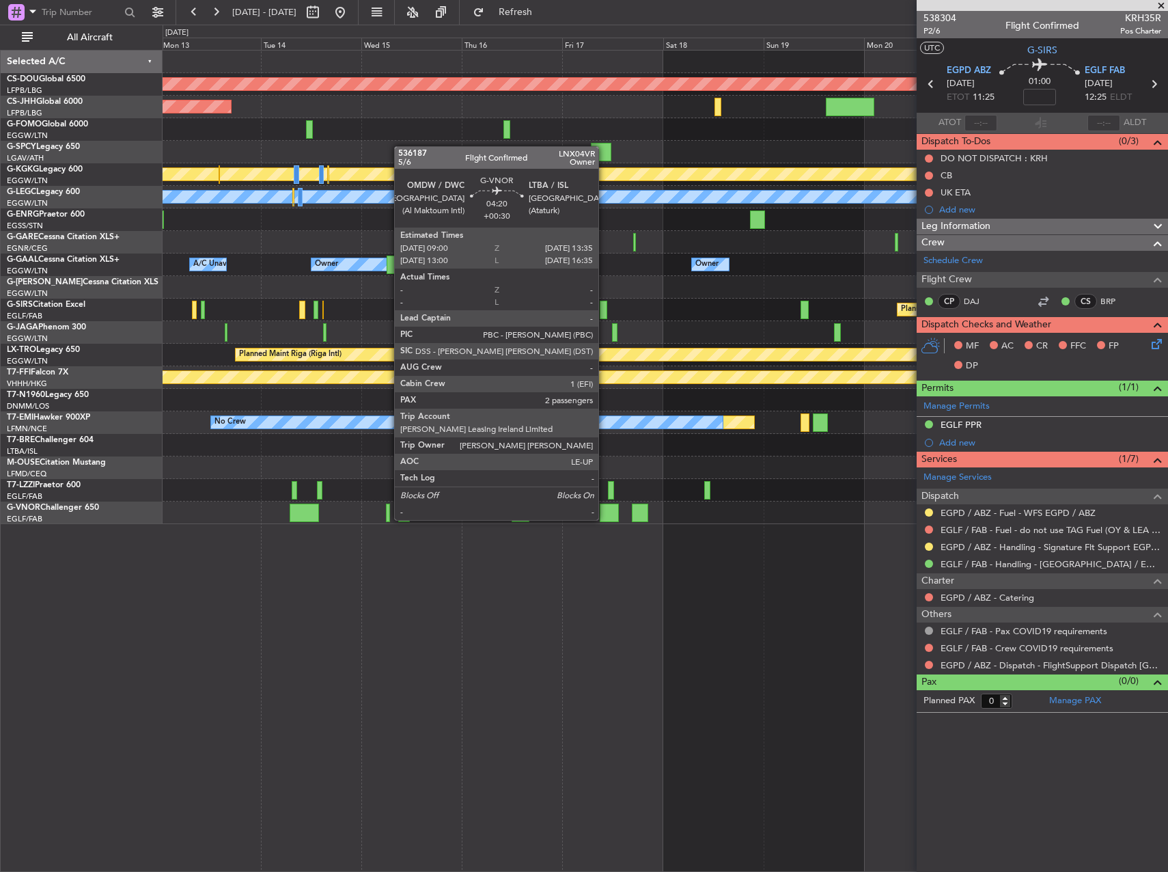
click at [605, 506] on div at bounding box center [610, 512] width 20 height 18
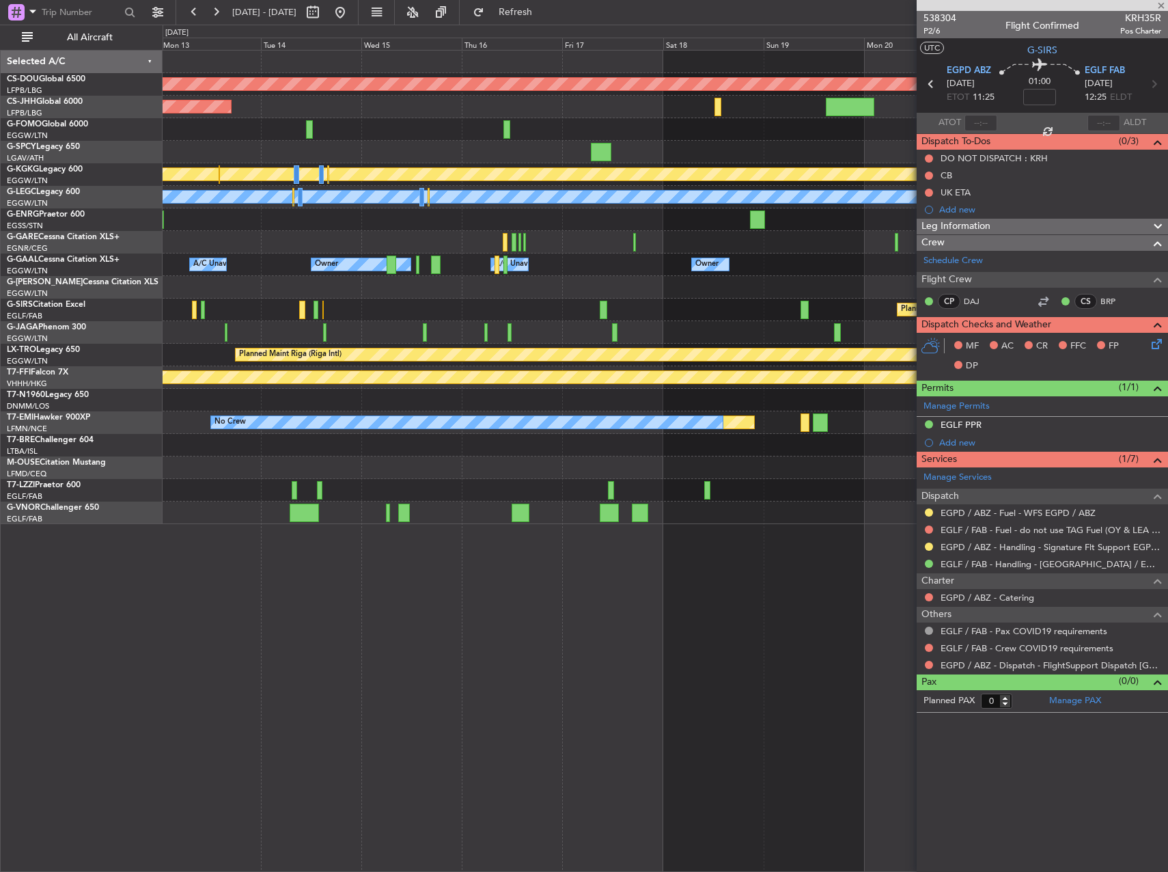
type input "+00:30"
type input "2"
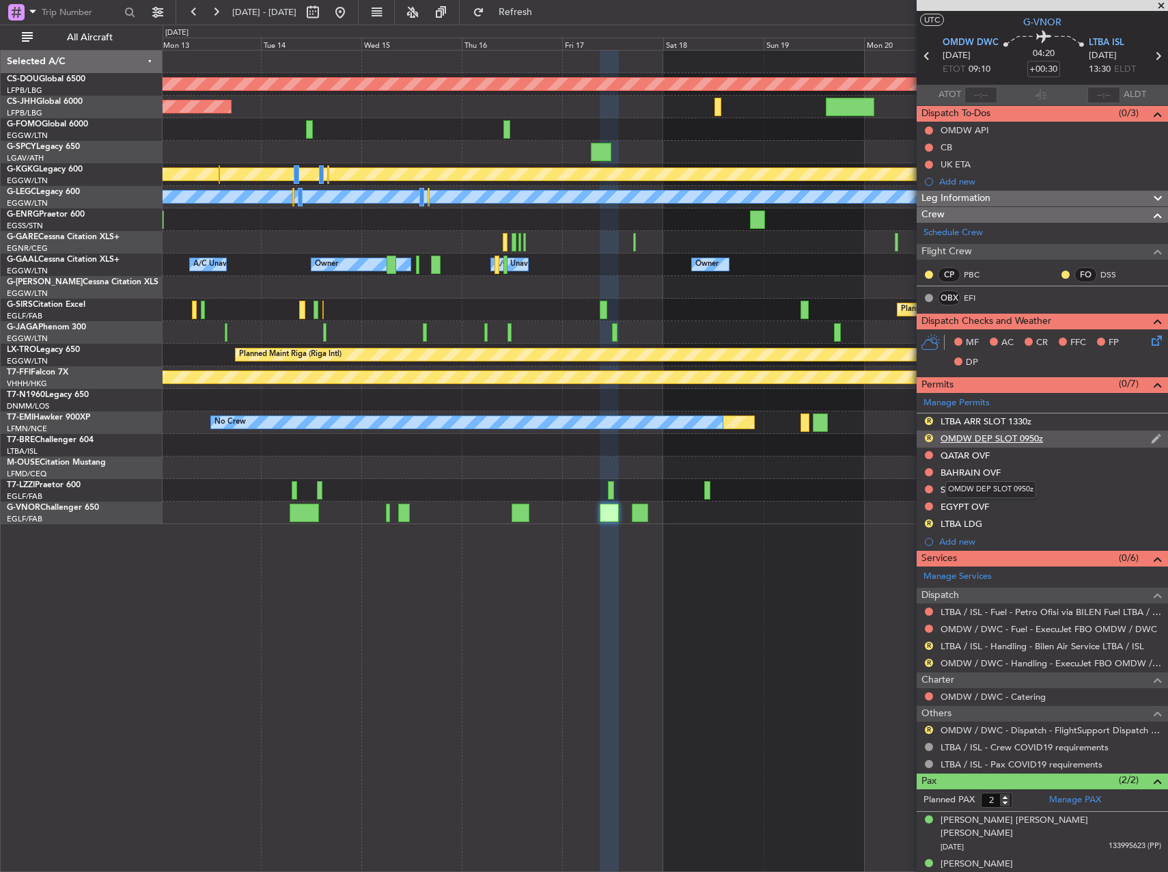
scroll to position [29, 0]
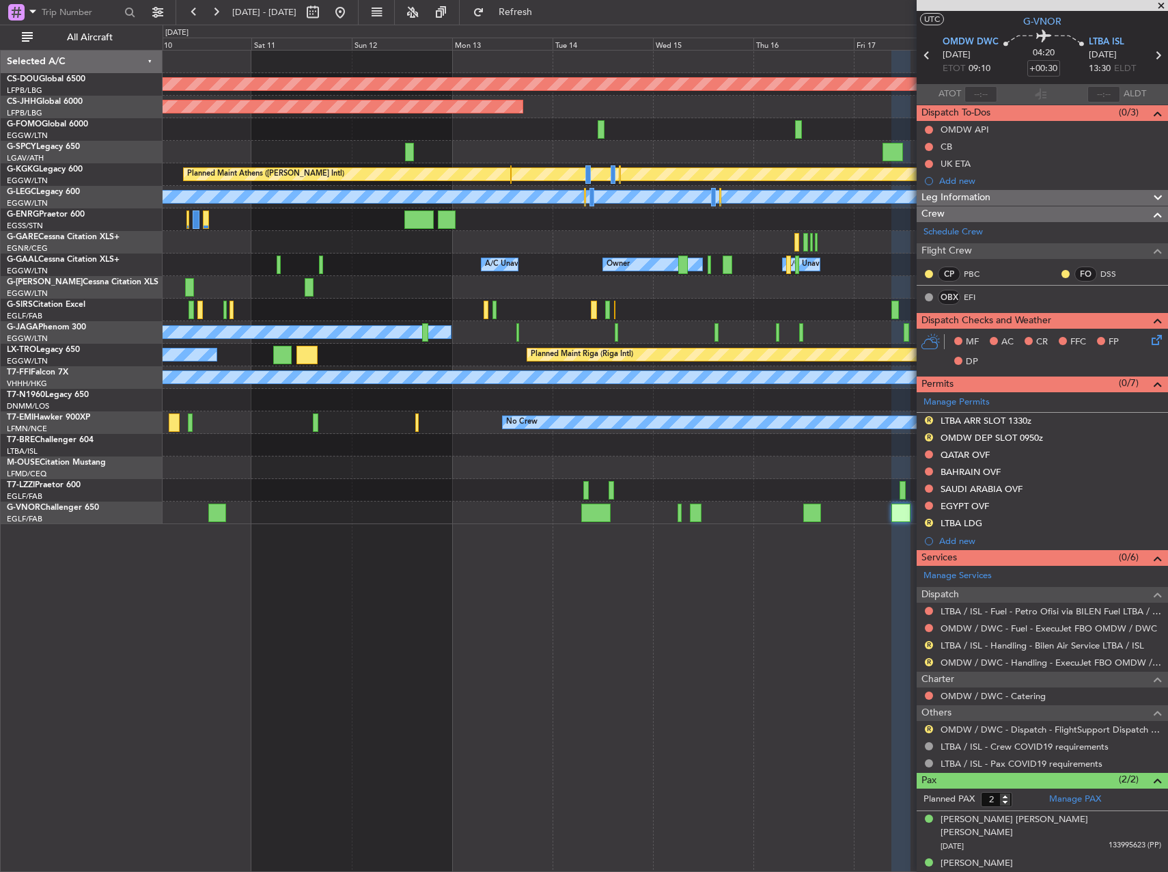
click at [776, 303] on div "Planned Maint London (Biggin Hill) Planned Maint Paris (Le Bourget) Planned Mai…" at bounding box center [665, 287] width 1005 height 473
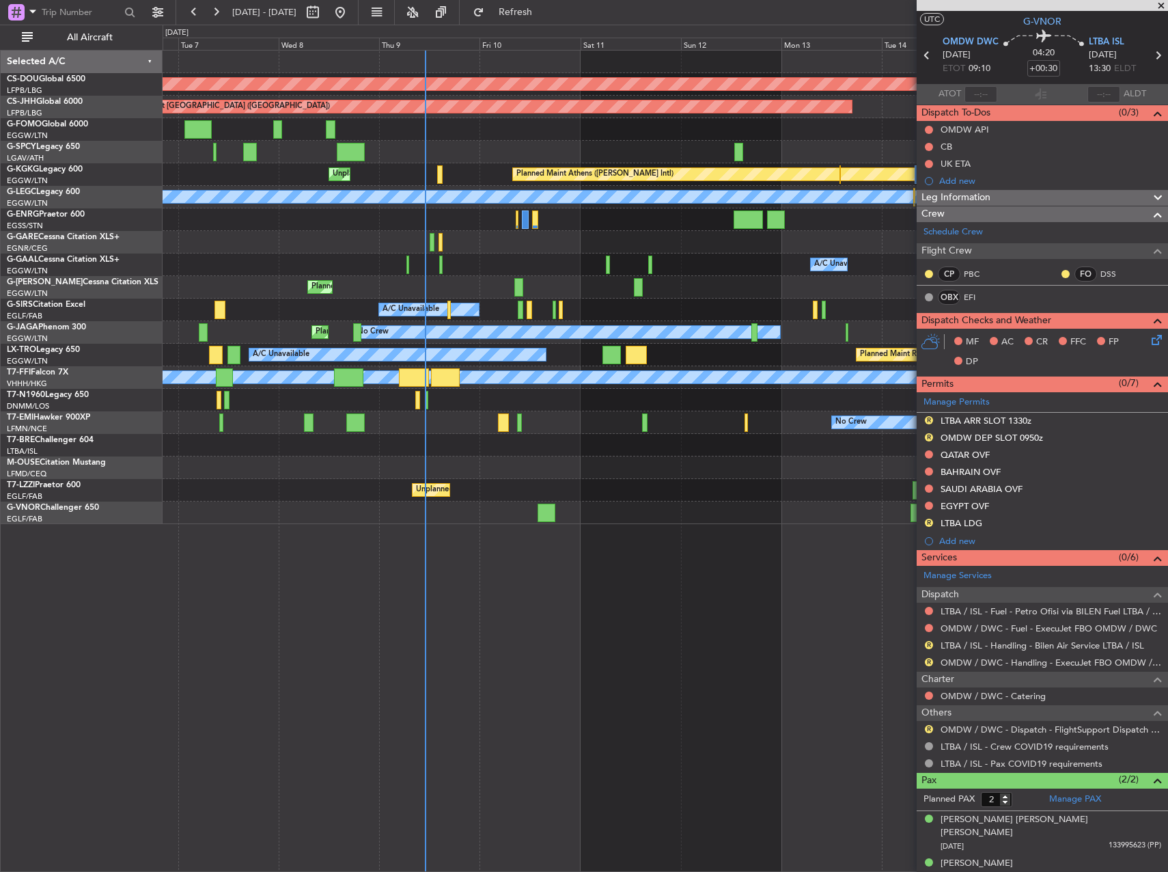
click at [528, 264] on div "Planned Maint London (Biggin Hill) Planned Maint Paris (Le Bourget) Planned Mai…" at bounding box center [665, 287] width 1005 height 473
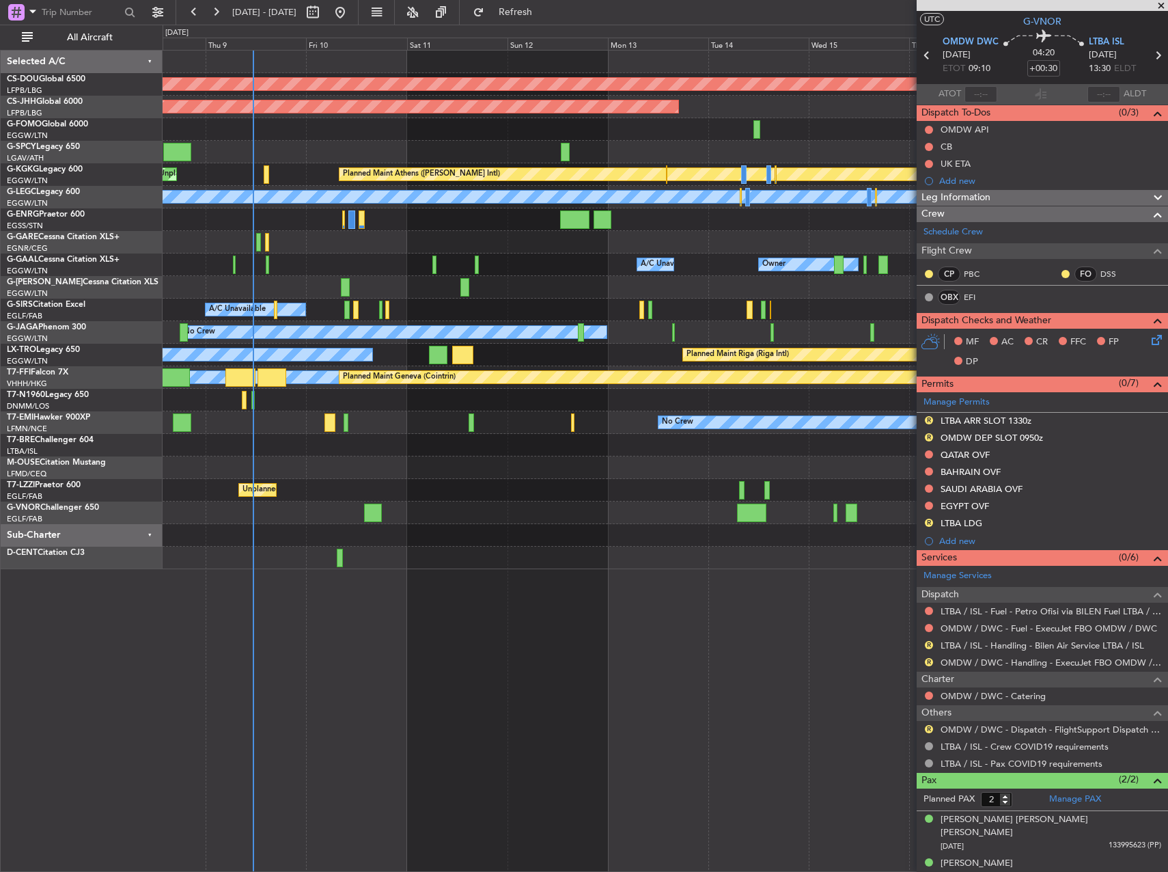
click at [336, 226] on div "Planned Maint London (Biggin Hill) Planned Maint Paris (Le Bourget) Planned Mai…" at bounding box center [665, 310] width 1005 height 519
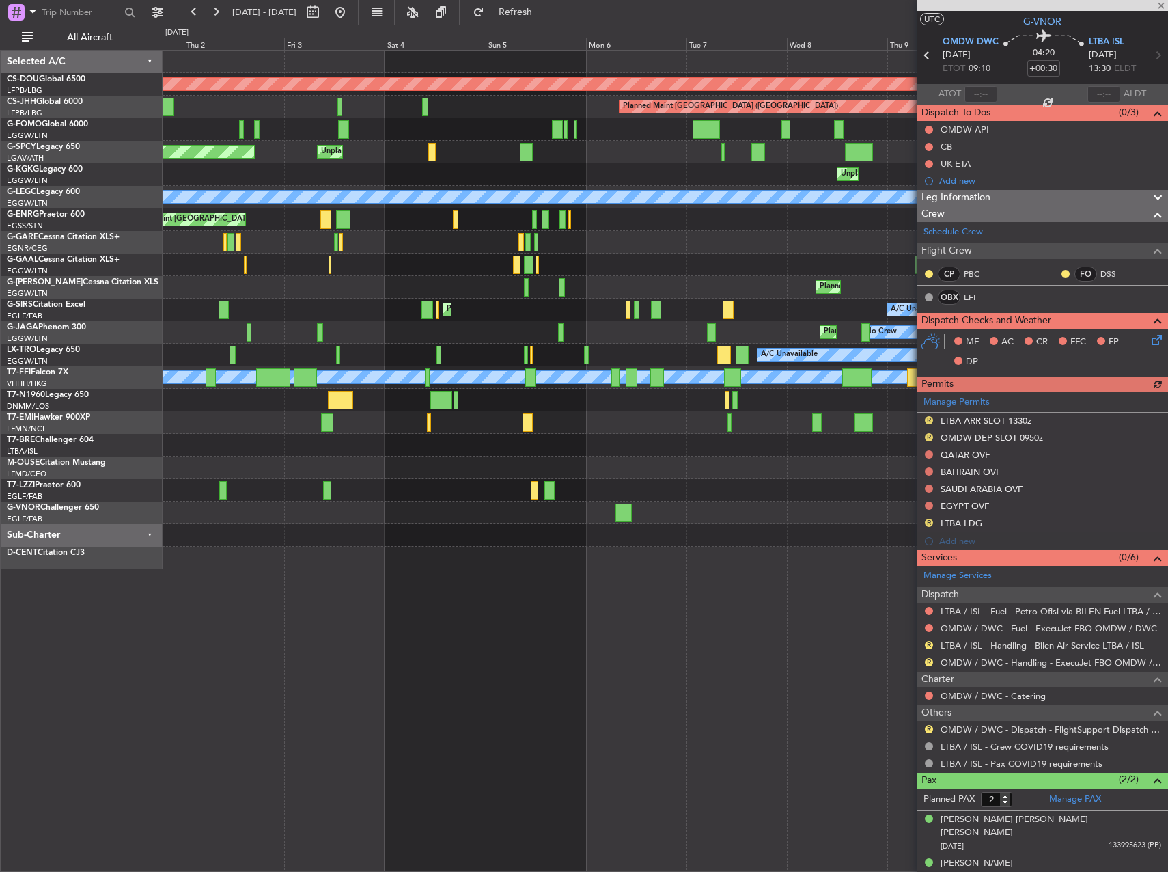
click at [689, 172] on div "Planned Maint London (Biggin Hill) Planned Maint Paris (Le Bourget) Unplanned M…" at bounding box center [665, 310] width 1005 height 519
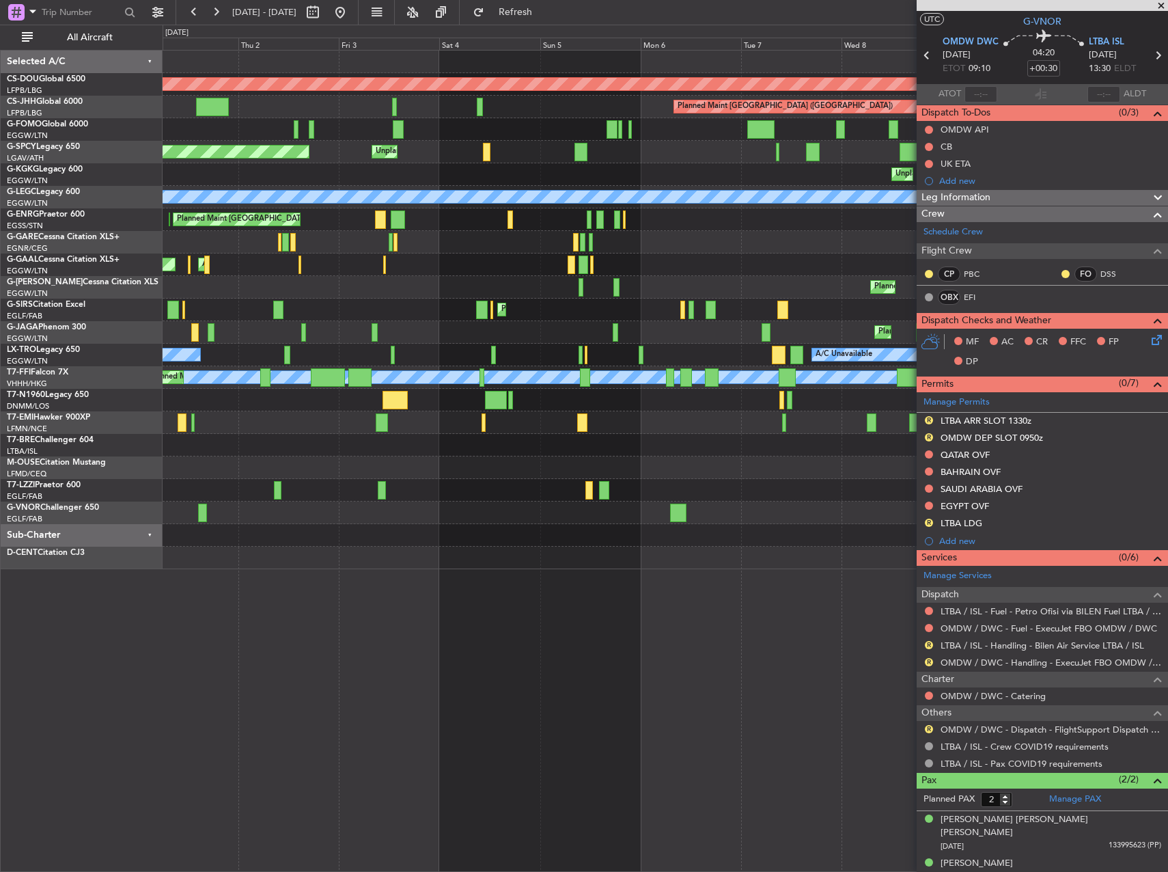
click at [163, 137] on div "Planned Maint London (Biggin Hill) Planned Maint Paris (Le Bourget) Unplanned M…" at bounding box center [584, 448] width 1168 height 847
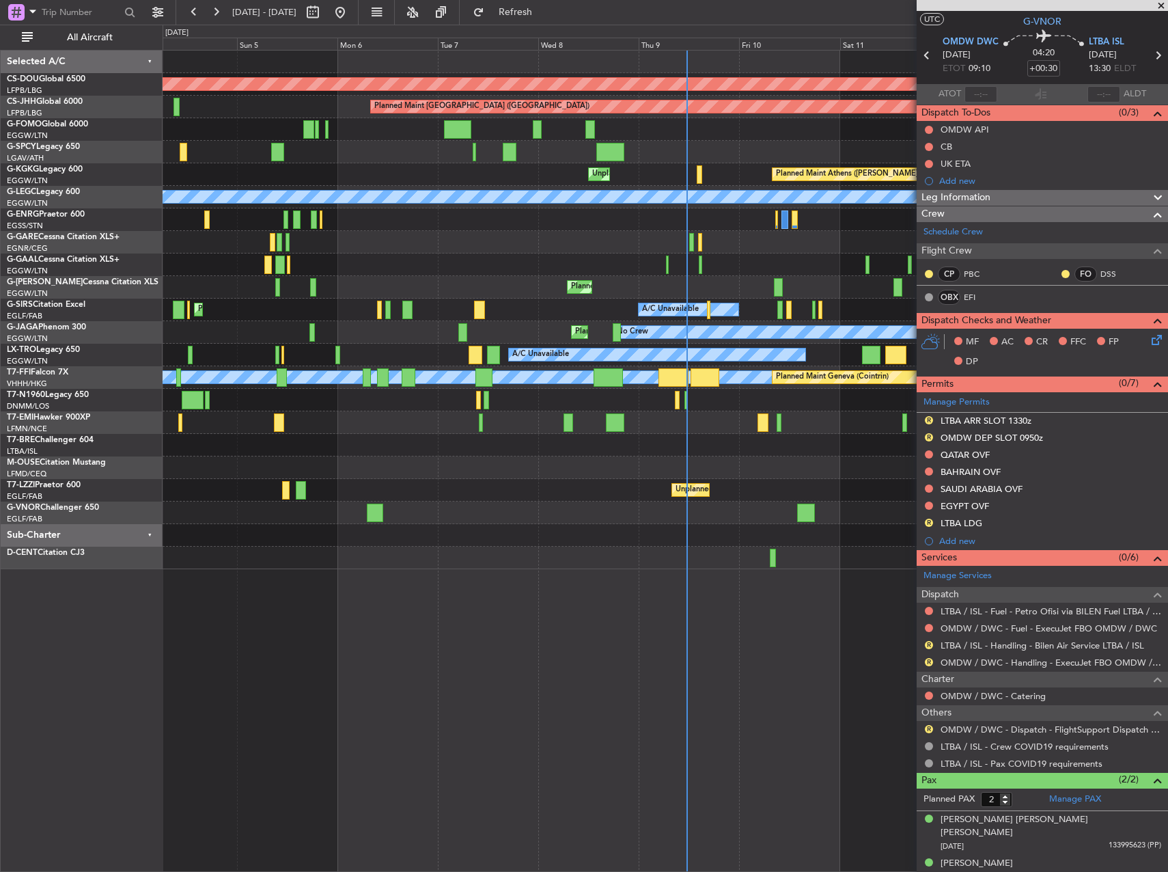
click at [277, 152] on div "Unplanned Maint Bremen Planned Maint Bremen" at bounding box center [665, 152] width 1005 height 23
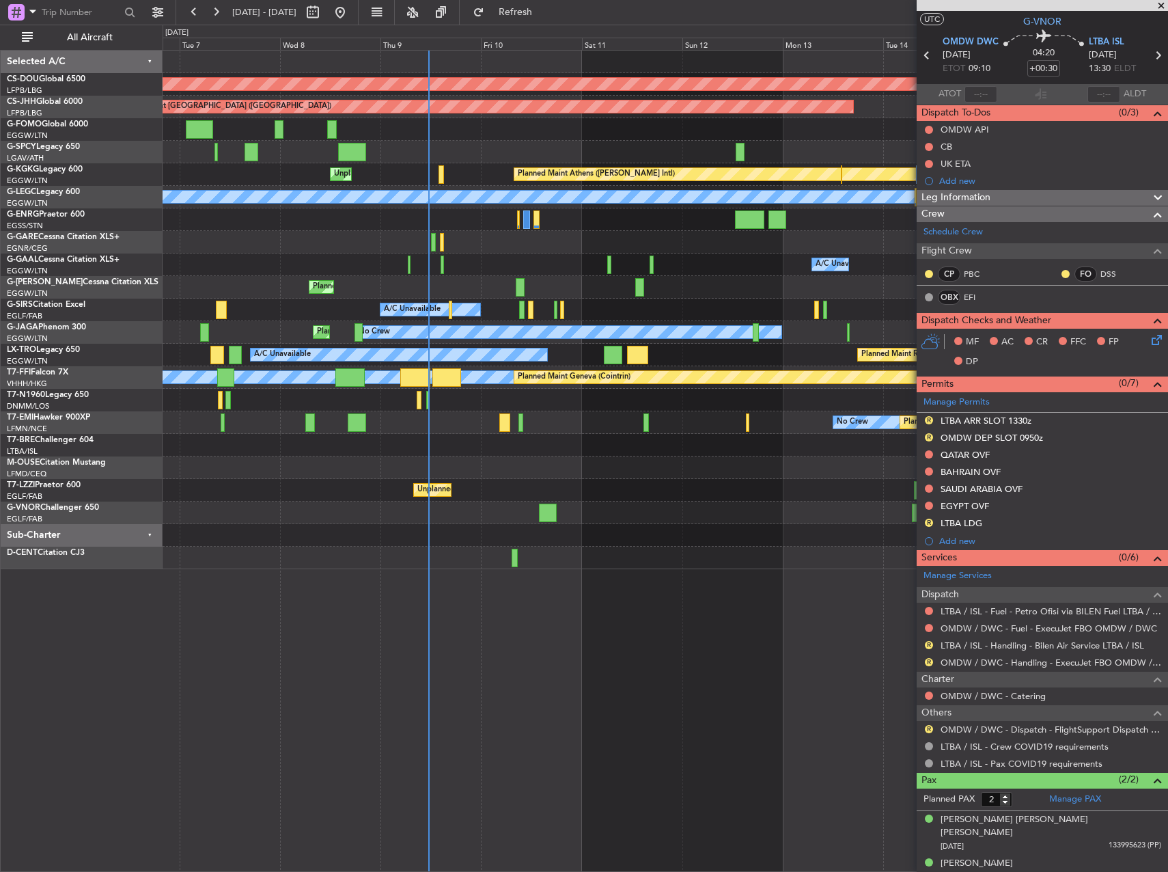
click at [506, 130] on div "Planned Maint London (Biggin Hill) Planned Maint Paris (Le Bourget) Unplanned M…" at bounding box center [665, 310] width 1005 height 519
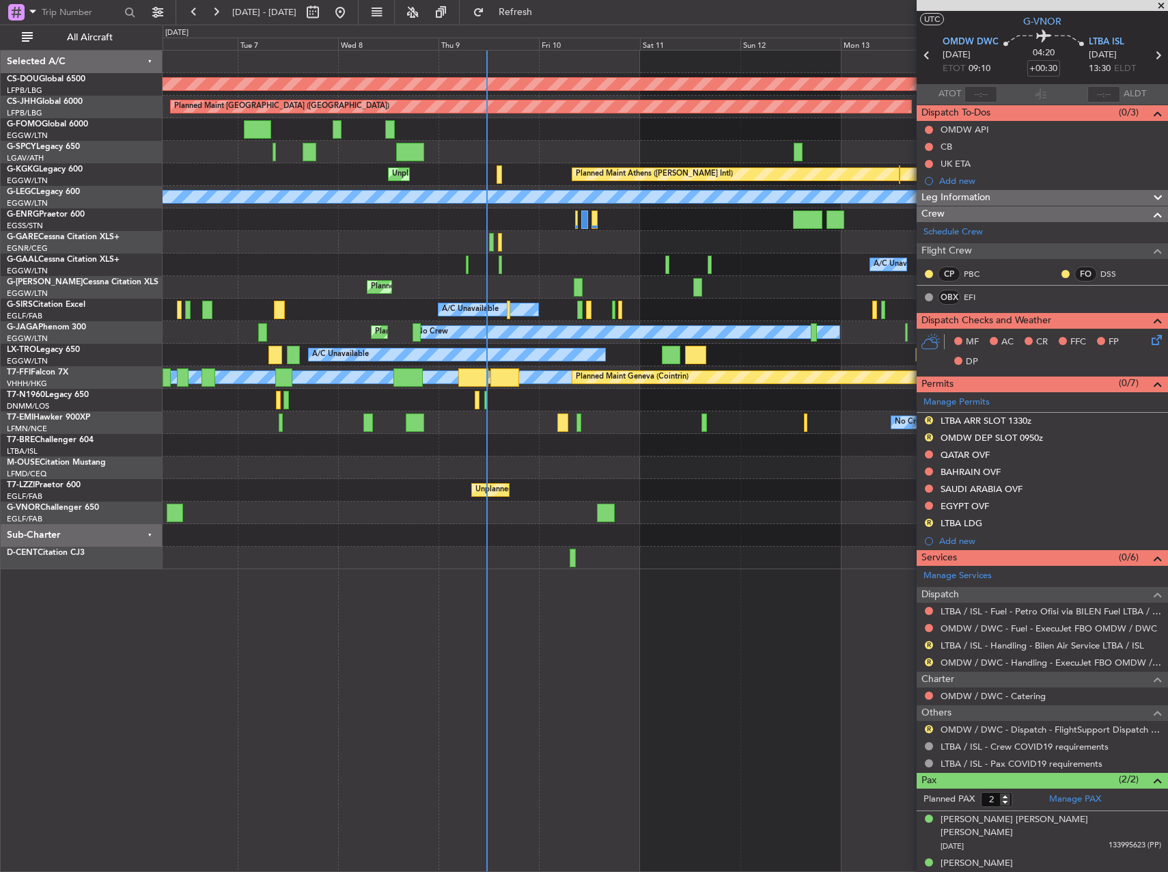
click at [646, 292] on div "Planned Maint [GEOGRAPHIC_DATA] ([GEOGRAPHIC_DATA])" at bounding box center [665, 287] width 1005 height 23
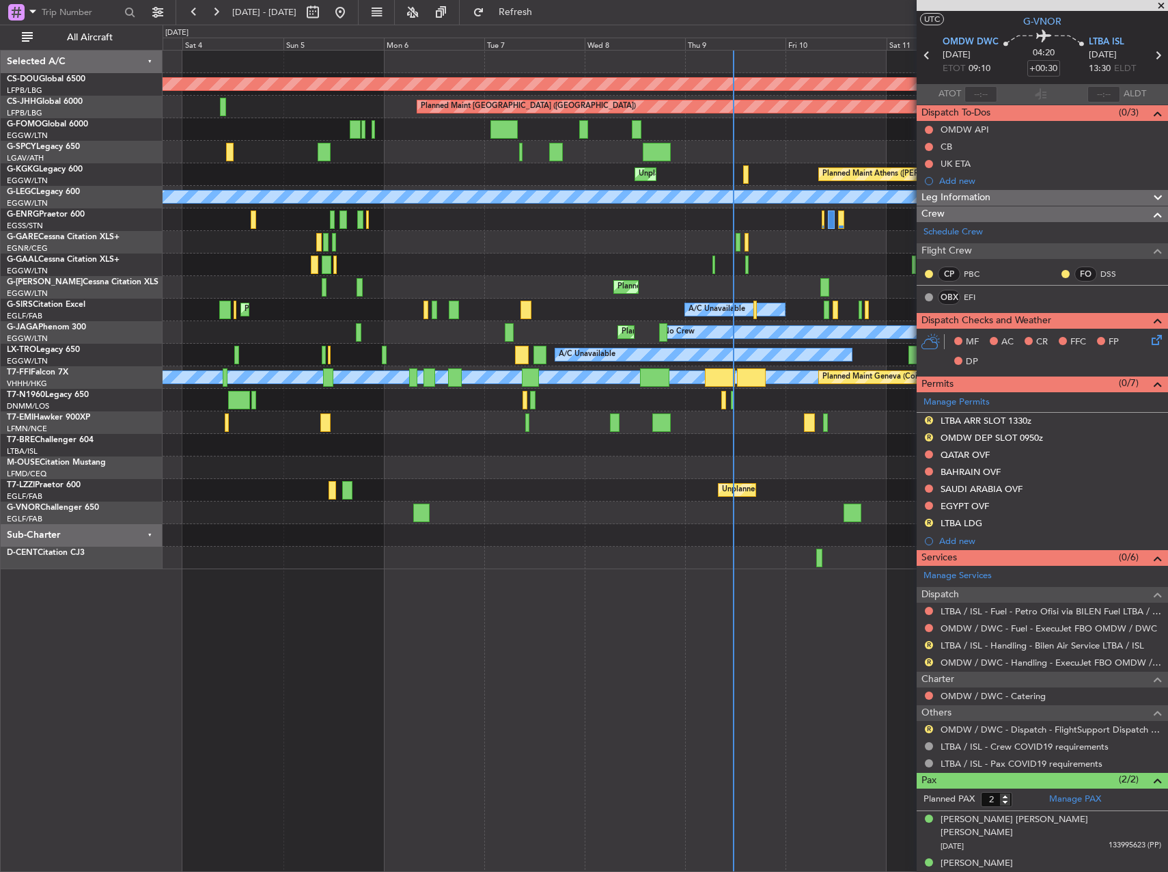
click at [615, 154] on div "Planned Maint London (Biggin Hill) Planned Maint Paris (Le Bourget) Unplanned M…" at bounding box center [665, 310] width 1005 height 519
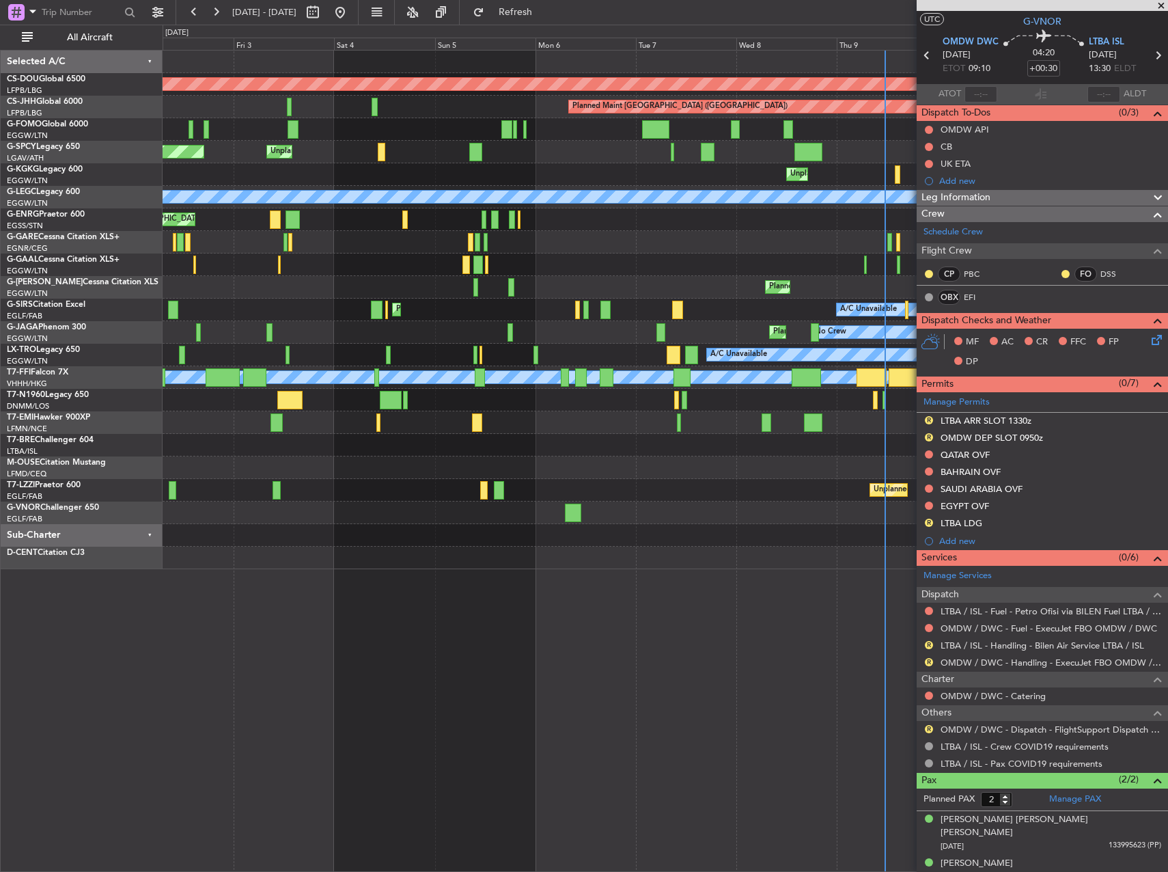
click at [538, 128] on div at bounding box center [665, 129] width 1005 height 23
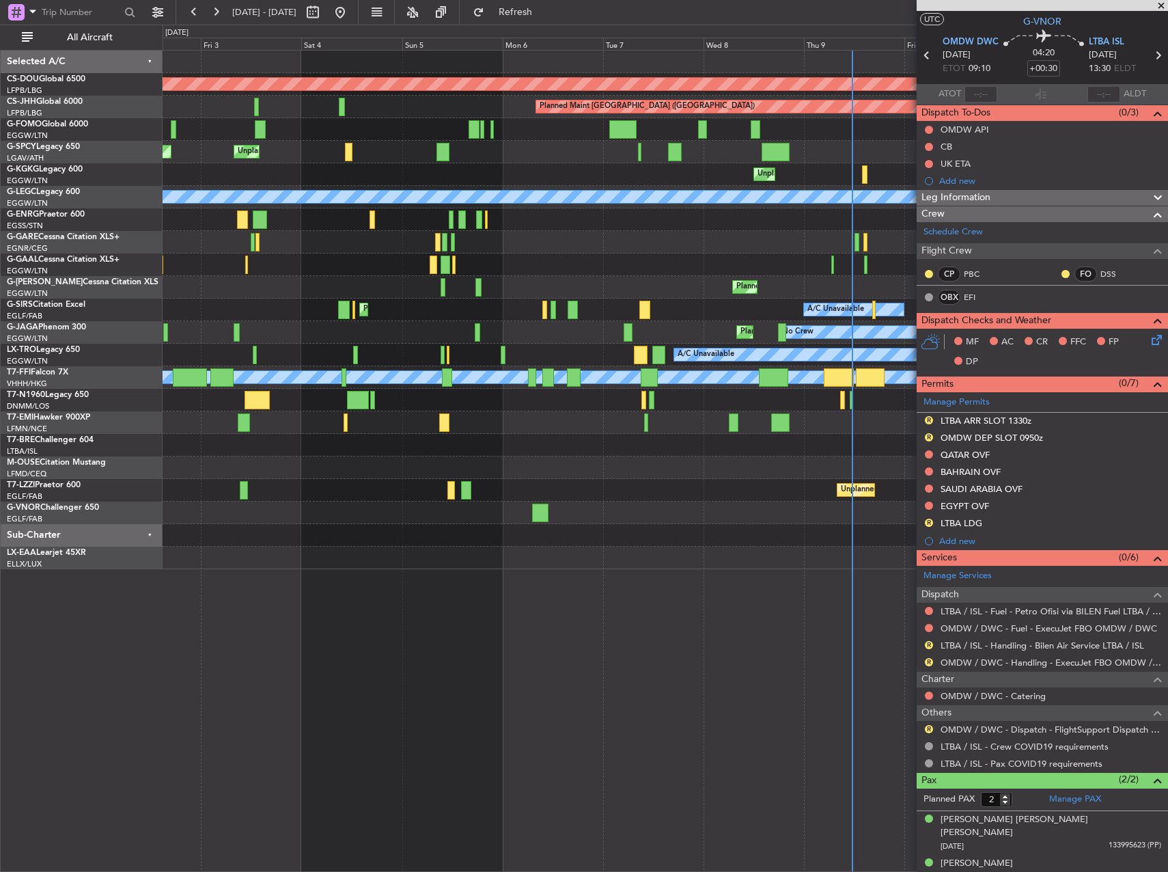
click at [245, 126] on div "Planned Maint London (Biggin Hill) Planned Maint Paris (Le Bourget) Planned Mai…" at bounding box center [665, 310] width 1005 height 519
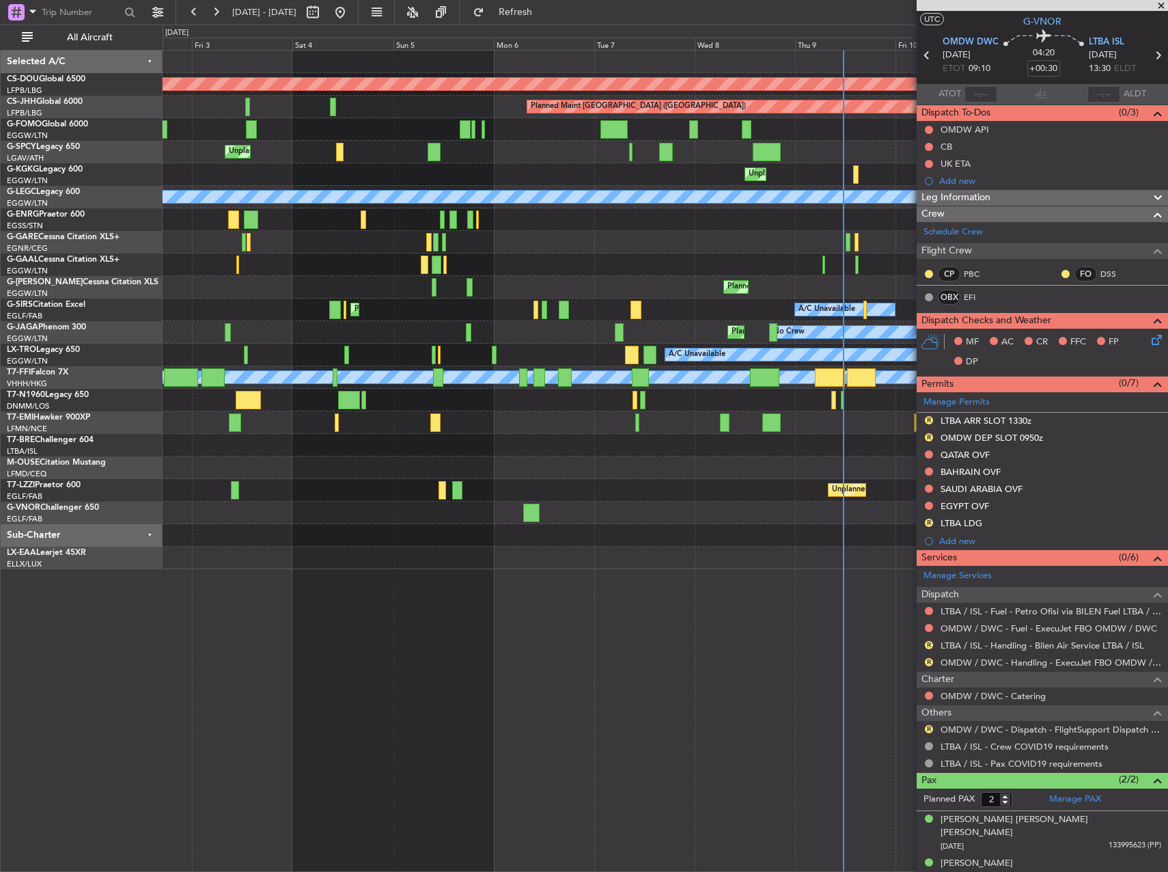
click at [230, 131] on div at bounding box center [665, 129] width 1005 height 23
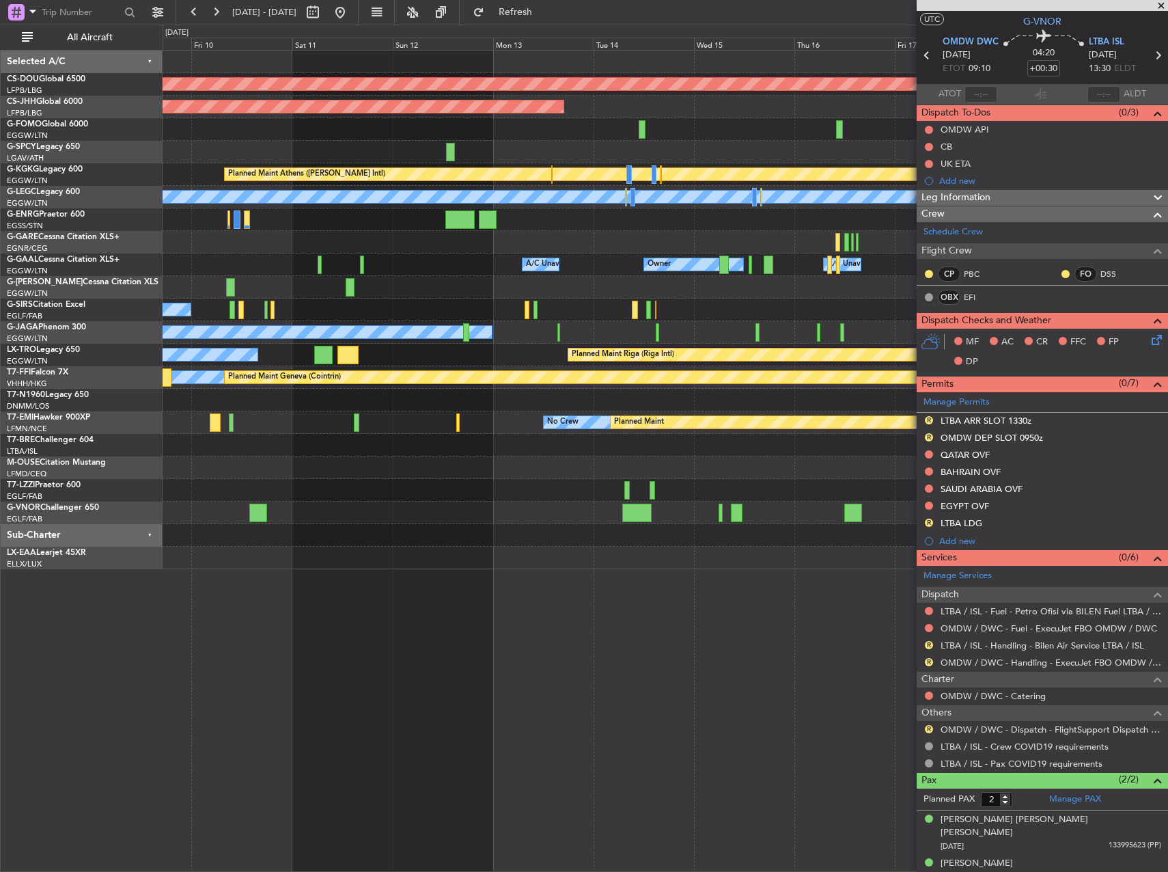
click at [219, 133] on div "Planned Maint London (Biggin Hill) Planned Maint Paris (Le Bourget) Planned Mai…" at bounding box center [665, 310] width 1005 height 519
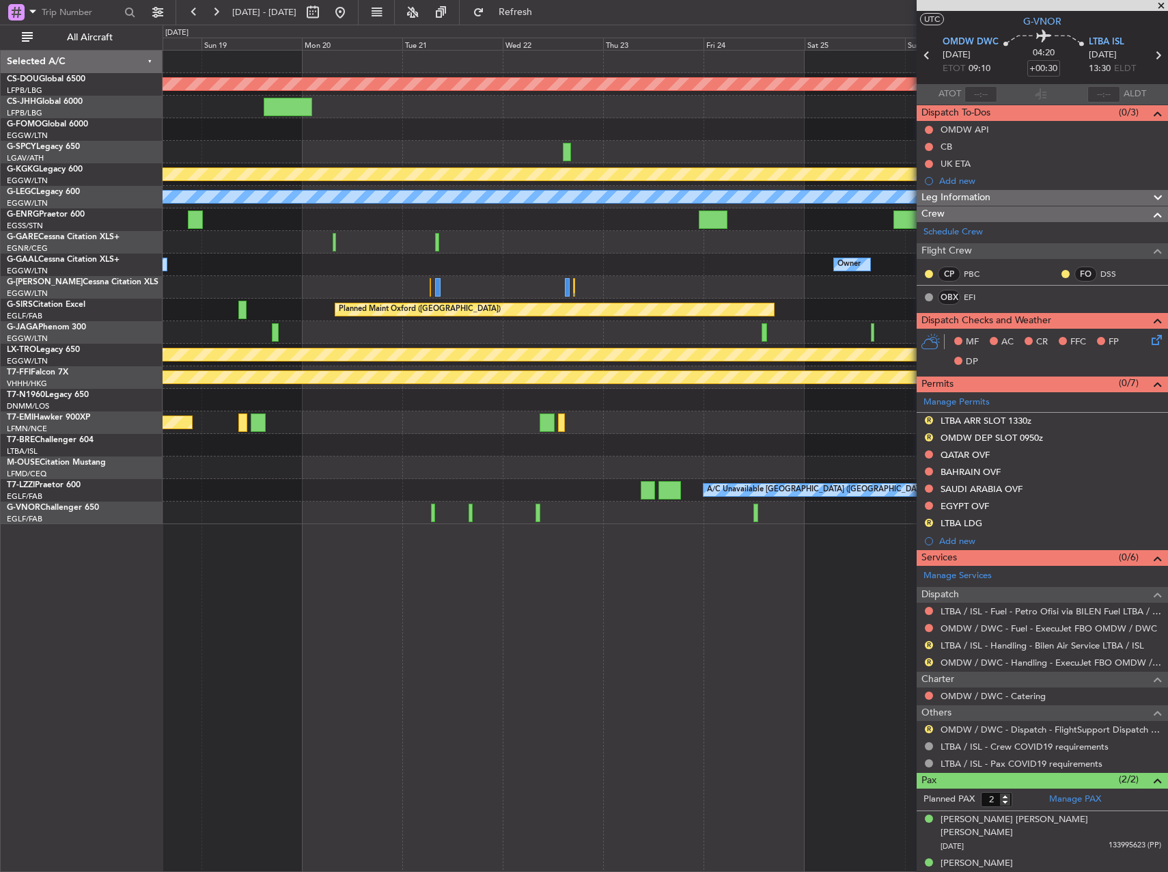
click at [726, 137] on div at bounding box center [665, 129] width 1005 height 23
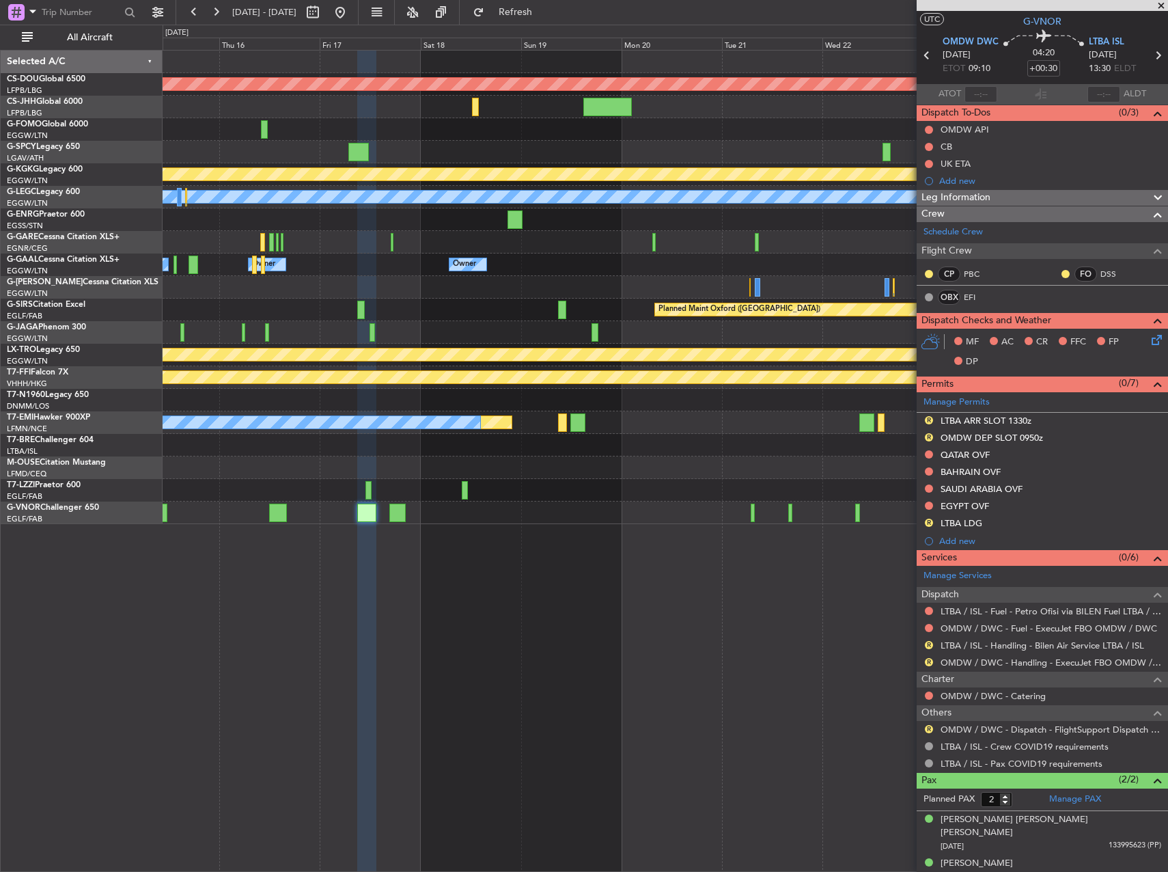
click at [622, 112] on div "Planned Maint [GEOGRAPHIC_DATA] ([GEOGRAPHIC_DATA])" at bounding box center [665, 107] width 1005 height 23
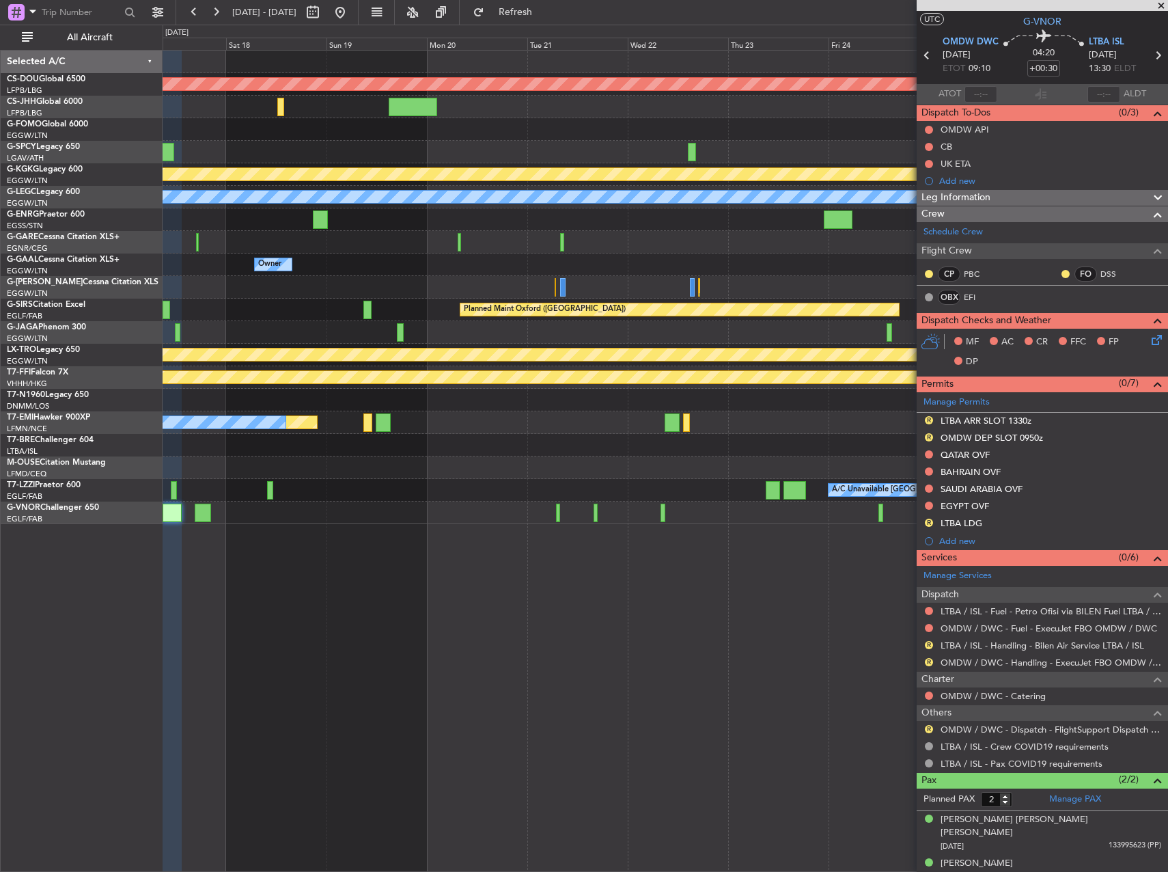
click at [330, 110] on div at bounding box center [665, 107] width 1005 height 23
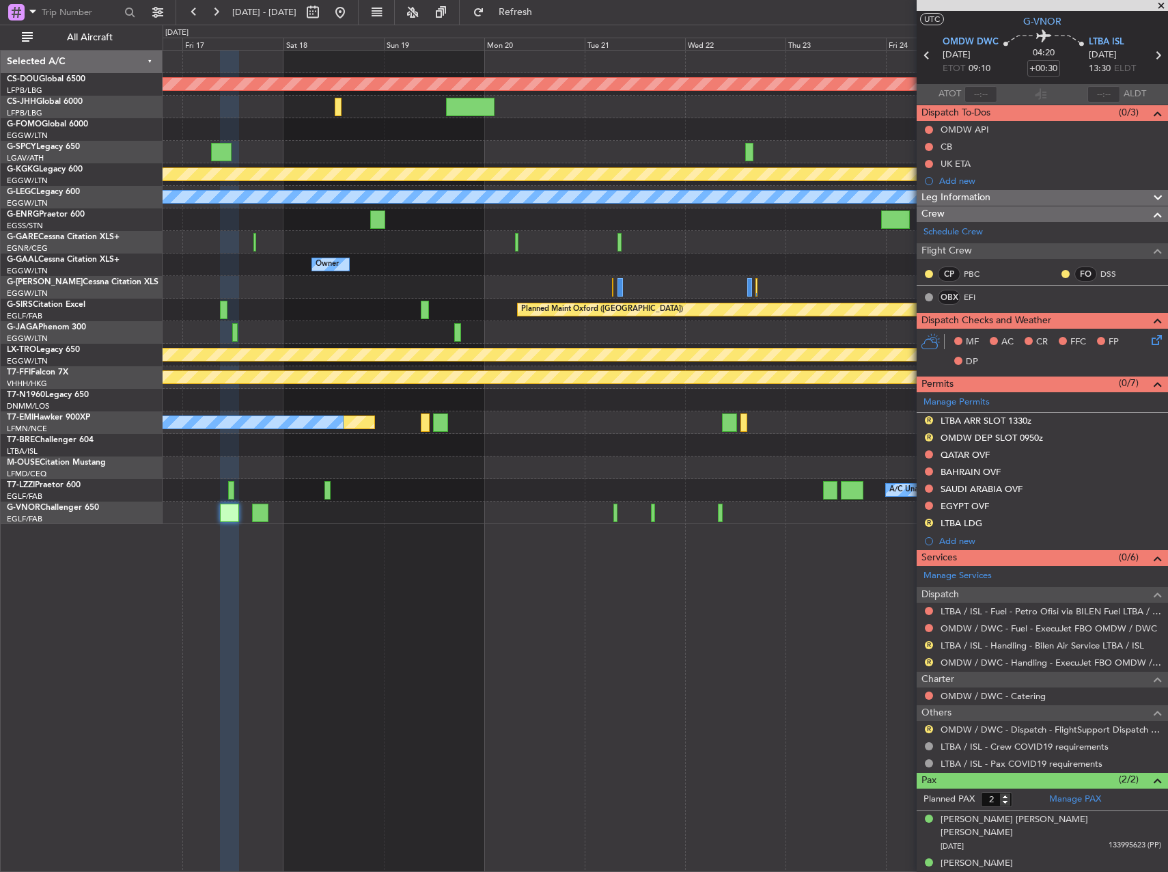
click at [771, 130] on div at bounding box center [665, 129] width 1005 height 23
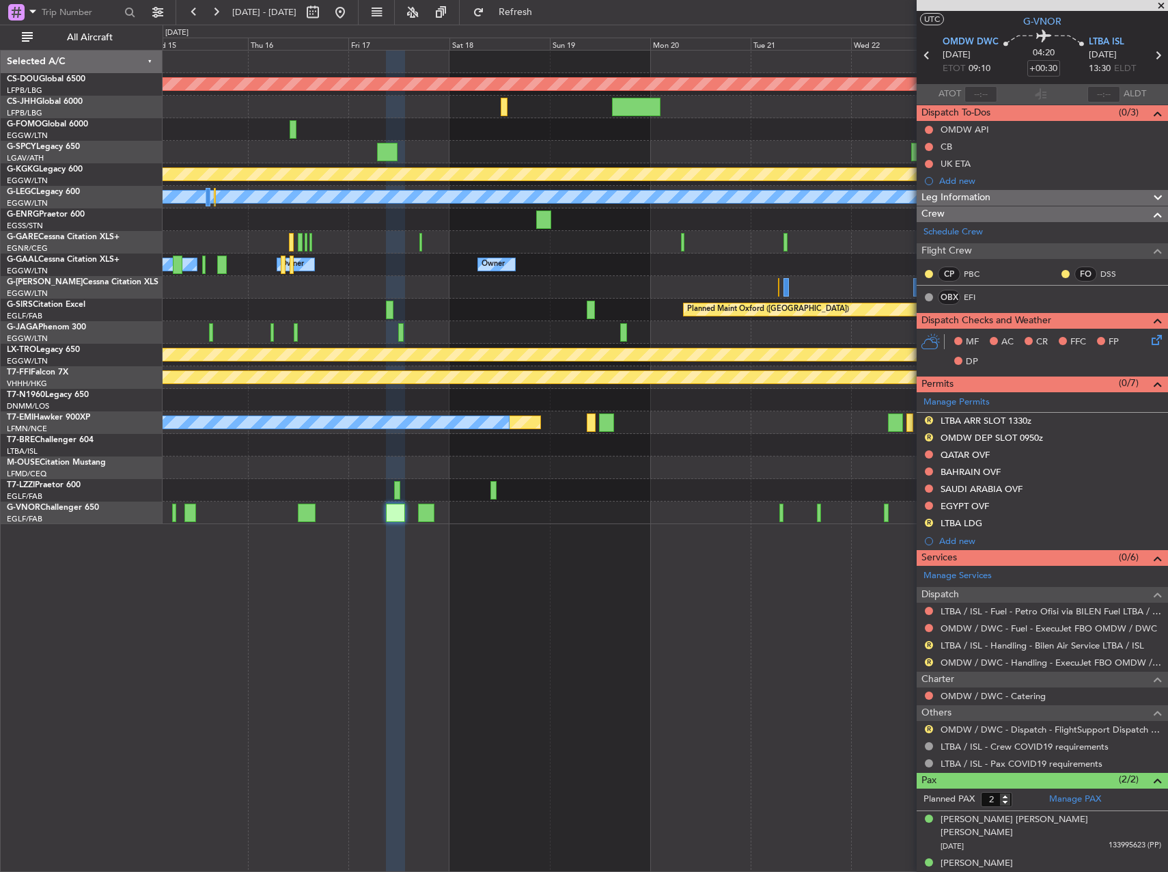
click at [526, 120] on div "Planned Maint London (Biggin Hill) Planned Maint Paris (Le Bourget) Planned Mai…" at bounding box center [665, 287] width 1005 height 473
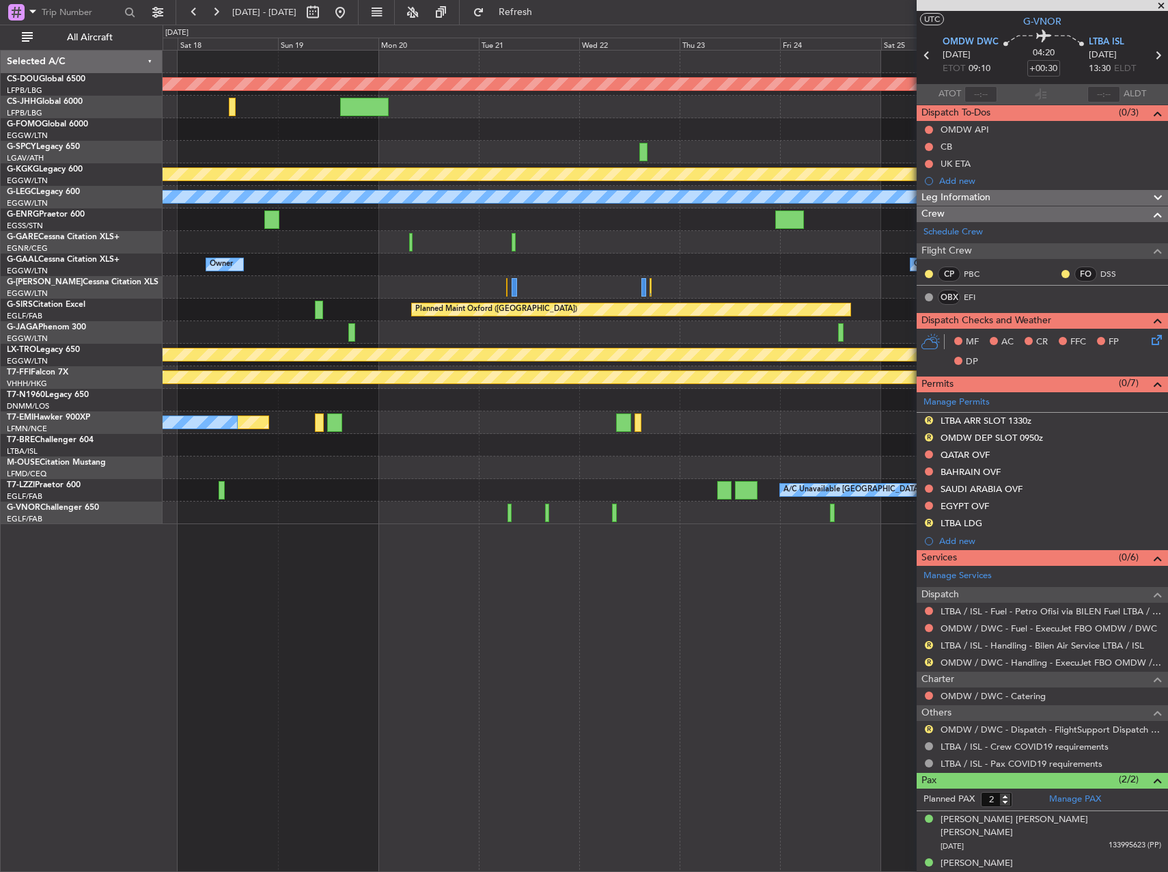
click at [277, 97] on div at bounding box center [665, 107] width 1005 height 23
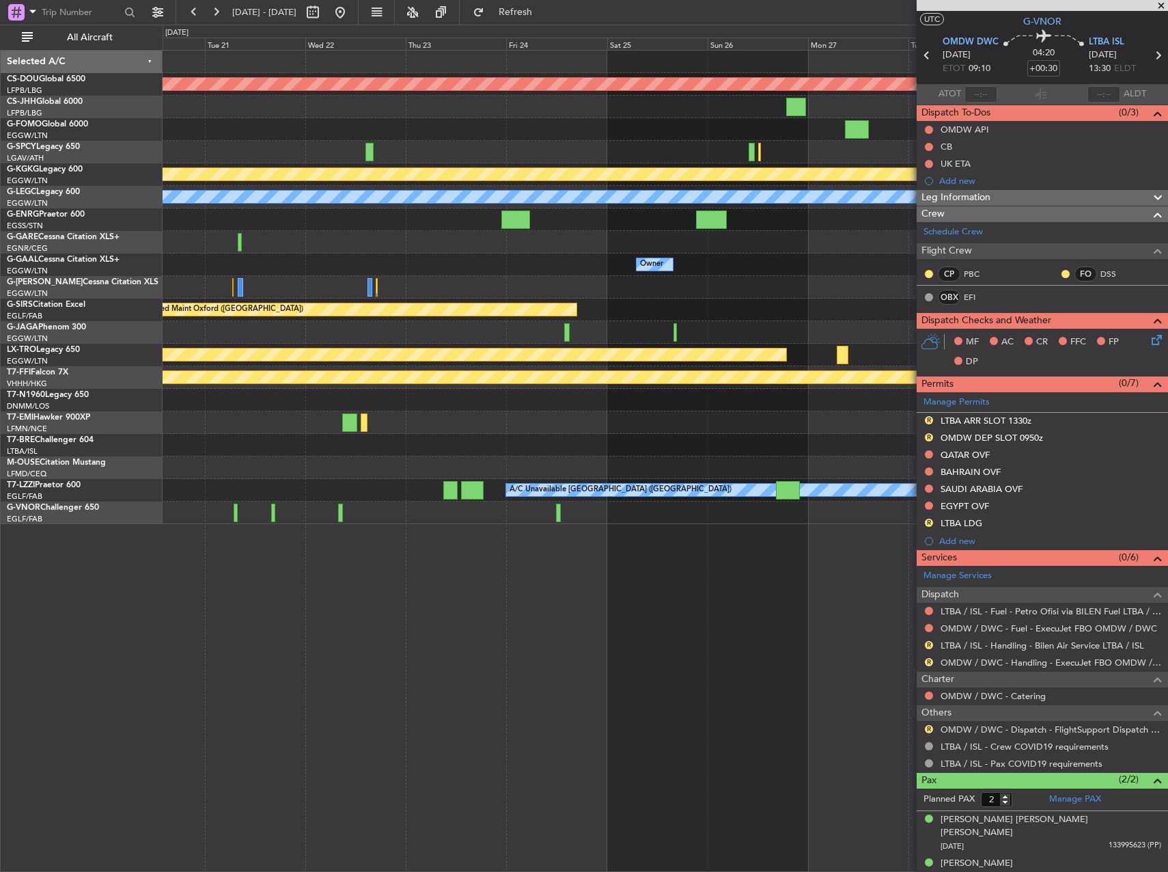
click at [286, 118] on div "Planned Maint London (Biggin Hill) Planned Maint Athens (Eleftherios Venizelos …" at bounding box center [665, 287] width 1005 height 473
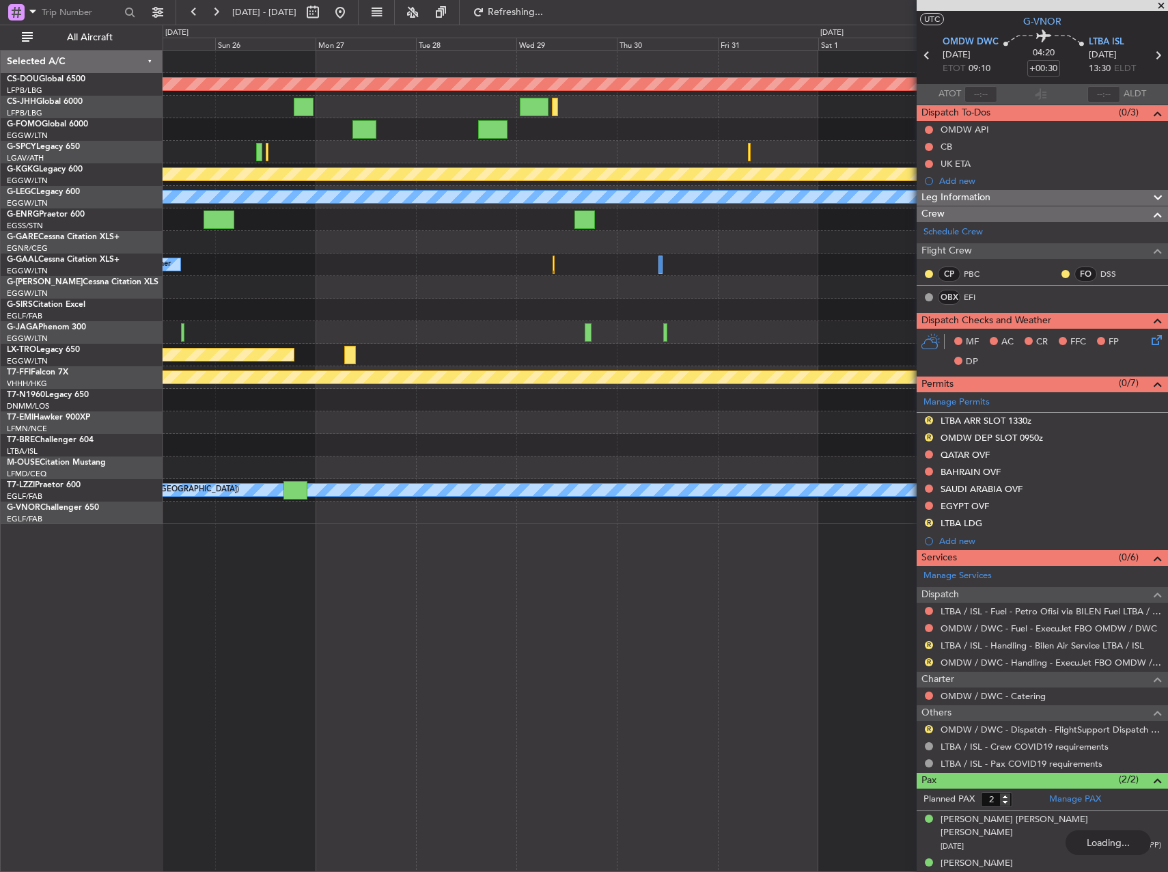
click at [294, 111] on div at bounding box center [304, 107] width 20 height 18
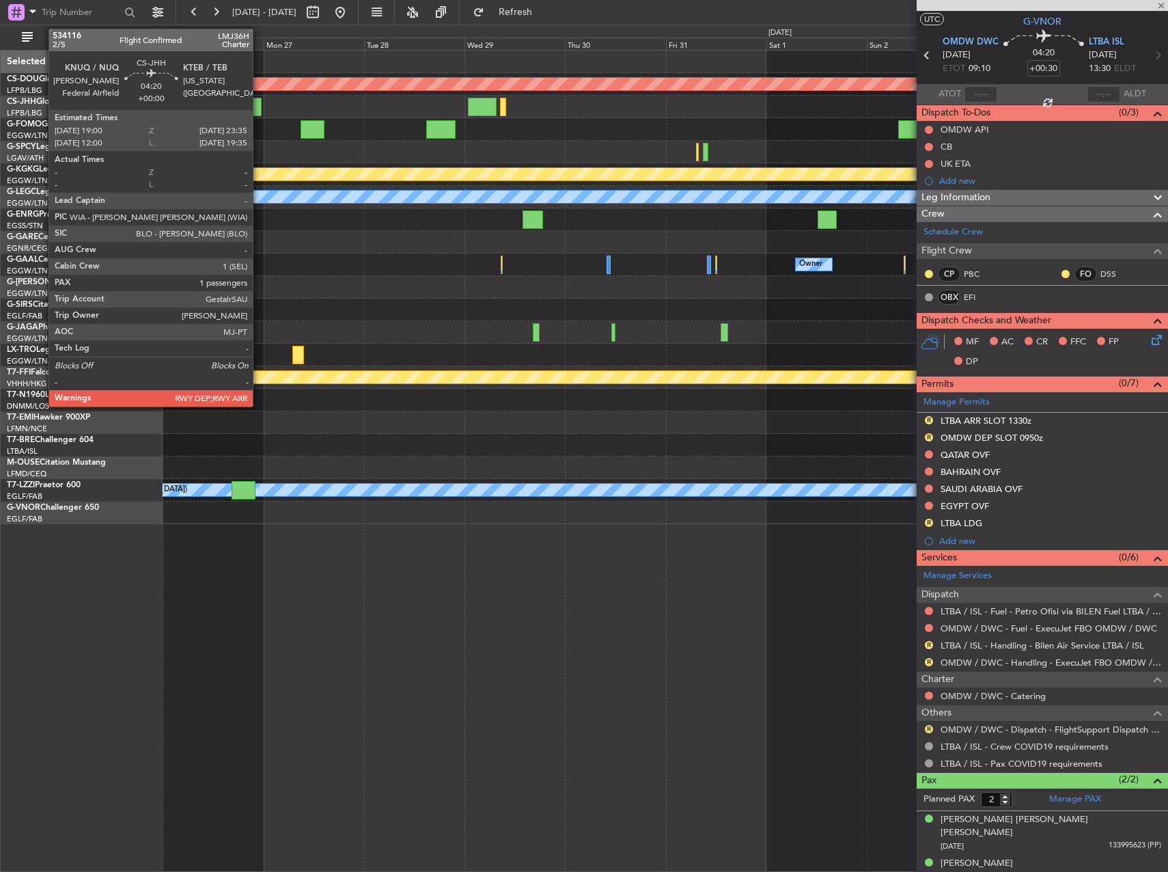
type input "1"
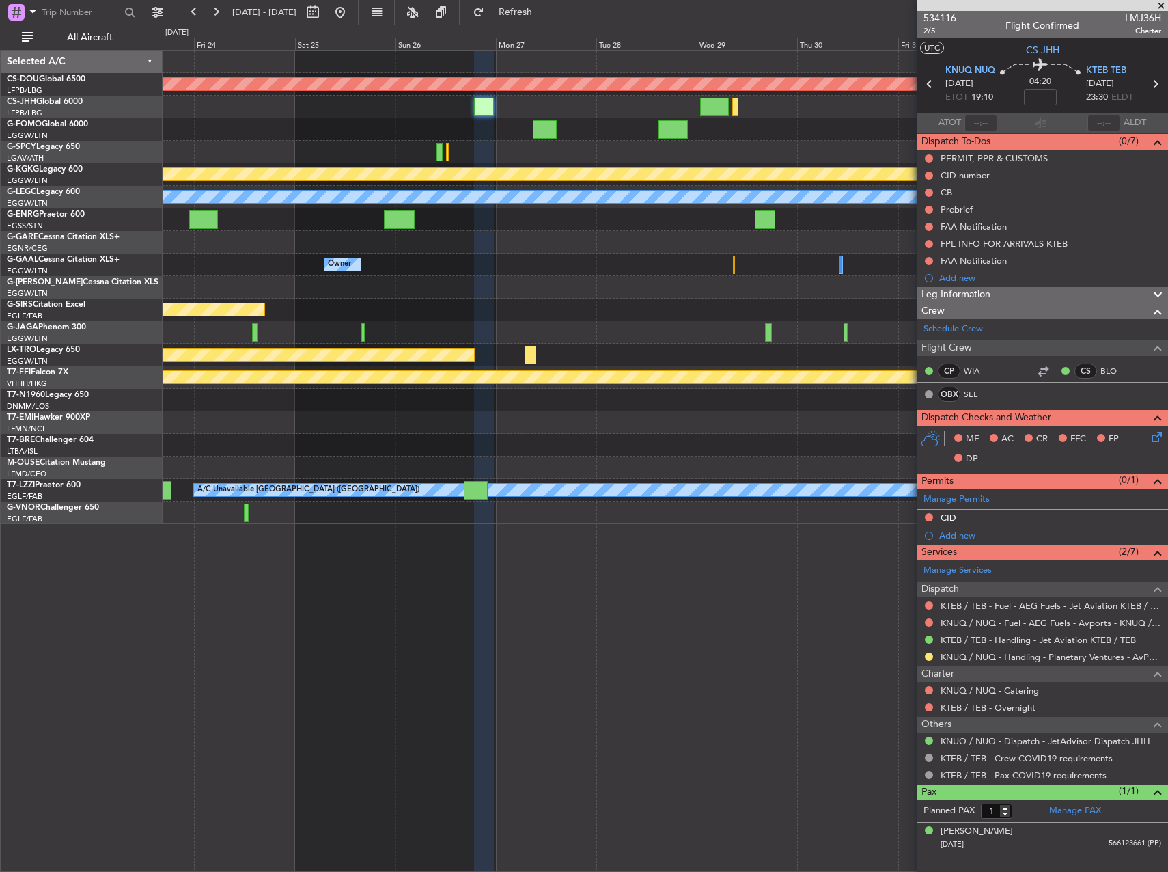
click at [624, 121] on div "Planned Maint London (Biggin Hill) Planned Maint Athens (Eleftherios Venizelos …" at bounding box center [665, 287] width 1005 height 473
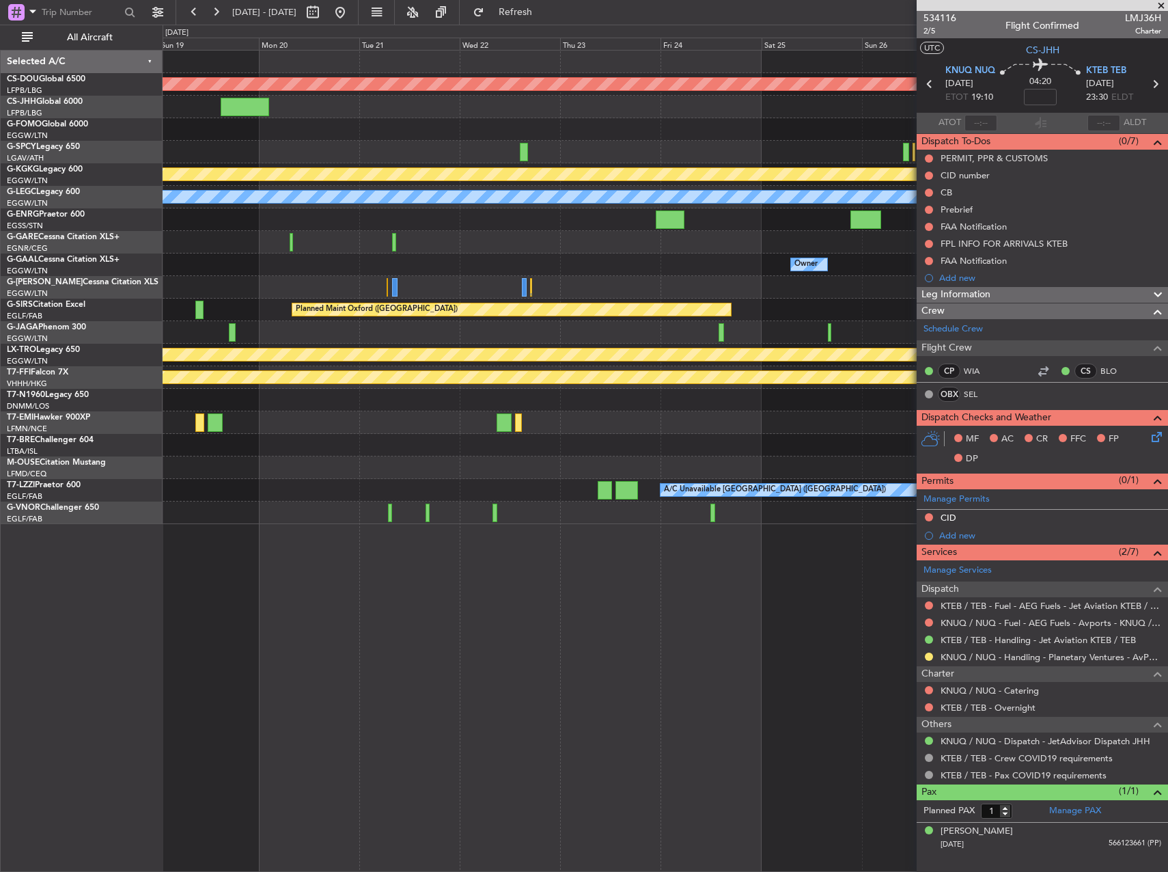
click at [742, 114] on div "Planned Maint London (Biggin Hill) Planned Maint Athens (Eleftherios Venizelos …" at bounding box center [665, 287] width 1005 height 473
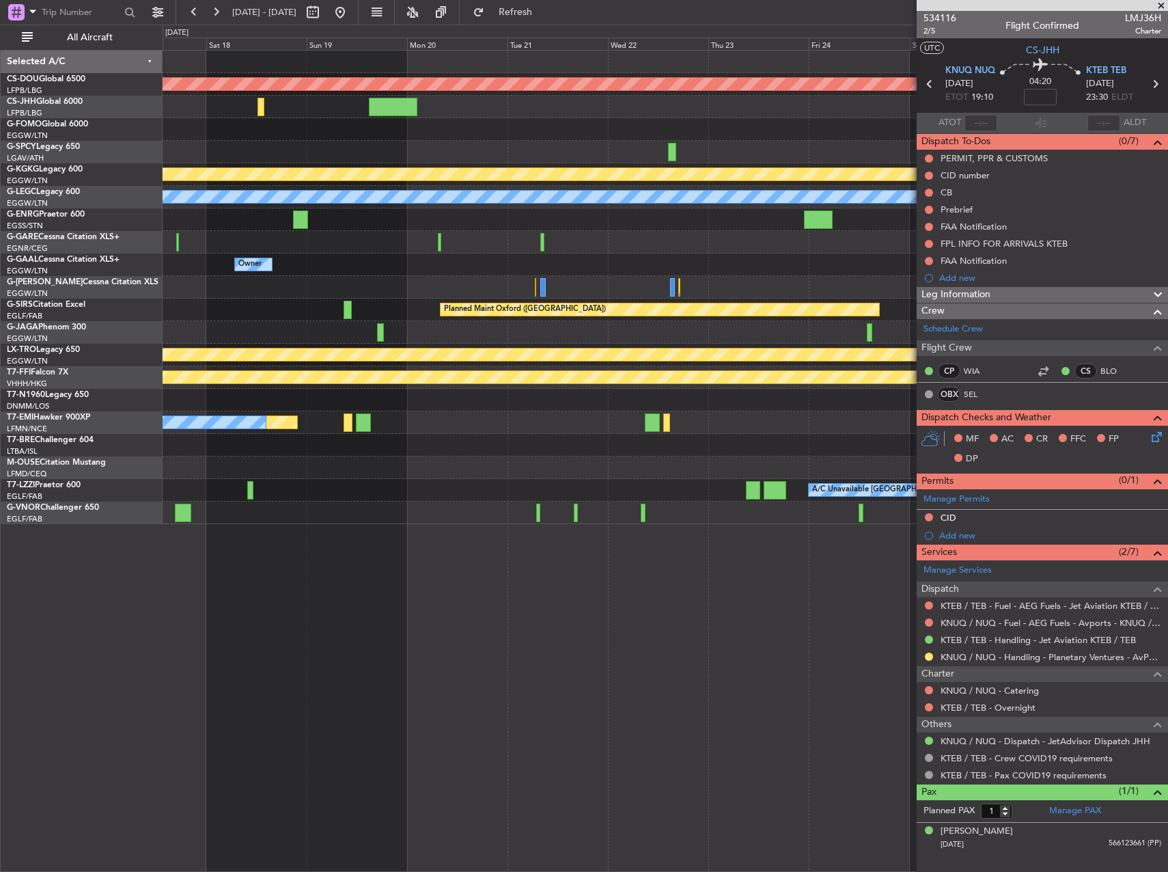
click at [381, 101] on div at bounding box center [393, 107] width 49 height 18
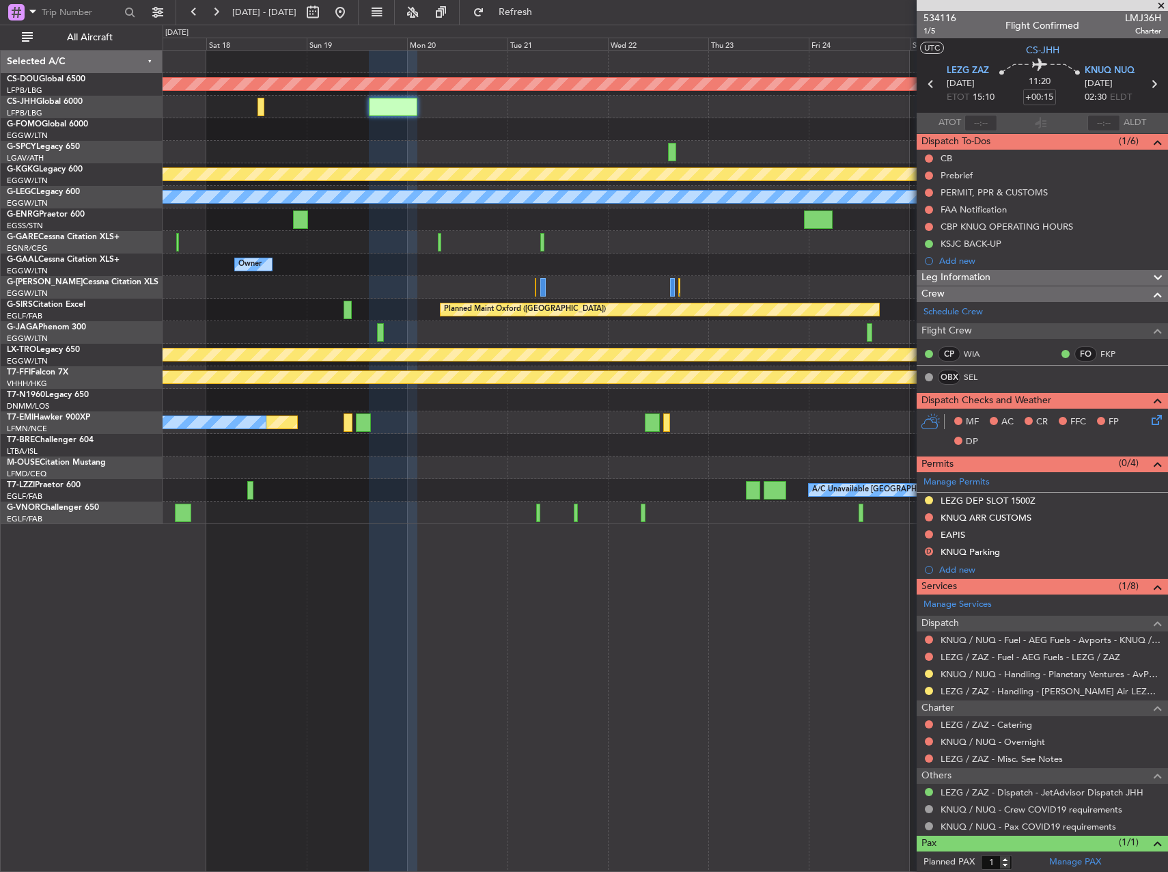
click at [394, 270] on div "Planned Maint London (Biggin Hill) Planned Maint Athens (Eleftherios Venizelos …" at bounding box center [665, 287] width 1005 height 473
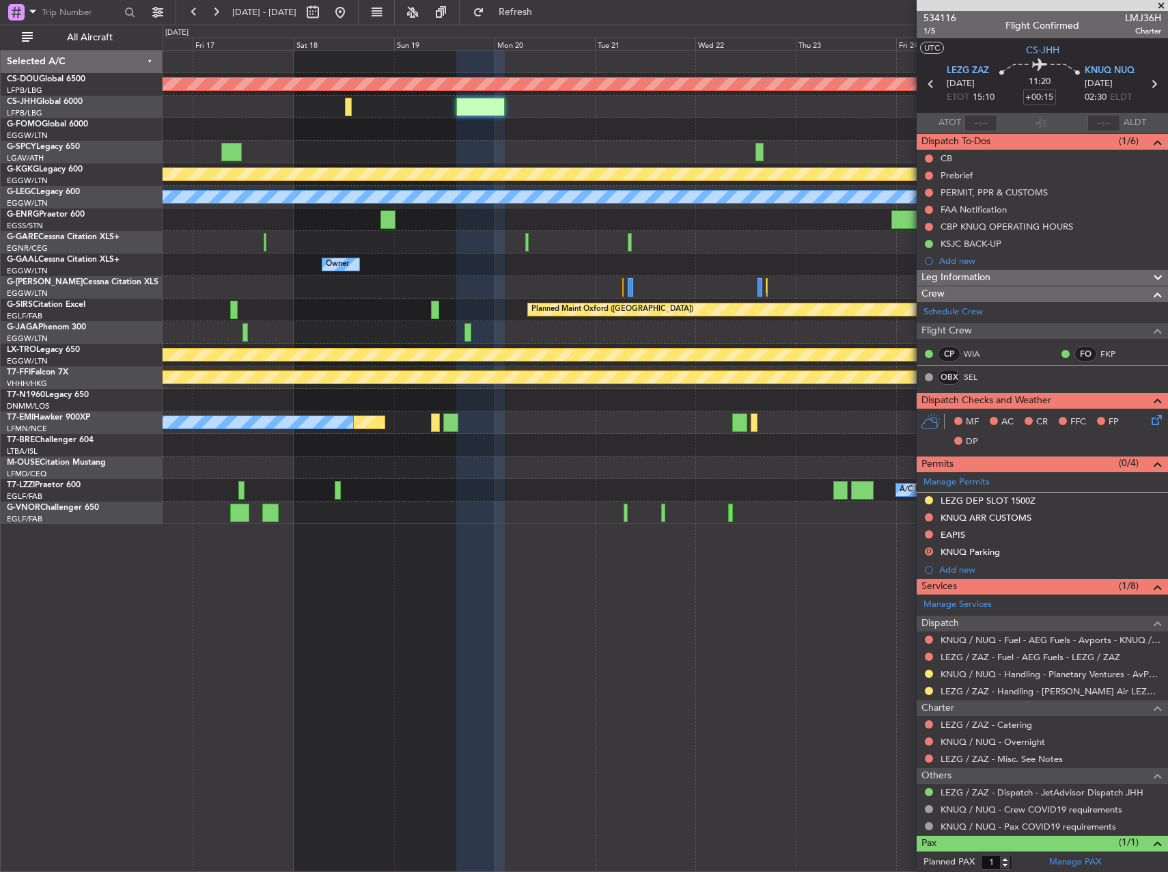
click at [642, 123] on div at bounding box center [665, 129] width 1005 height 23
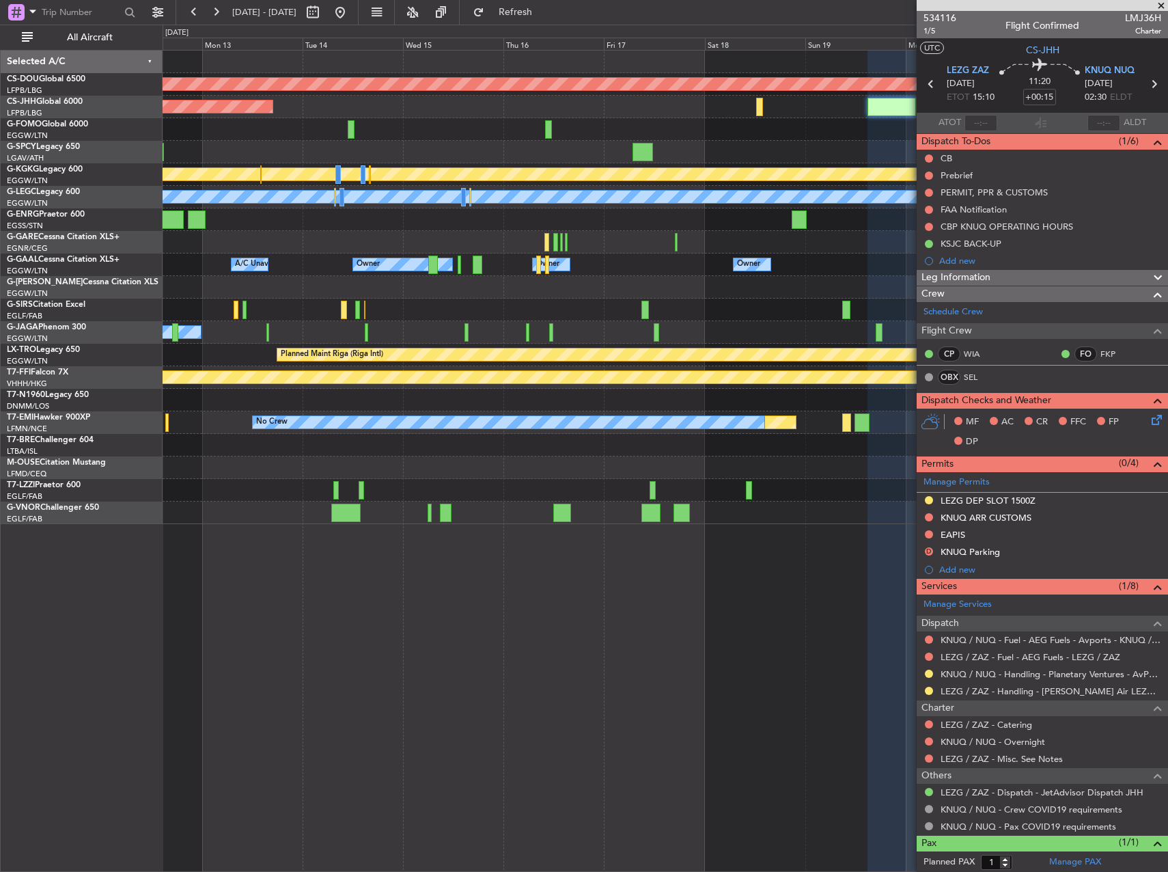
click at [720, 137] on div at bounding box center [665, 129] width 1005 height 23
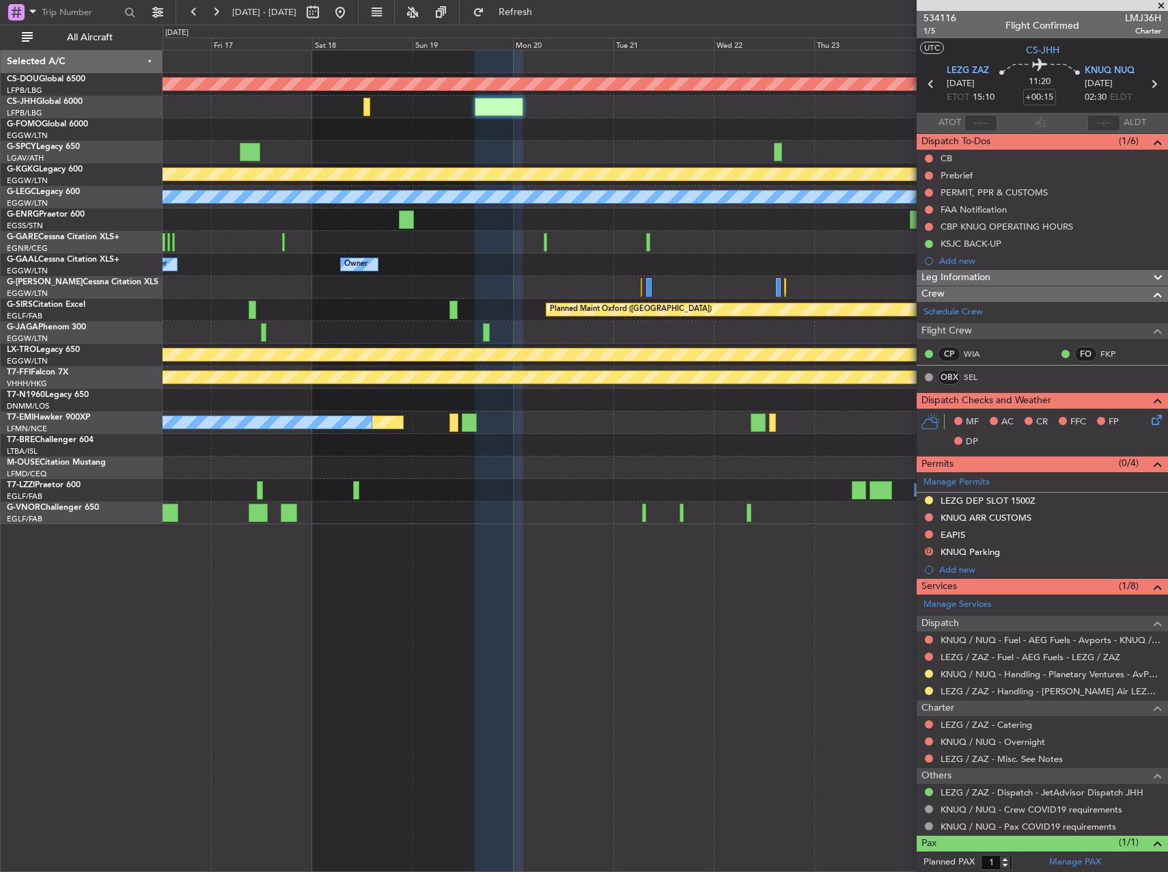
click at [990, 281] on span "Leg Information" at bounding box center [956, 278] width 69 height 16
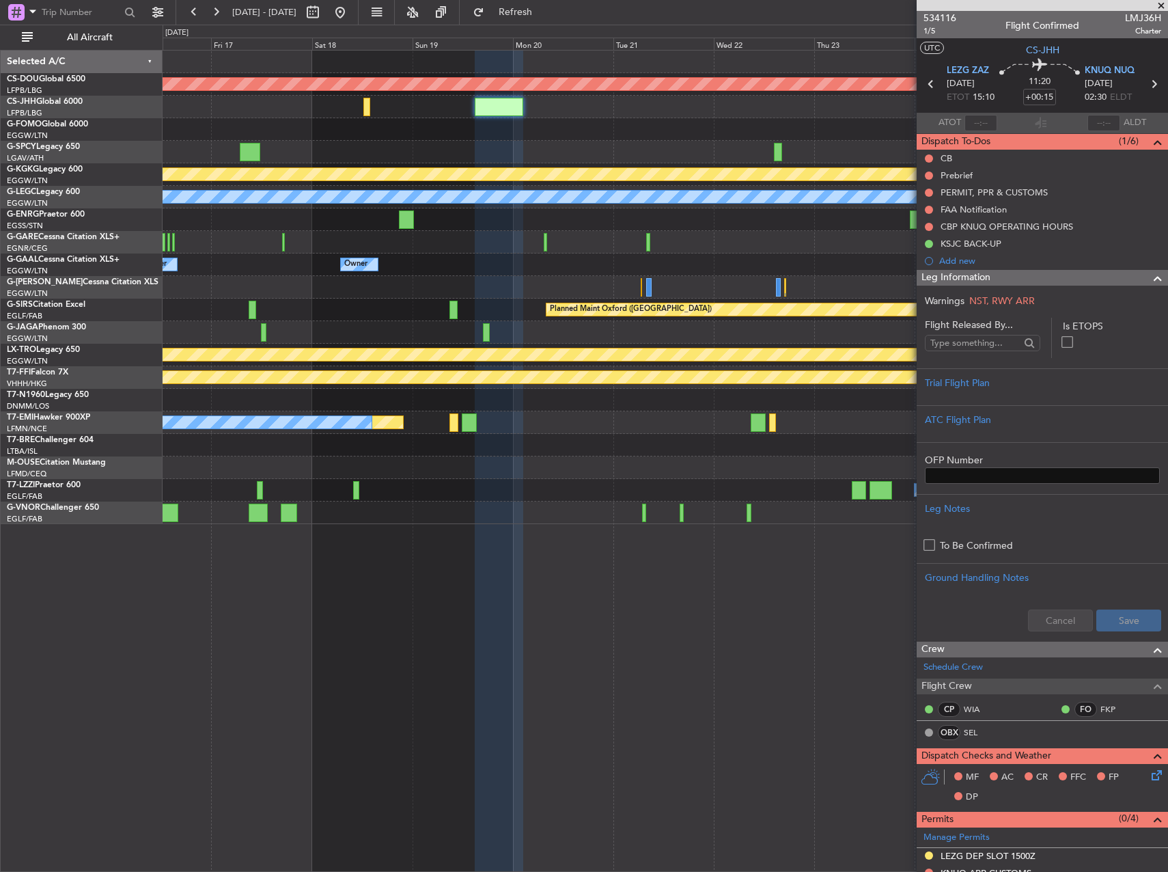
click at [989, 278] on span "Leg Information" at bounding box center [956, 278] width 69 height 16
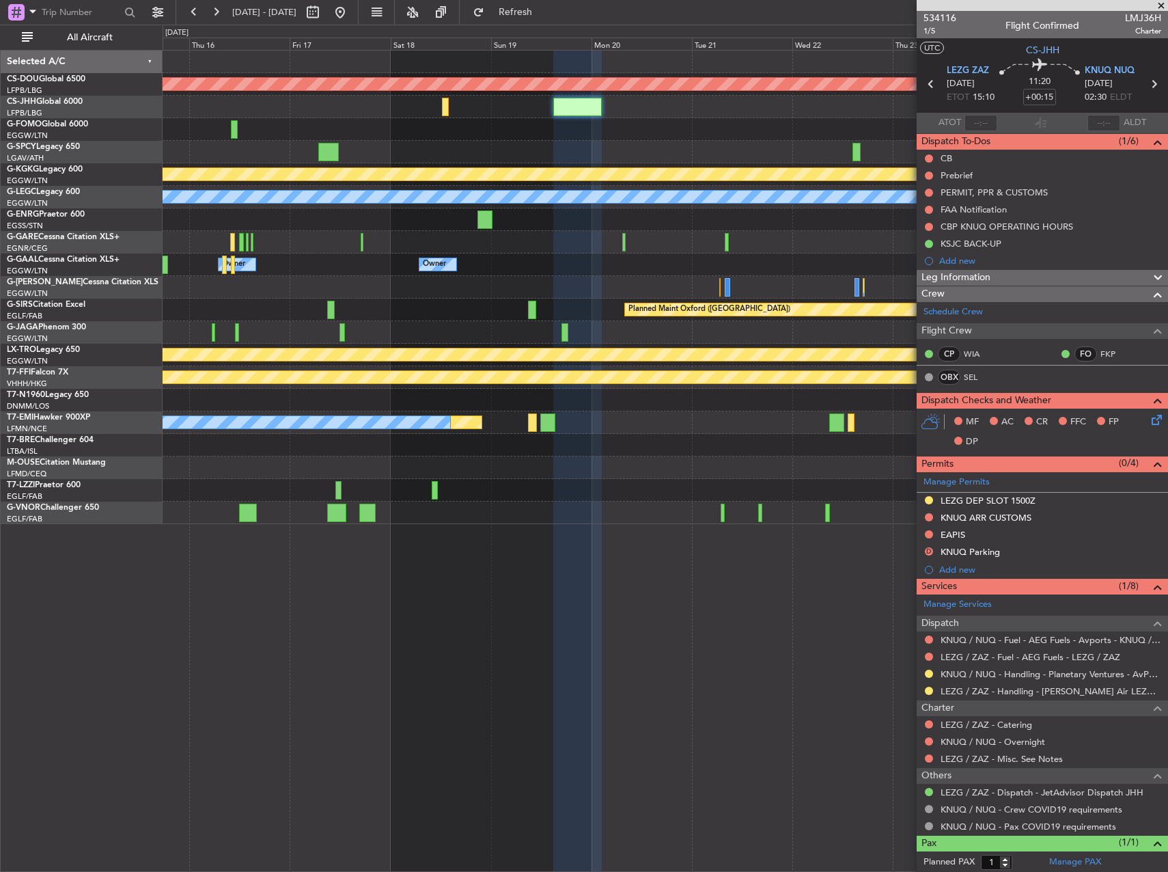
click at [806, 254] on div "Planned Maint London (Biggin Hill) Planned Maint Paris (Le Bourget) Planned Mai…" at bounding box center [665, 287] width 1005 height 473
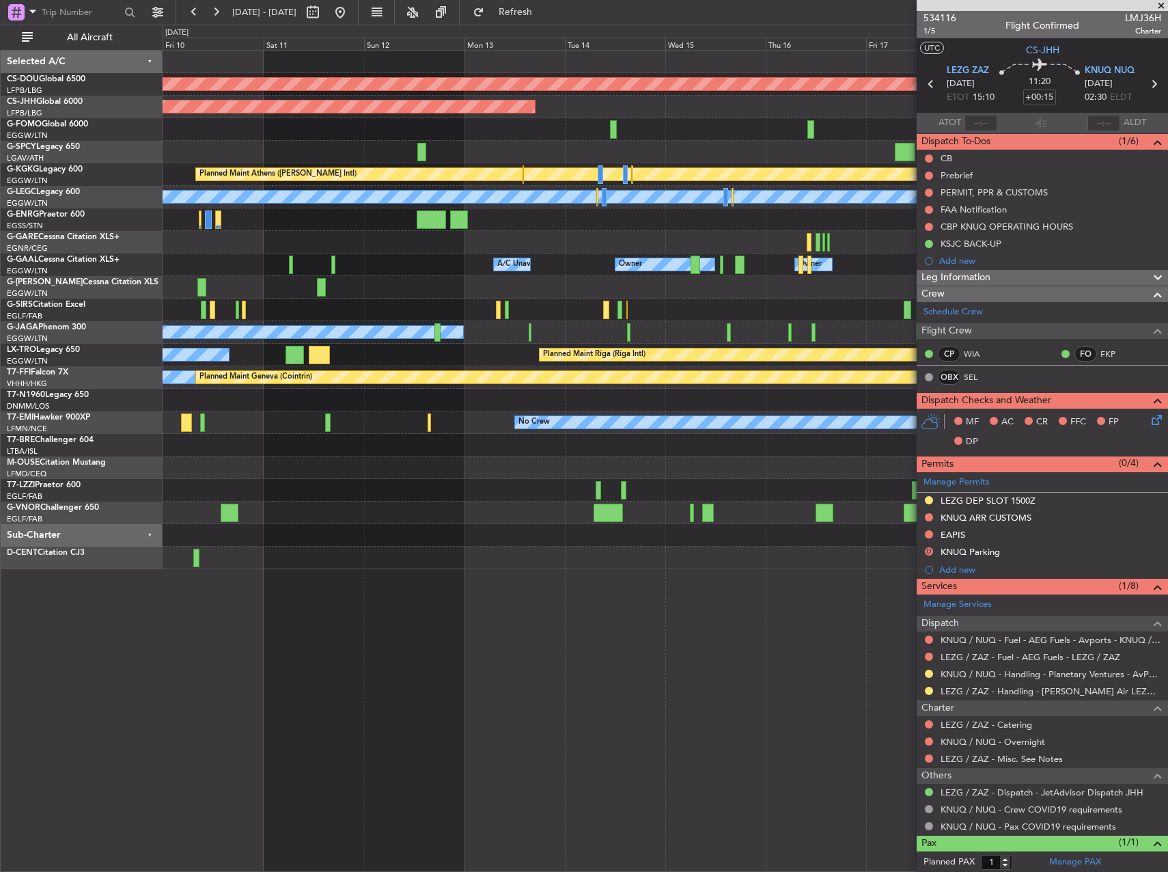
click at [557, 566] on div "Planned Maint London (Biggin Hill) Planned Maint Paris (Le Bourget) Planned Mai…" at bounding box center [666, 461] width 1006 height 822
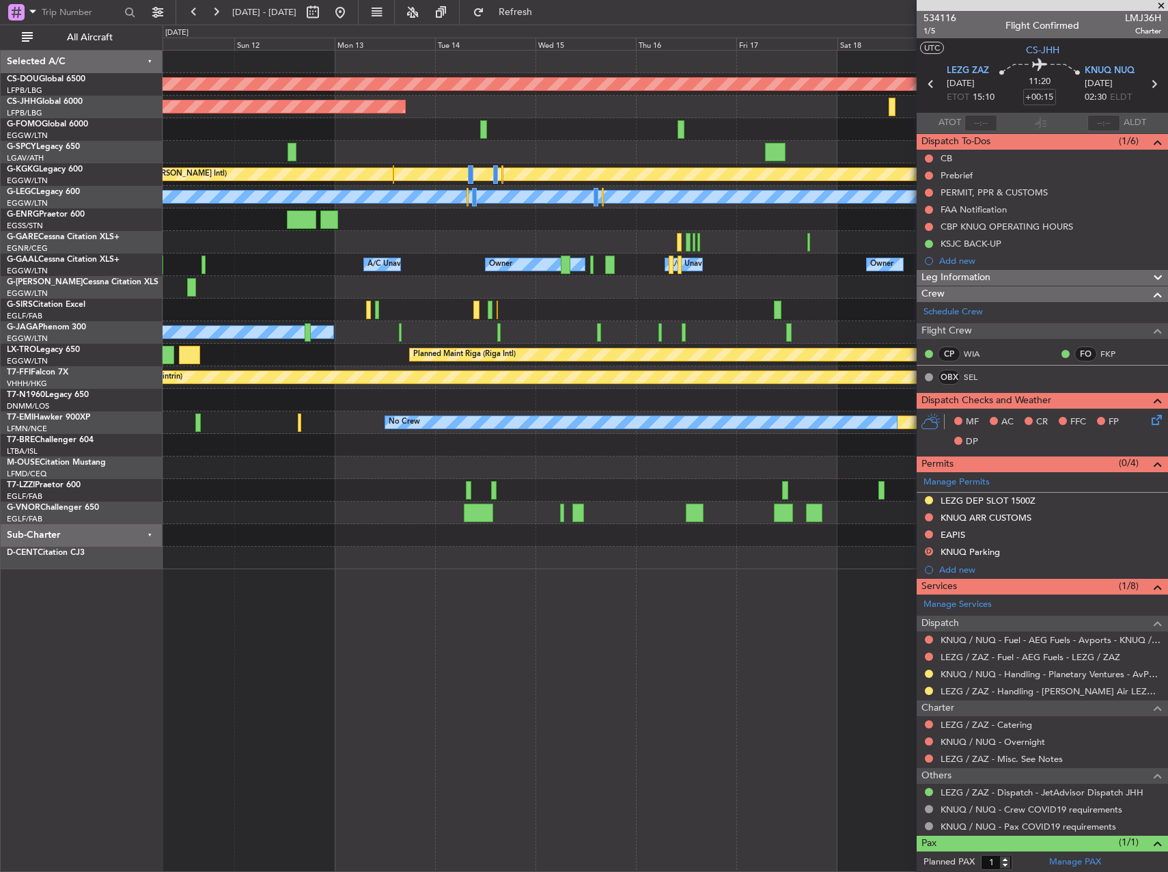
click at [290, 484] on div "Unplanned Maint [GEOGRAPHIC_DATA] ([GEOGRAPHIC_DATA])" at bounding box center [665, 490] width 1005 height 23
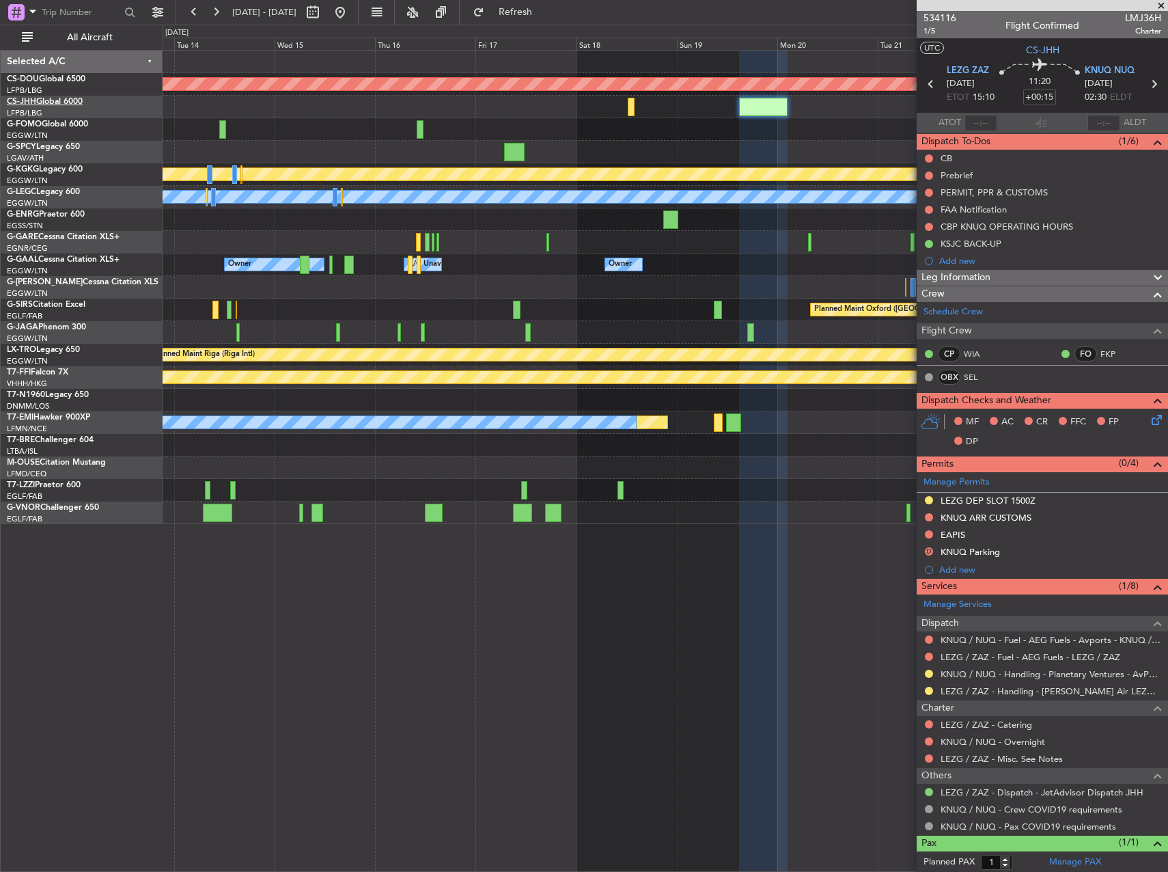
click at [59, 104] on link "CS-JHH Global 6000" at bounding box center [45, 102] width 76 height 8
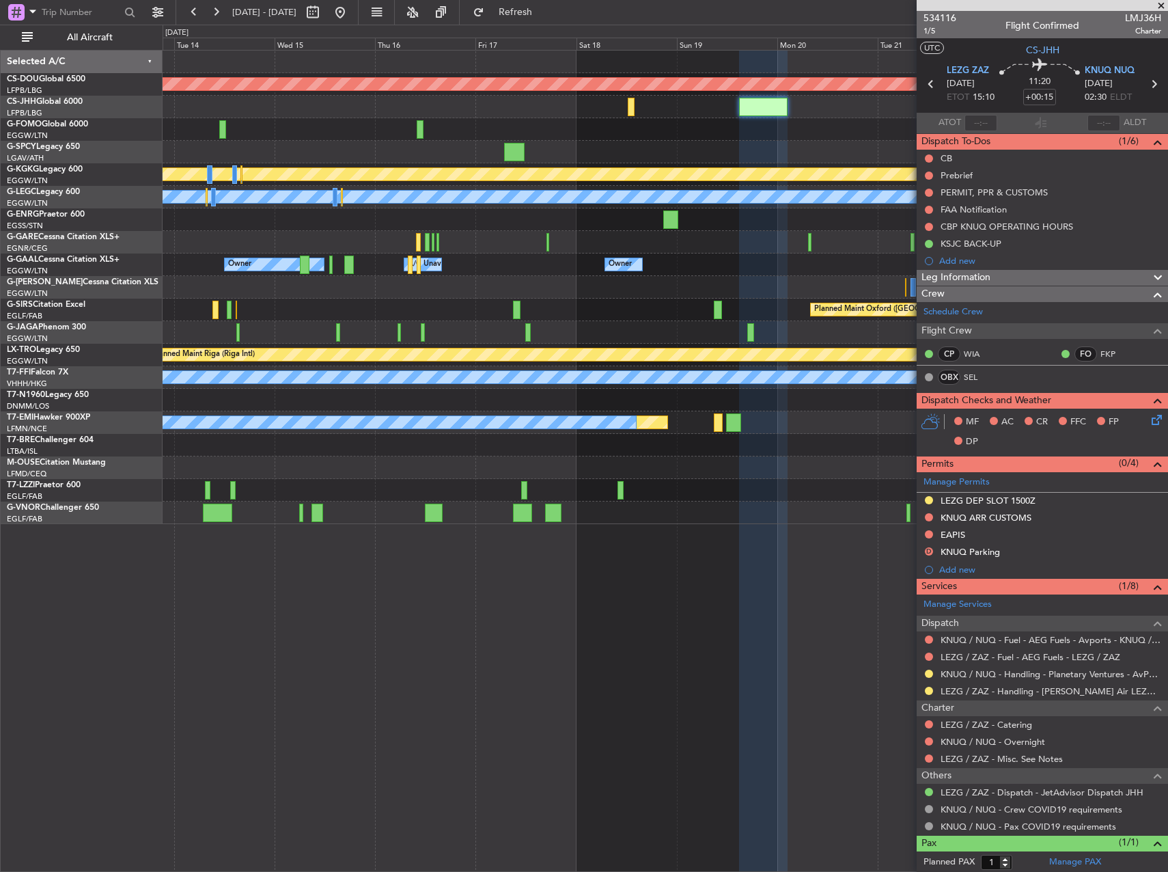
click at [565, 394] on div at bounding box center [665, 400] width 1005 height 23
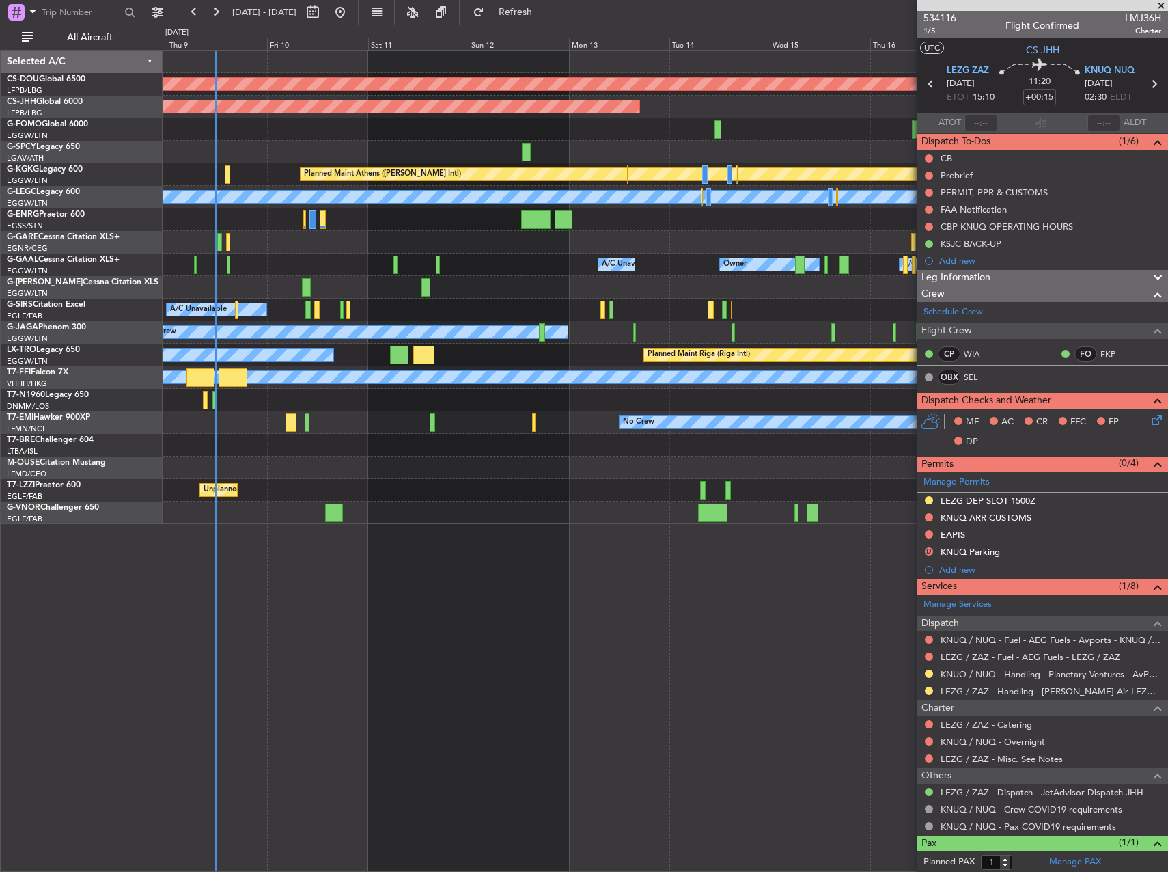
click at [701, 296] on div "Planned Maint London (Biggin Hill) Planned Maint Paris (Le Bourget) Planned Mai…" at bounding box center [665, 287] width 1005 height 473
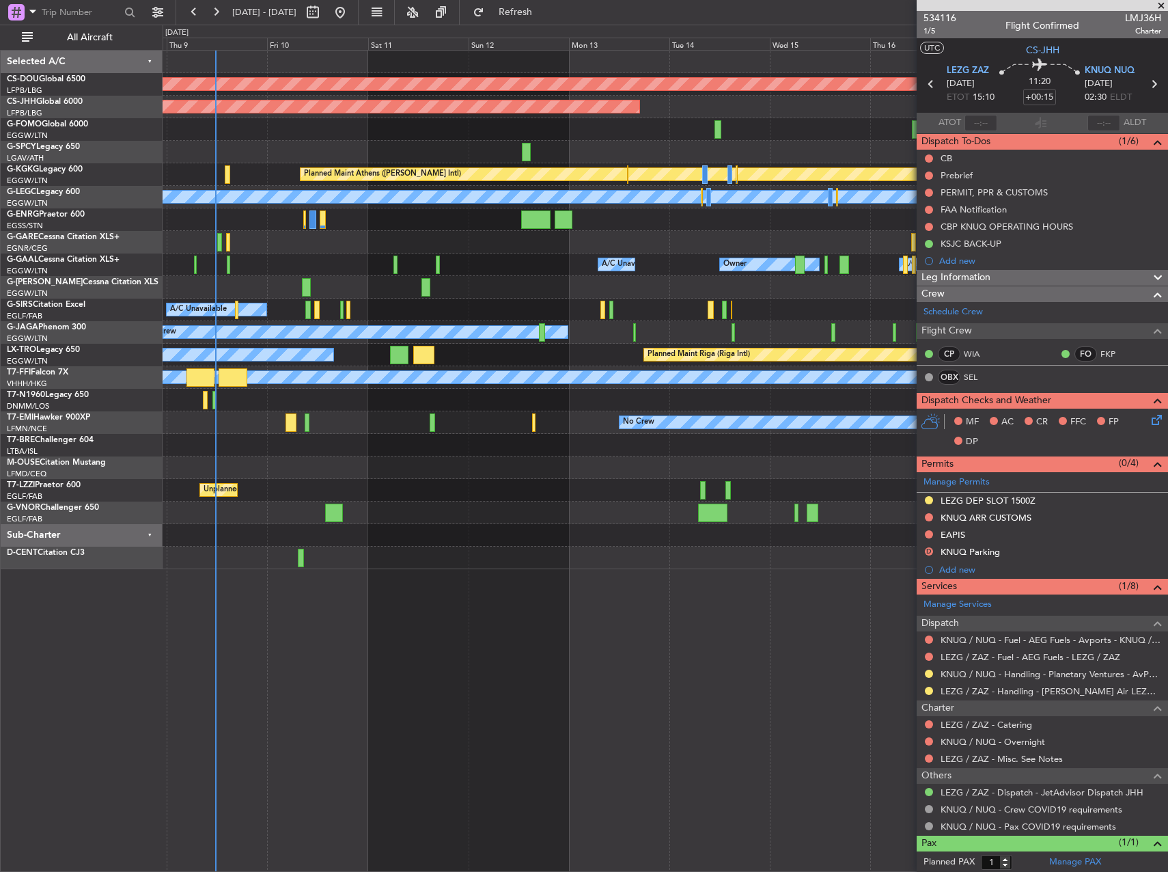
click at [336, 512] on div at bounding box center [334, 512] width 18 height 18
type input "+00:10"
type input "10"
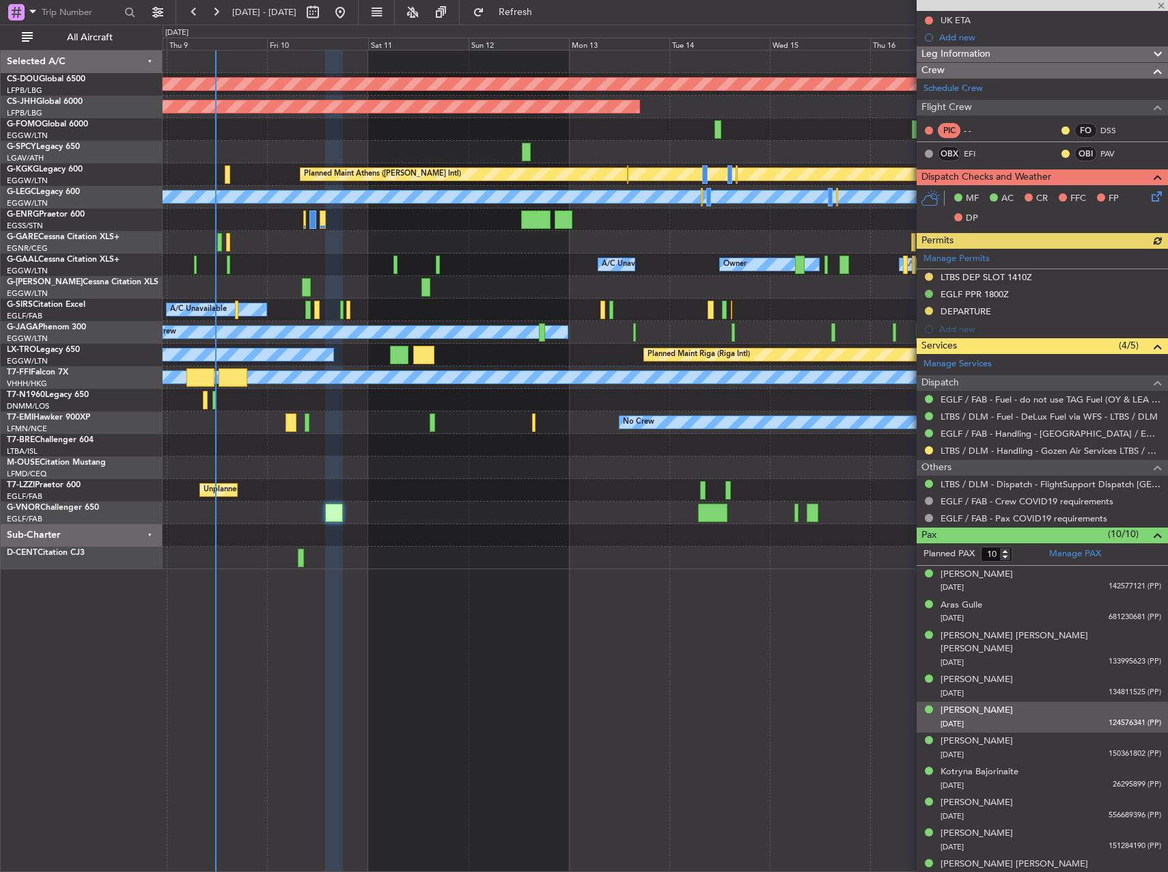
scroll to position [156, 0]
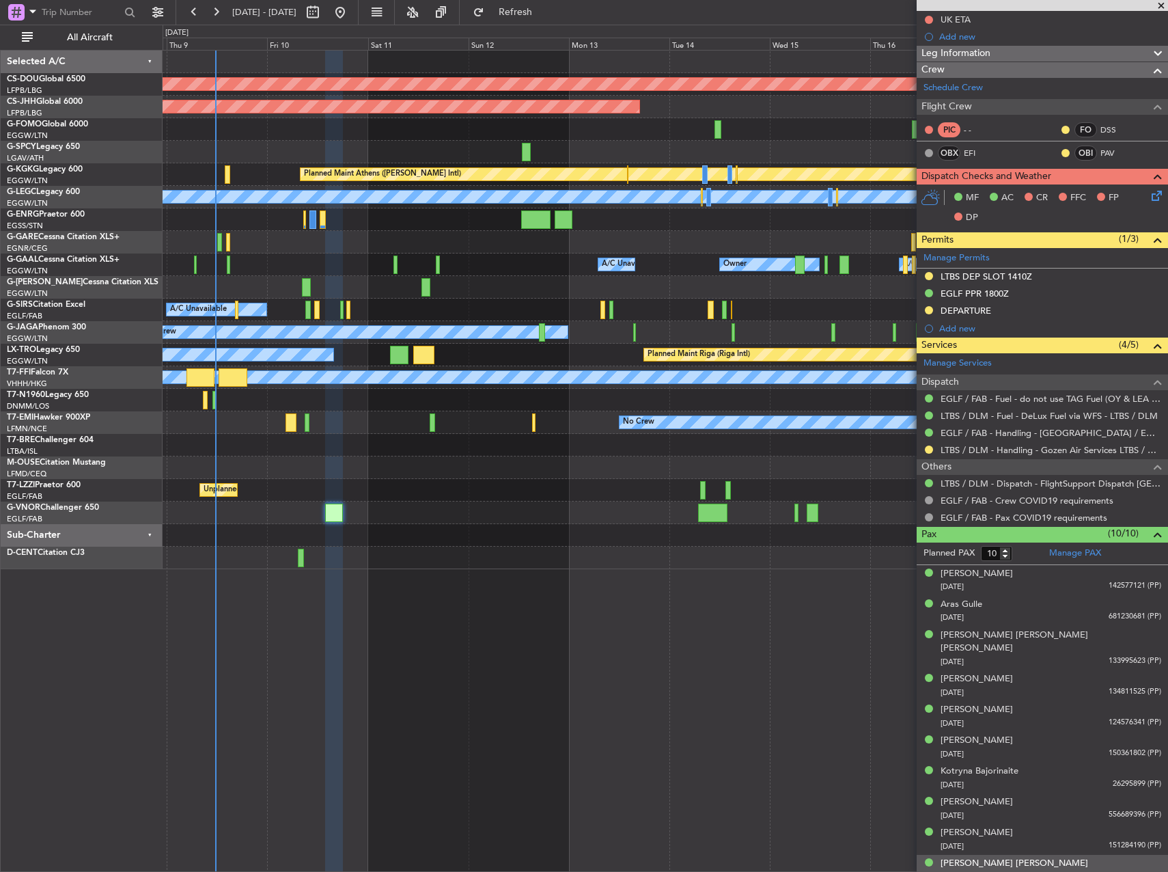
click at [1047, 870] on div "20/02/1964 124278996 (PP)" at bounding box center [1051, 877] width 221 height 14
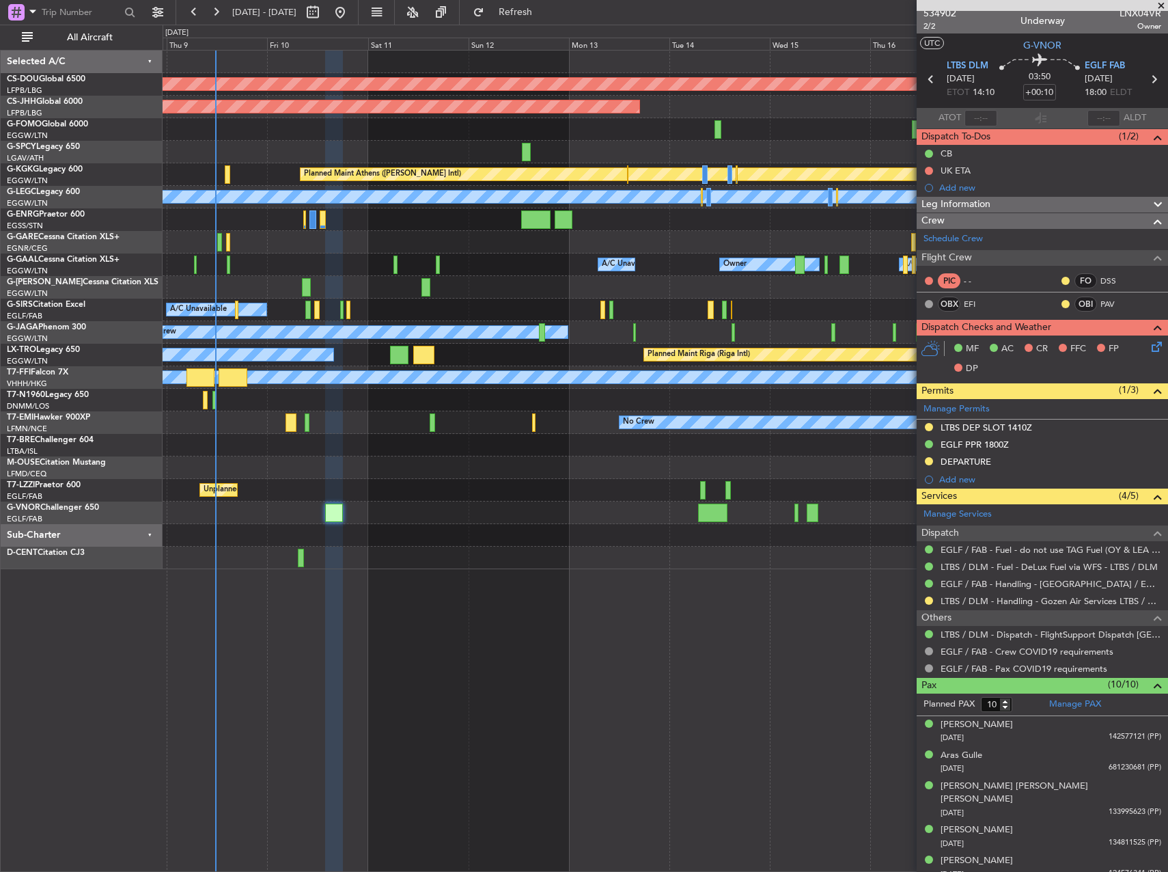
scroll to position [0, 0]
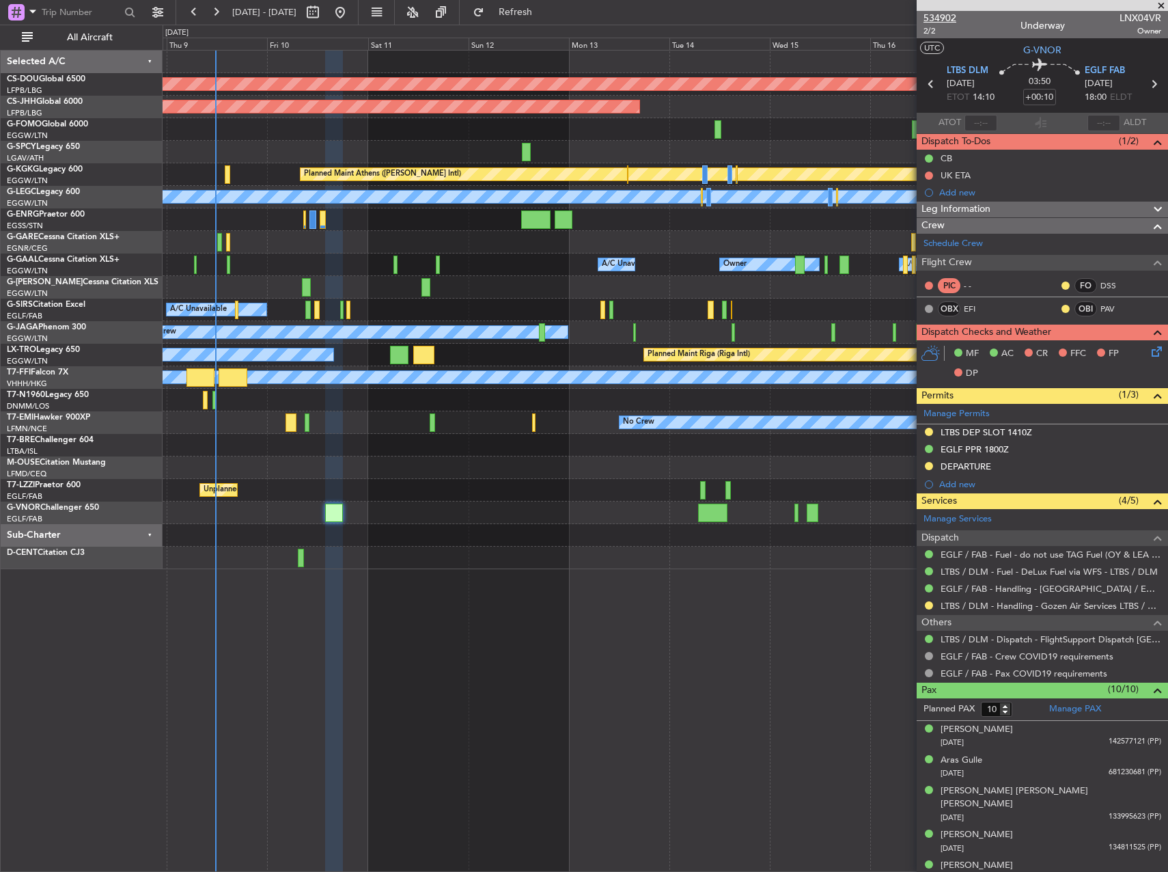
click at [943, 12] on span "534902" at bounding box center [940, 18] width 33 height 14
